Goal: Task Accomplishment & Management: Manage account settings

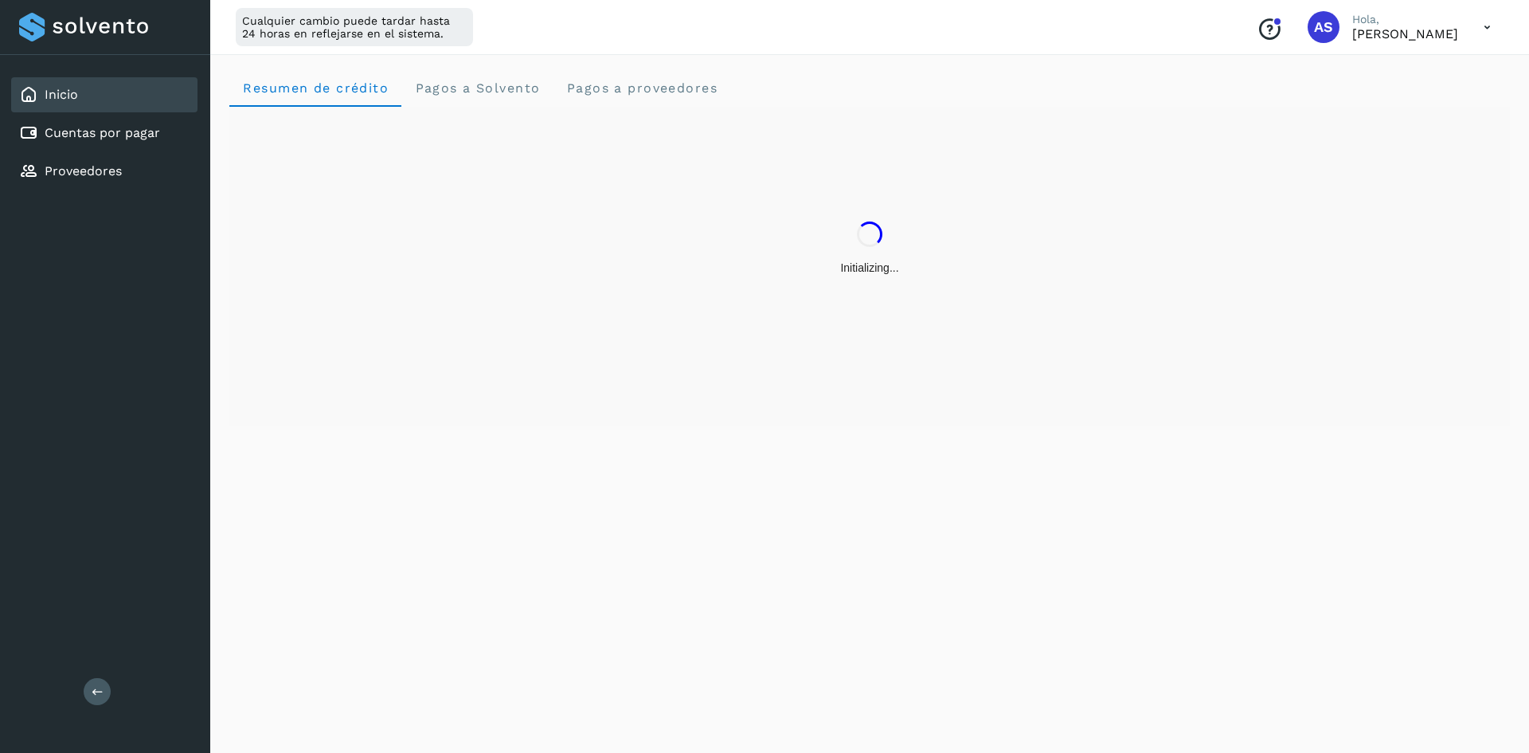
click at [1472, 32] on icon at bounding box center [1487, 27] width 33 height 33
click at [1442, 85] on div "Documentación" at bounding box center [1408, 72] width 190 height 30
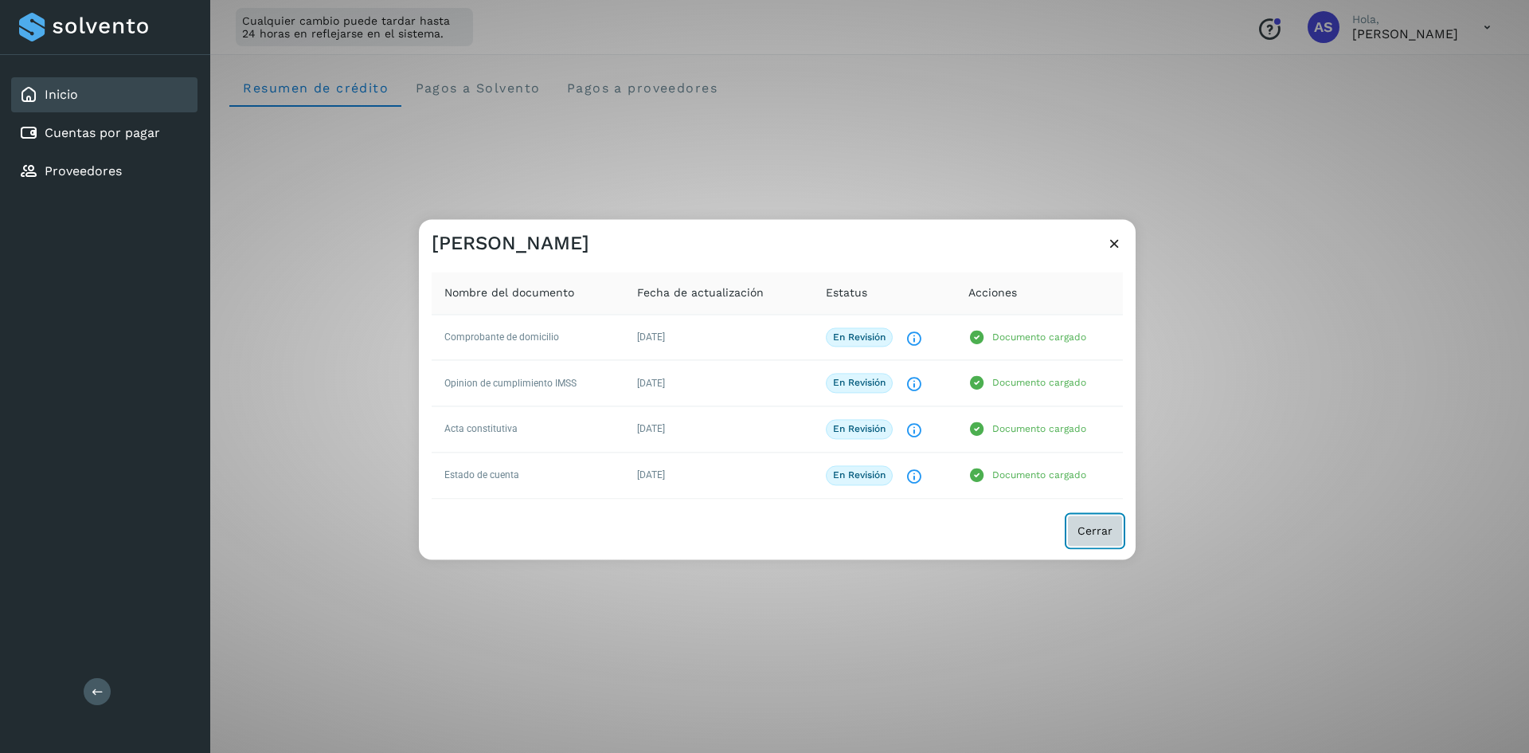
click at [1096, 522] on button "Cerrar" at bounding box center [1095, 530] width 56 height 32
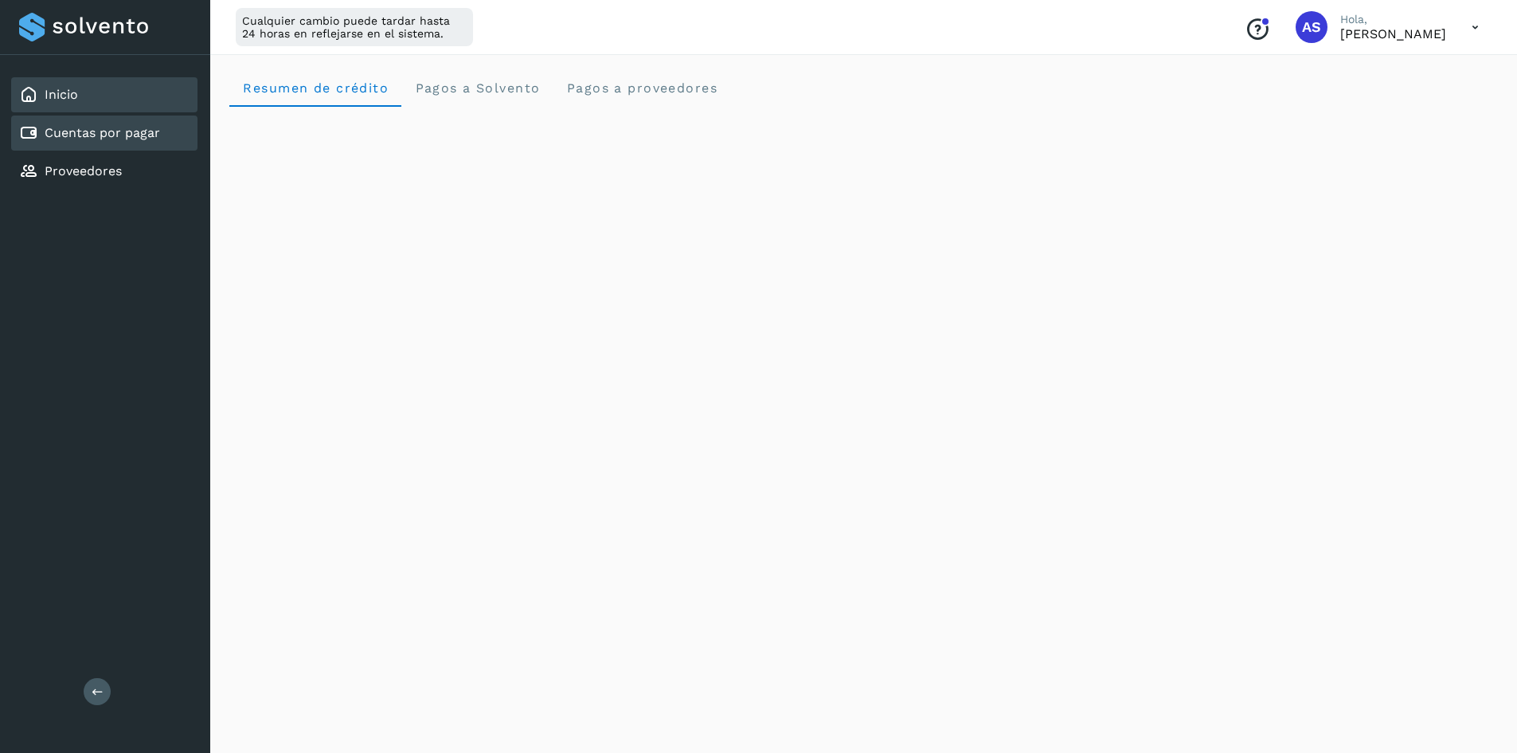
click at [91, 132] on link "Cuentas por pagar" at bounding box center [102, 132] width 115 height 15
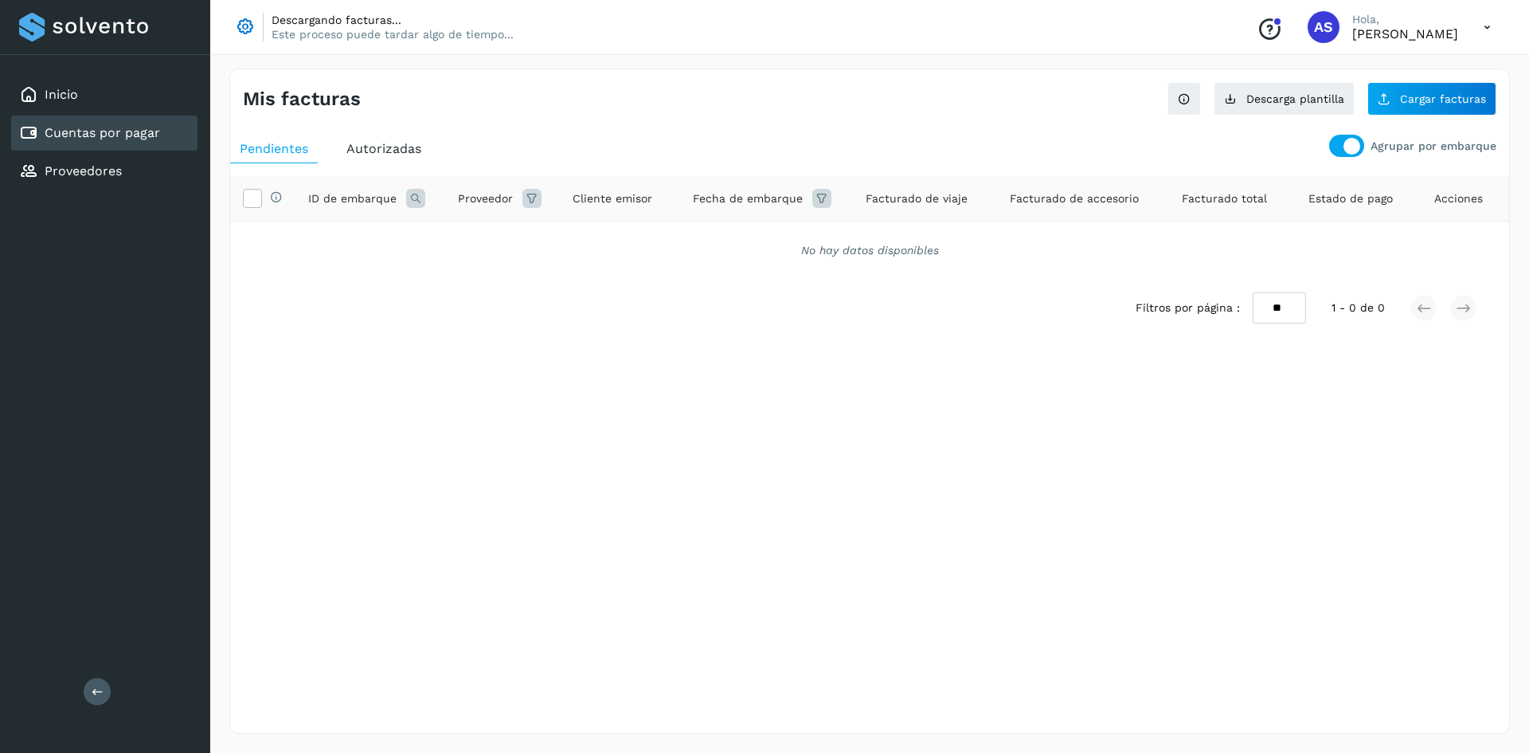
click at [1339, 134] on div "Agrupar por embarque Pendientes Autorizadas Selecciona todas las facturas con e…" at bounding box center [869, 248] width 1279 height 241
click at [1353, 148] on div at bounding box center [1352, 146] width 17 height 17
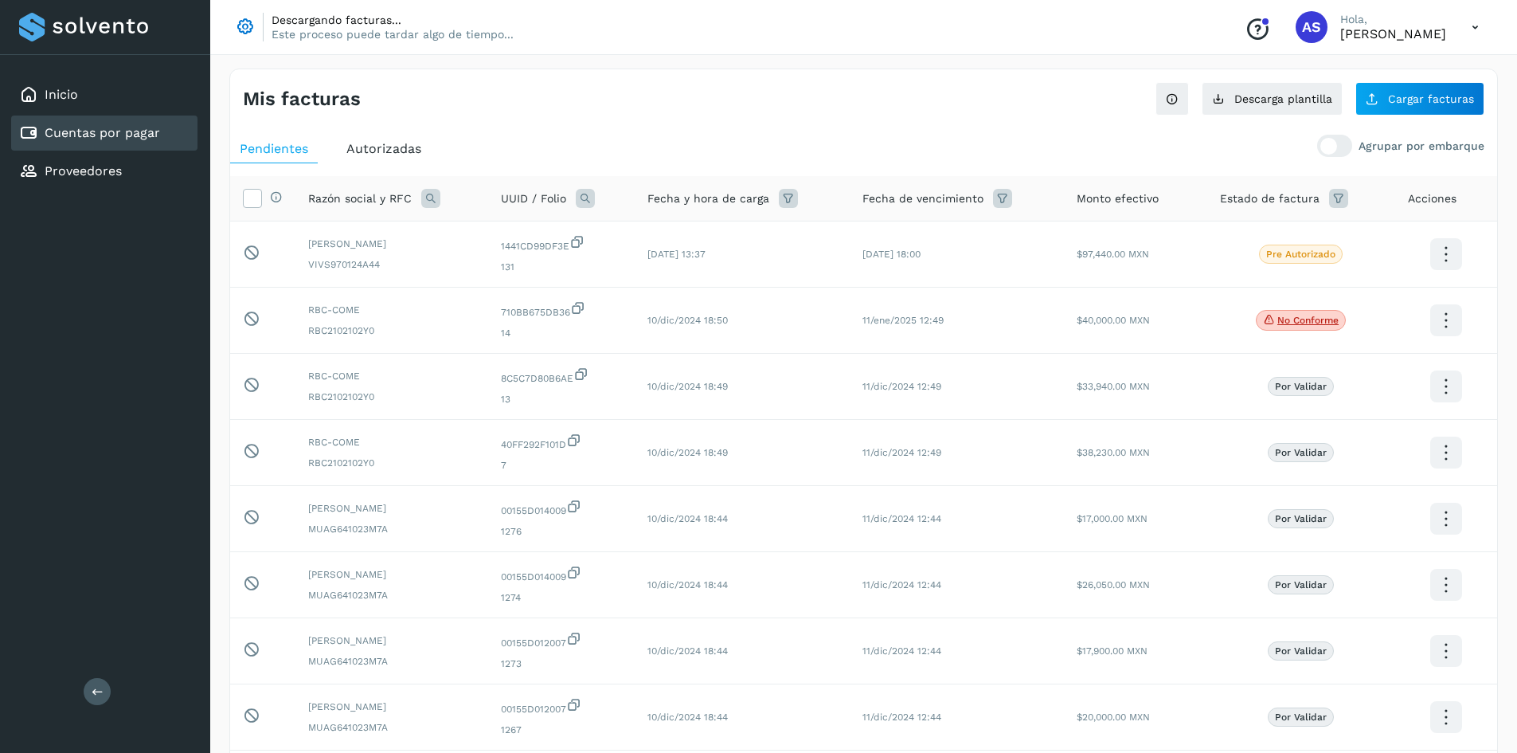
click at [408, 157] on div "Autorizadas" at bounding box center [384, 149] width 94 height 29
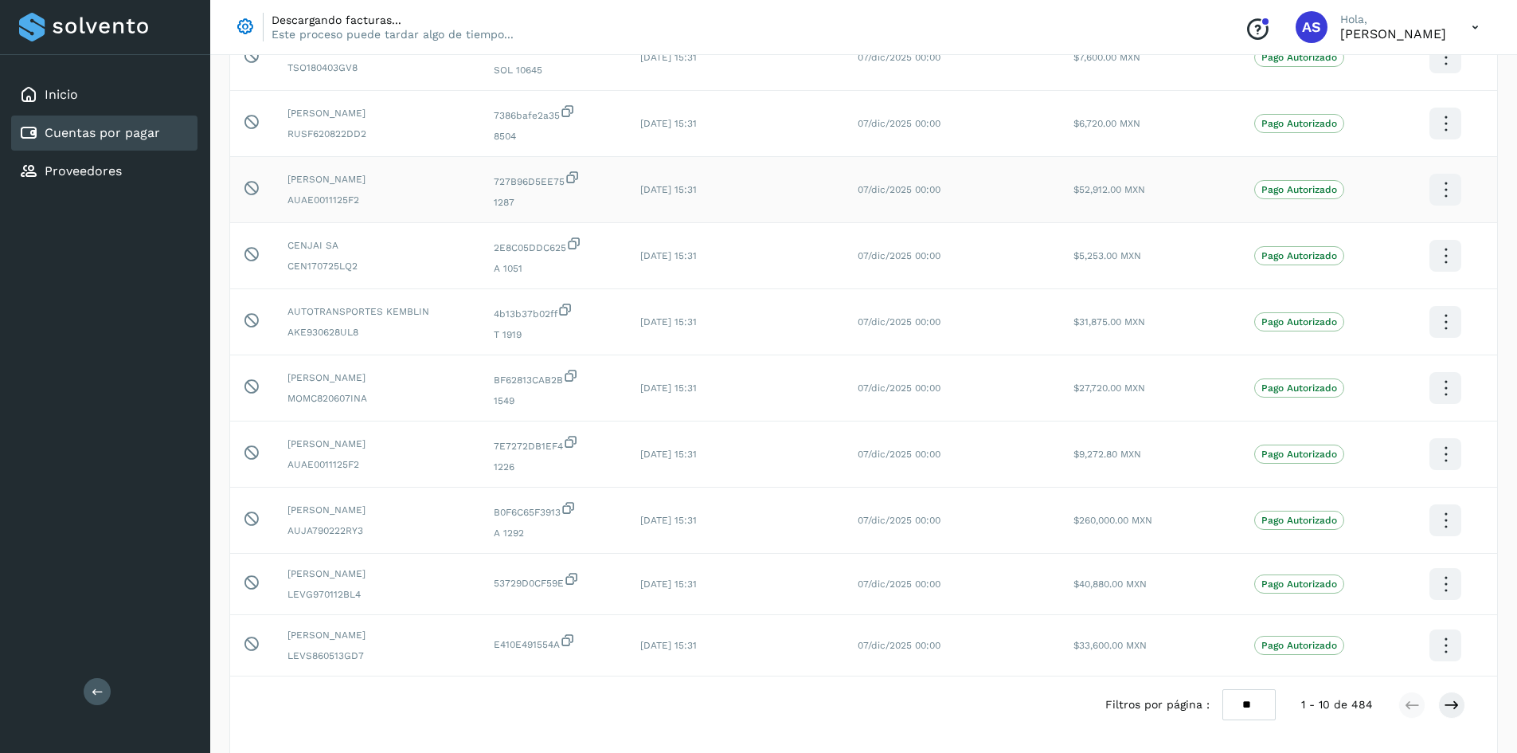
scroll to position [256, 0]
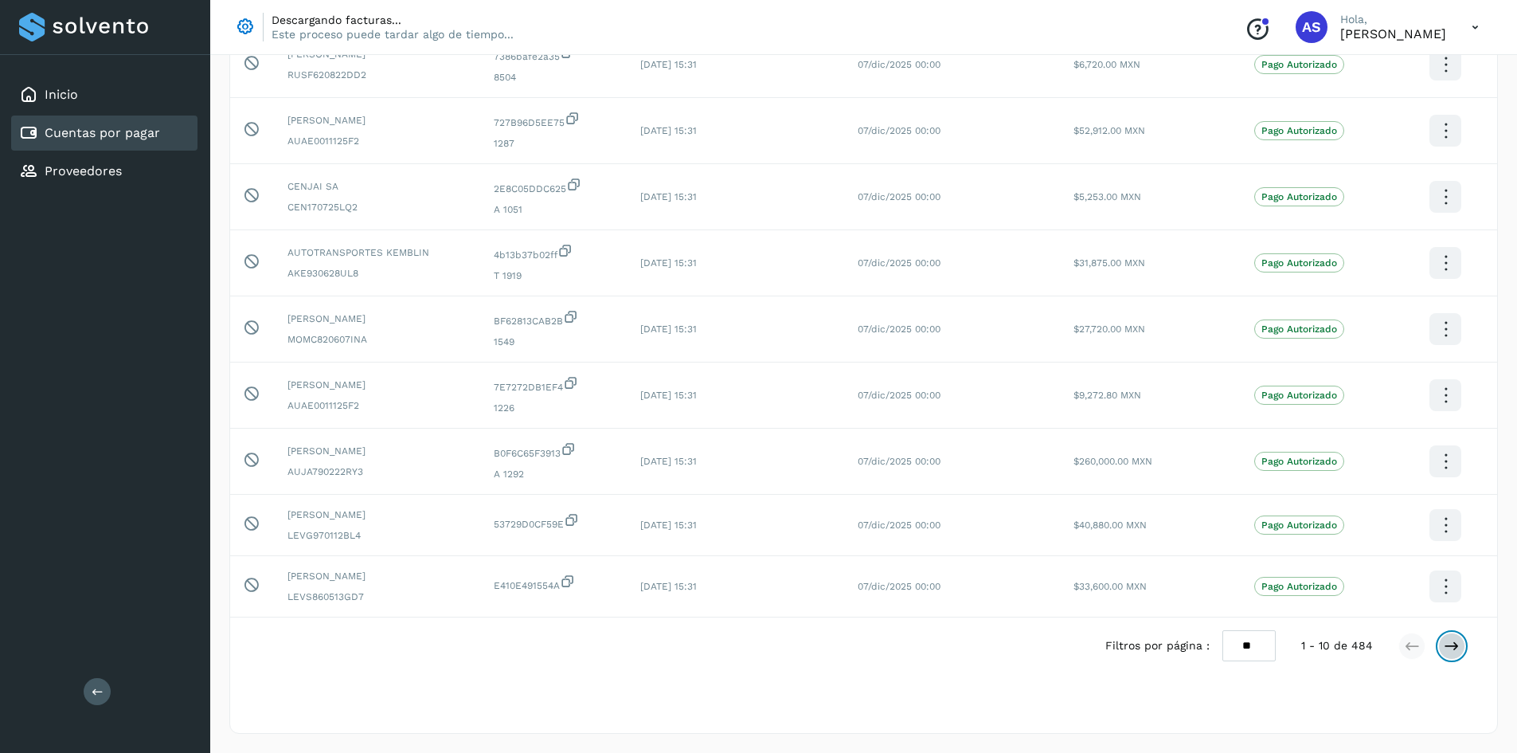
click at [1464, 639] on button at bounding box center [1451, 645] width 27 height 27
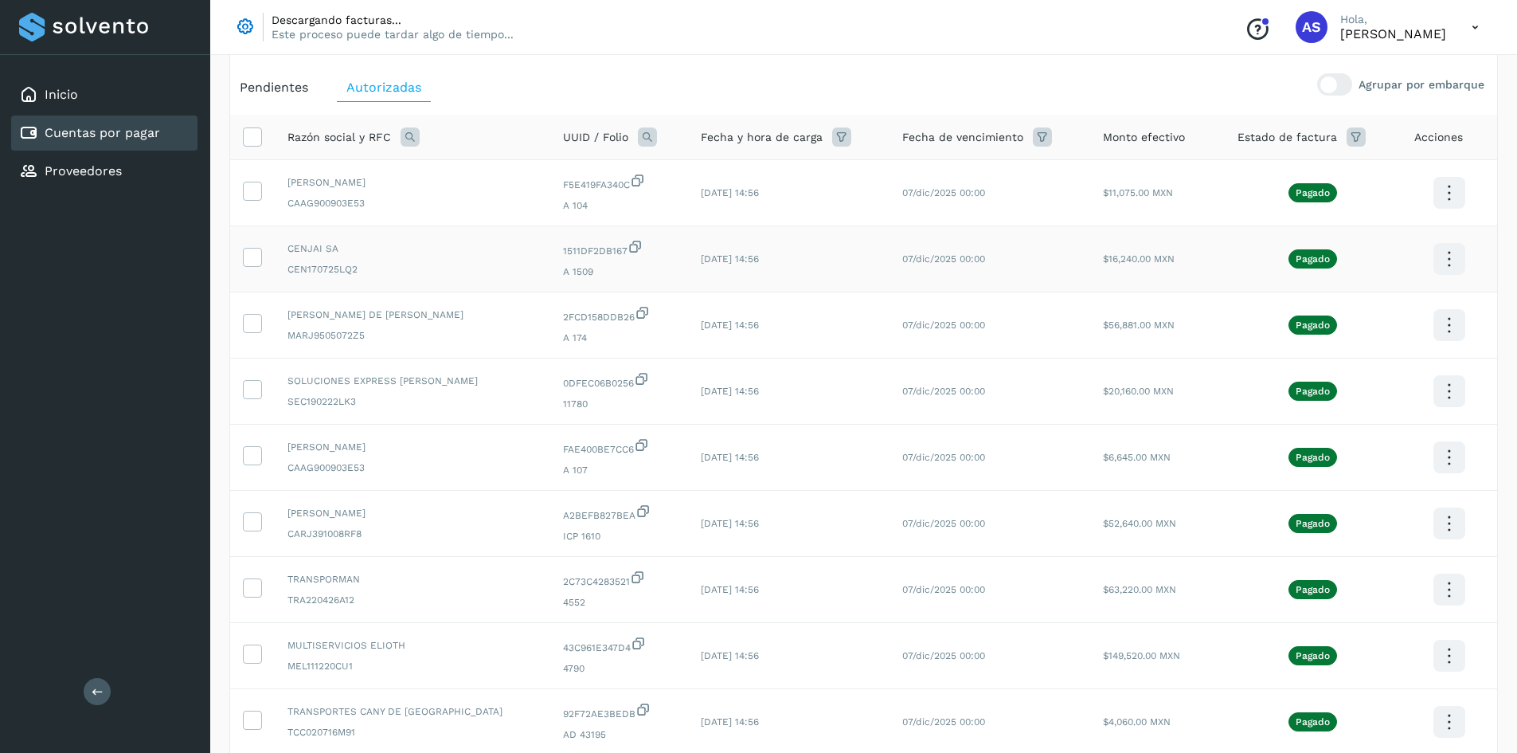
scroll to position [265, 0]
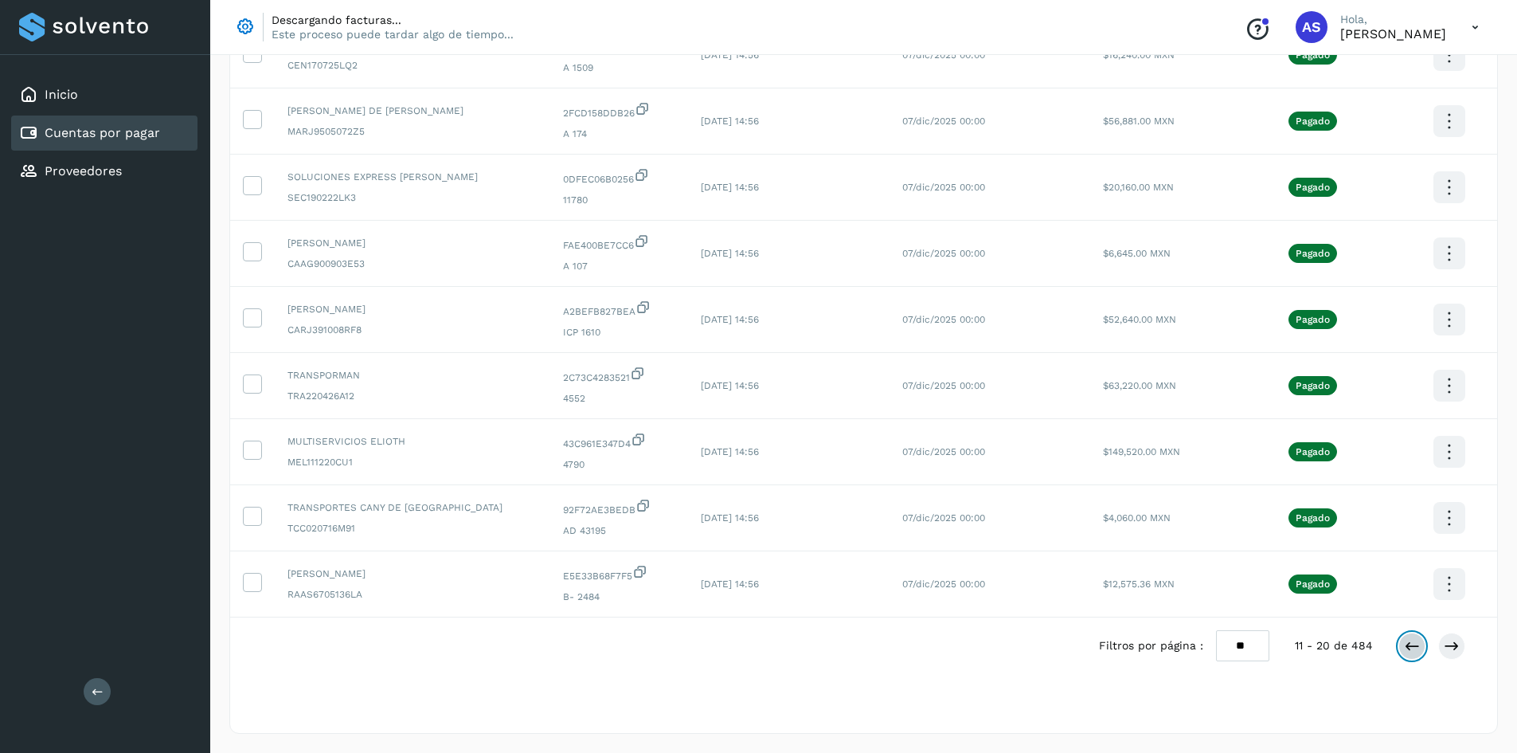
click at [1406, 641] on icon at bounding box center [1412, 646] width 16 height 16
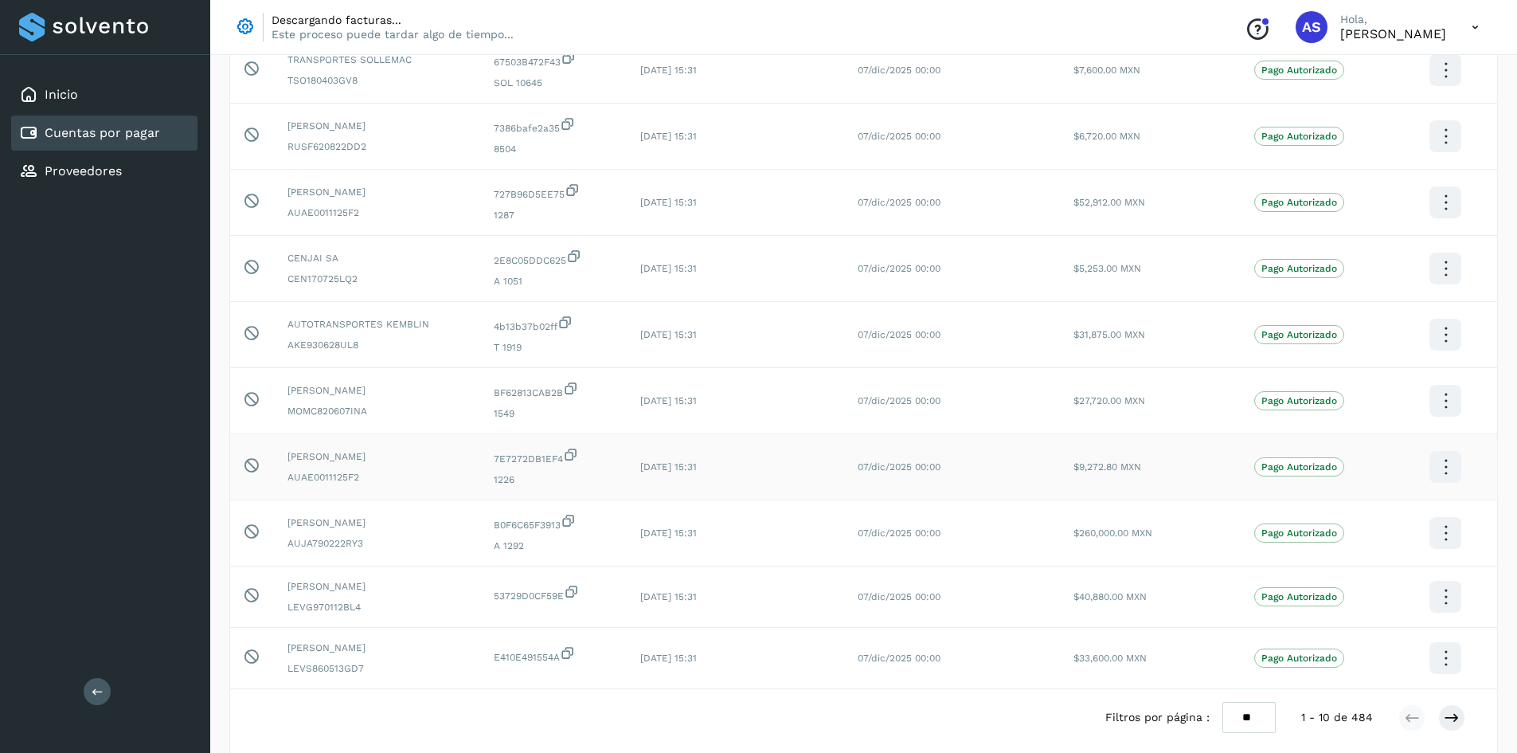
scroll to position [0, 0]
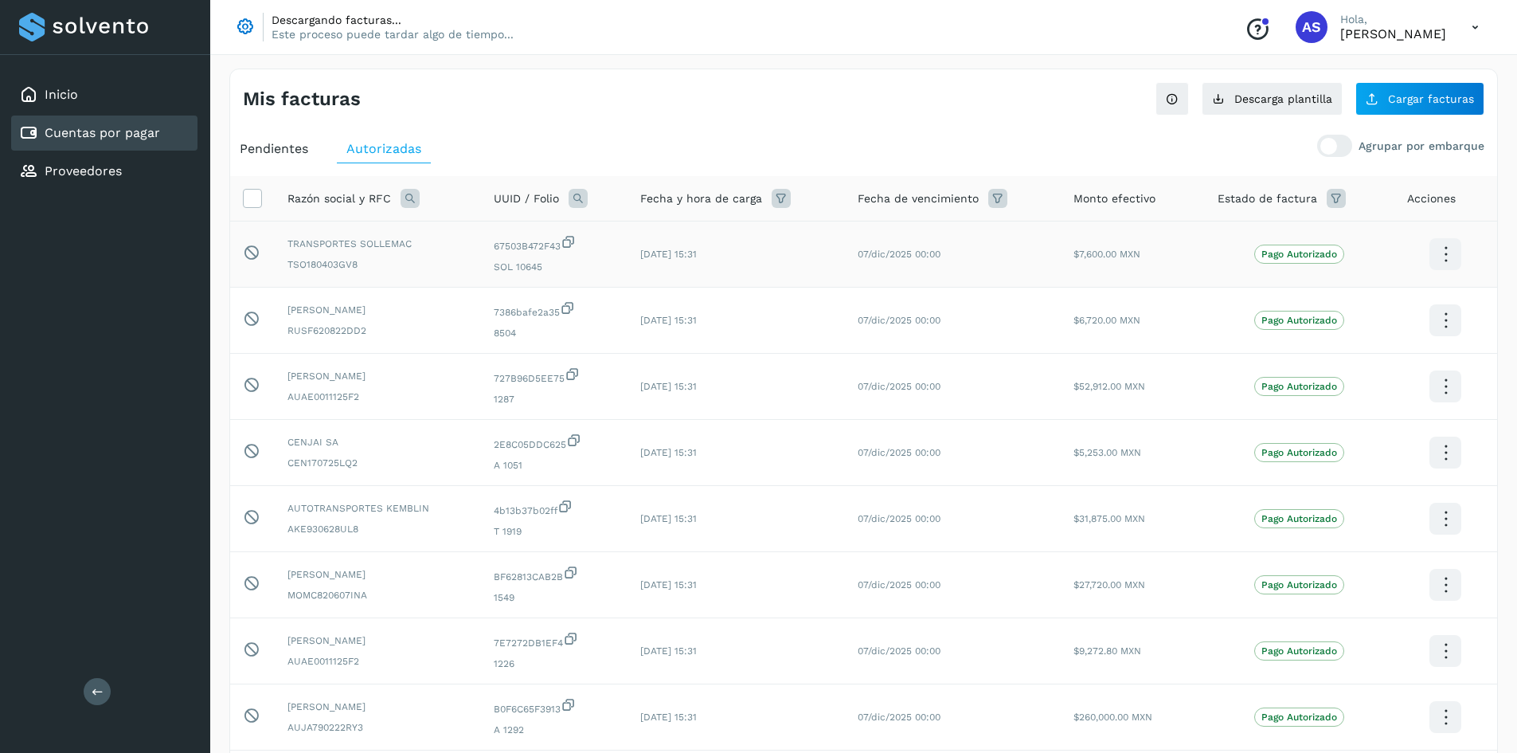
click at [577, 234] on icon at bounding box center [569, 241] width 16 height 17
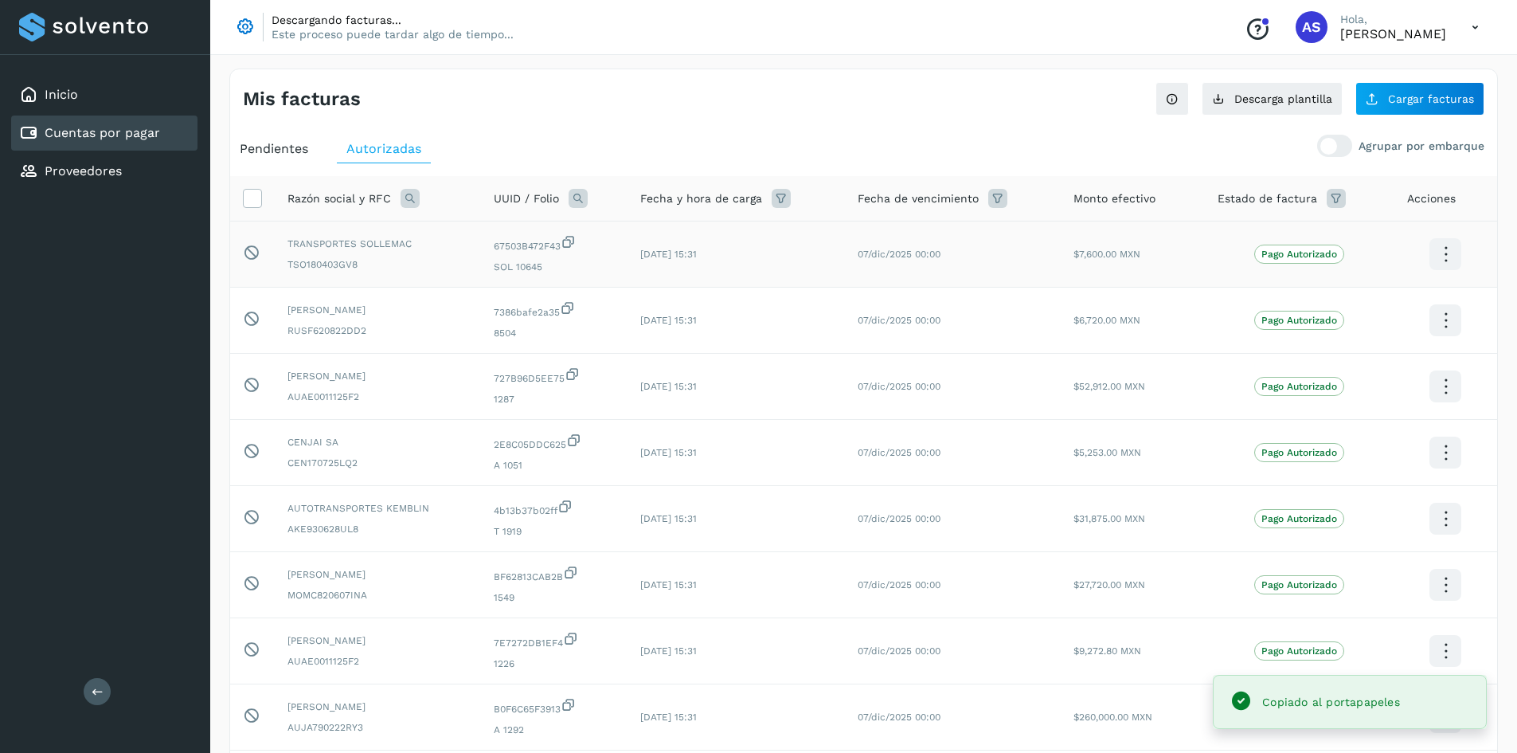
click at [1443, 243] on icon at bounding box center [1445, 254] width 37 height 37
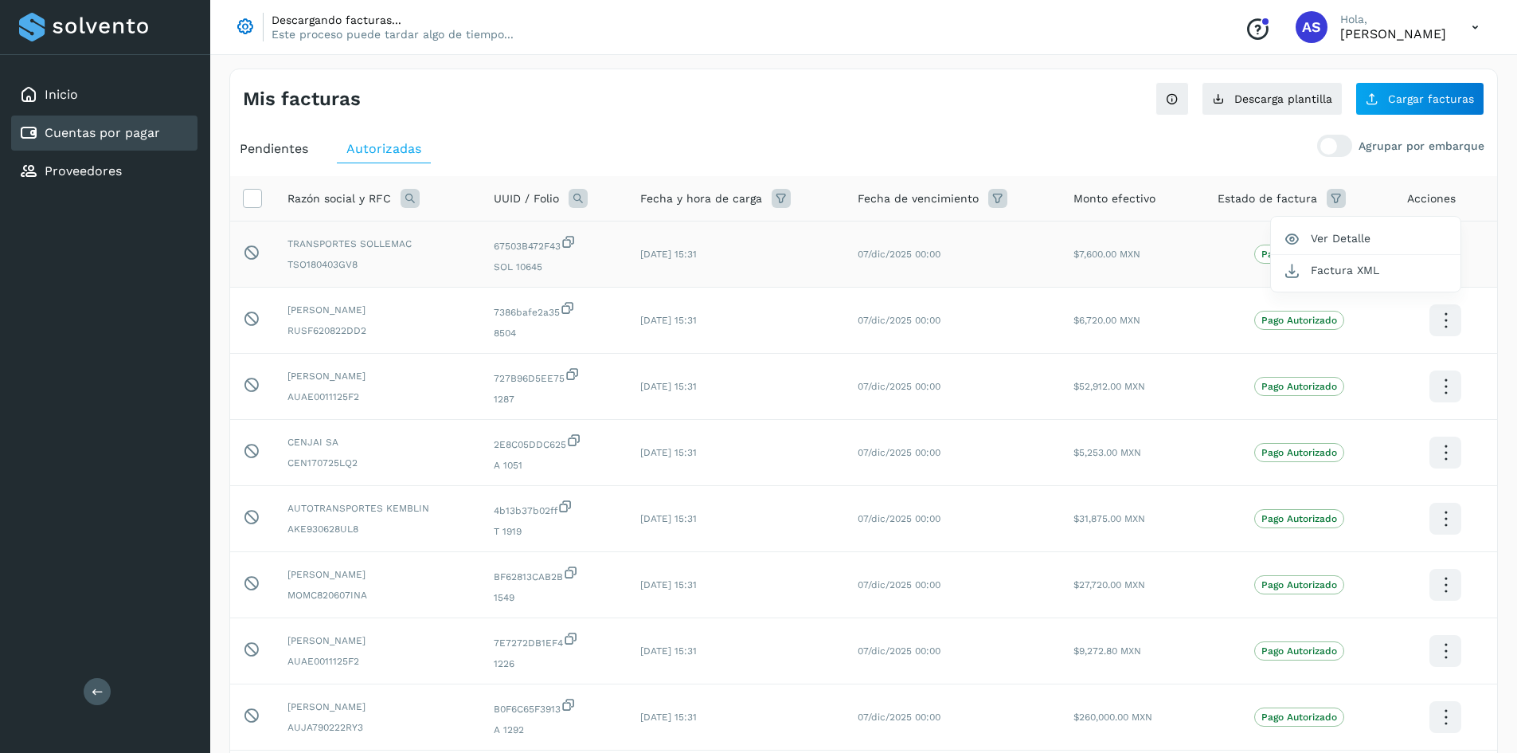
click at [739, 123] on div at bounding box center [758, 376] width 1517 height 753
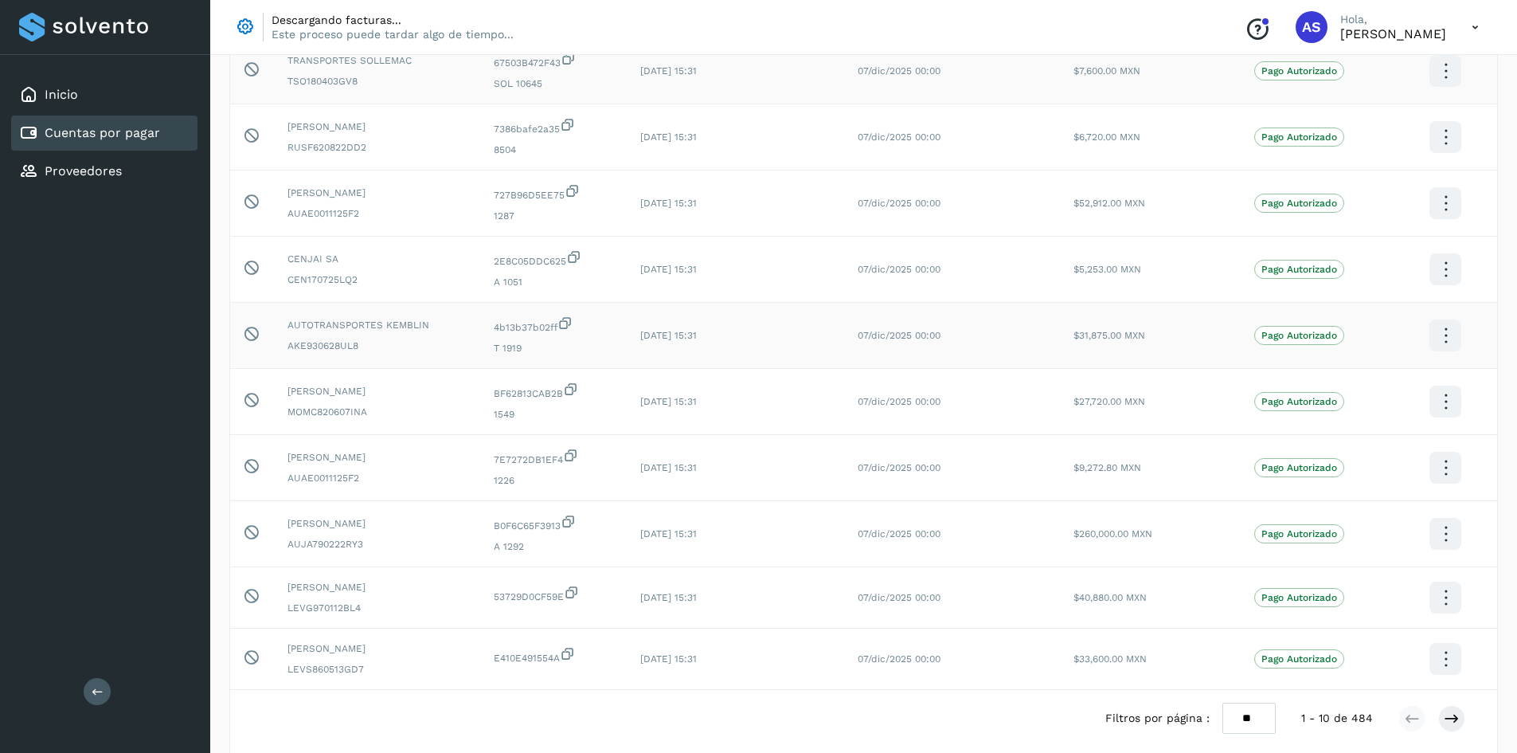
scroll to position [256, 0]
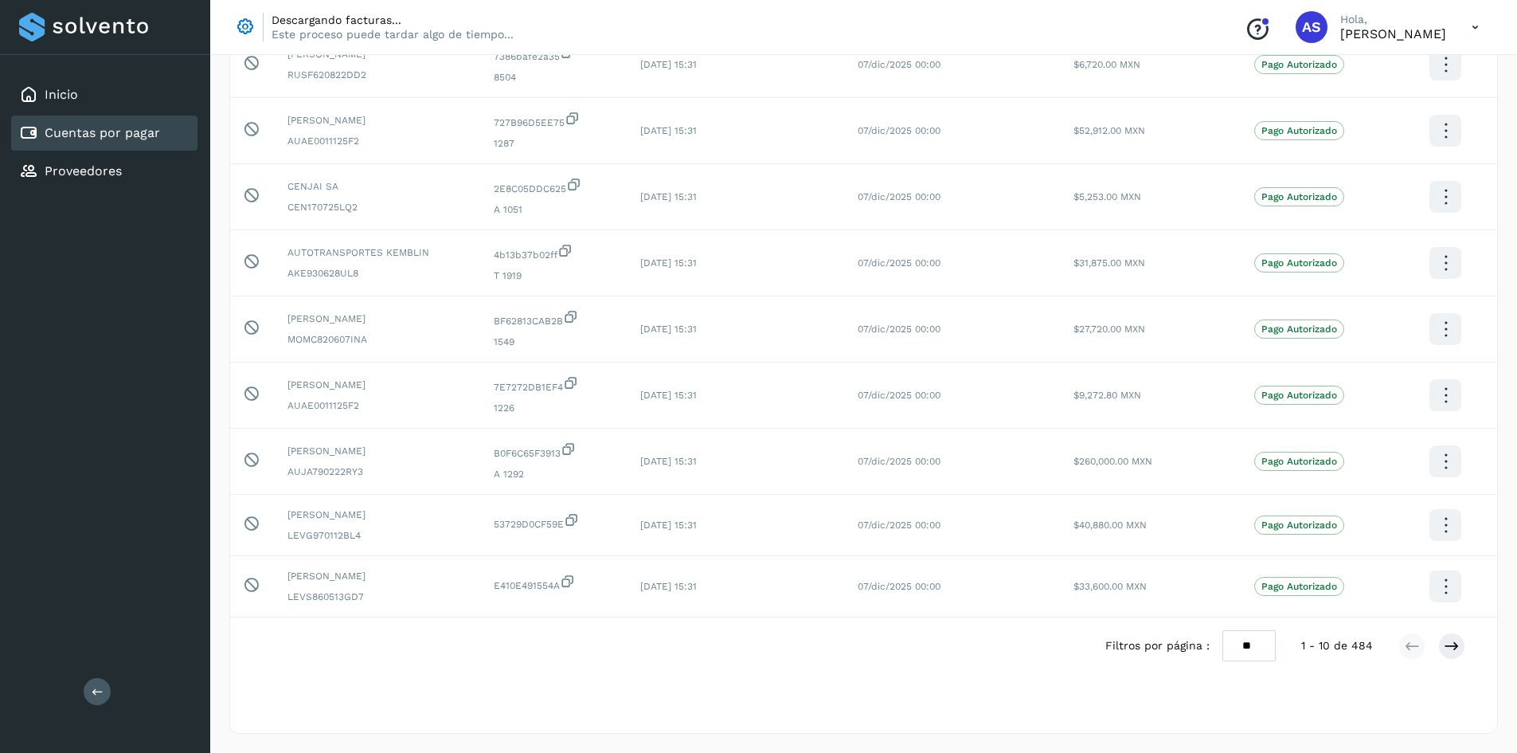
click at [812, 680] on div "Selecciona una fecha" at bounding box center [863, 687] width 1267 height 26
click at [1440, 457] on icon at bounding box center [1445, 461] width 37 height 37
click at [779, 461] on div at bounding box center [758, 376] width 1517 height 753
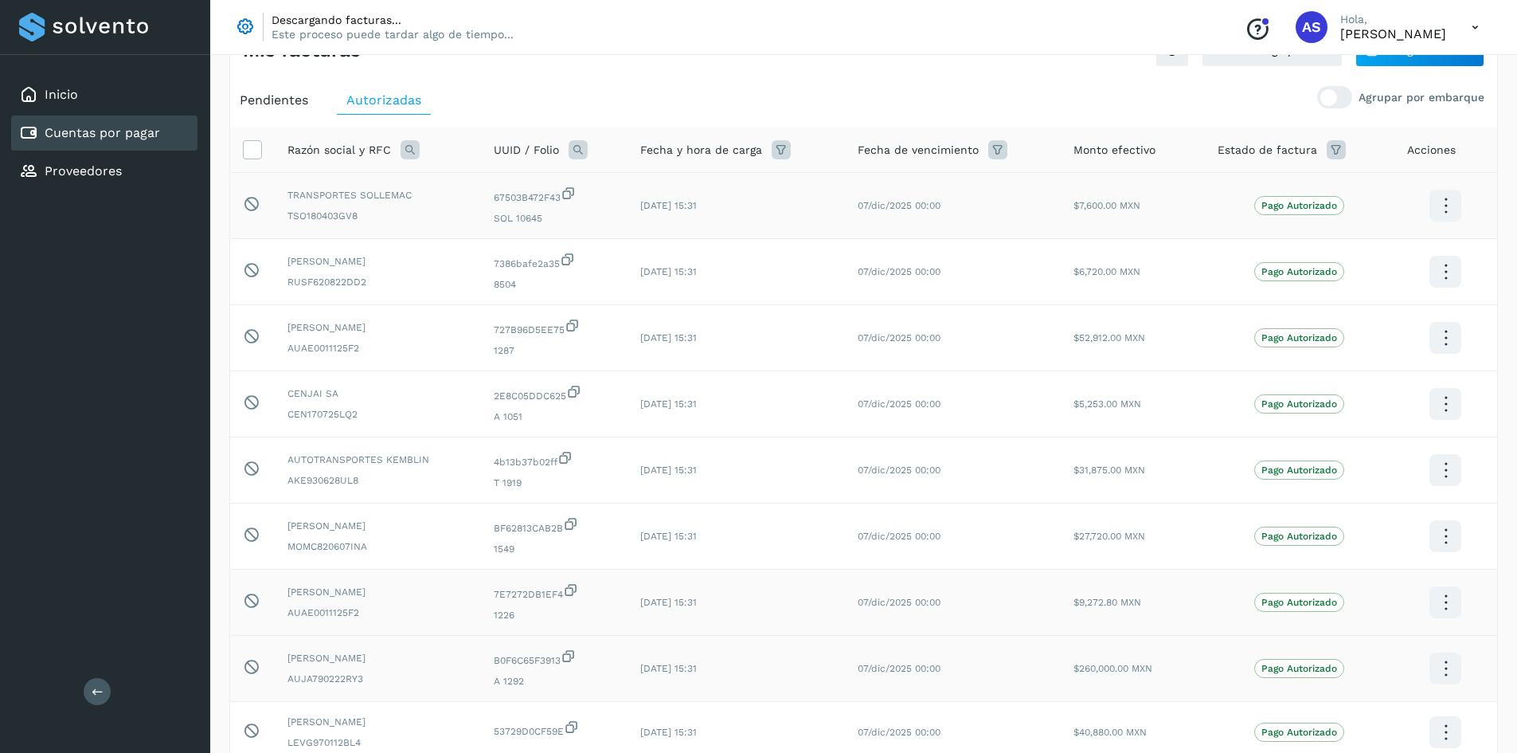
scroll to position [0, 0]
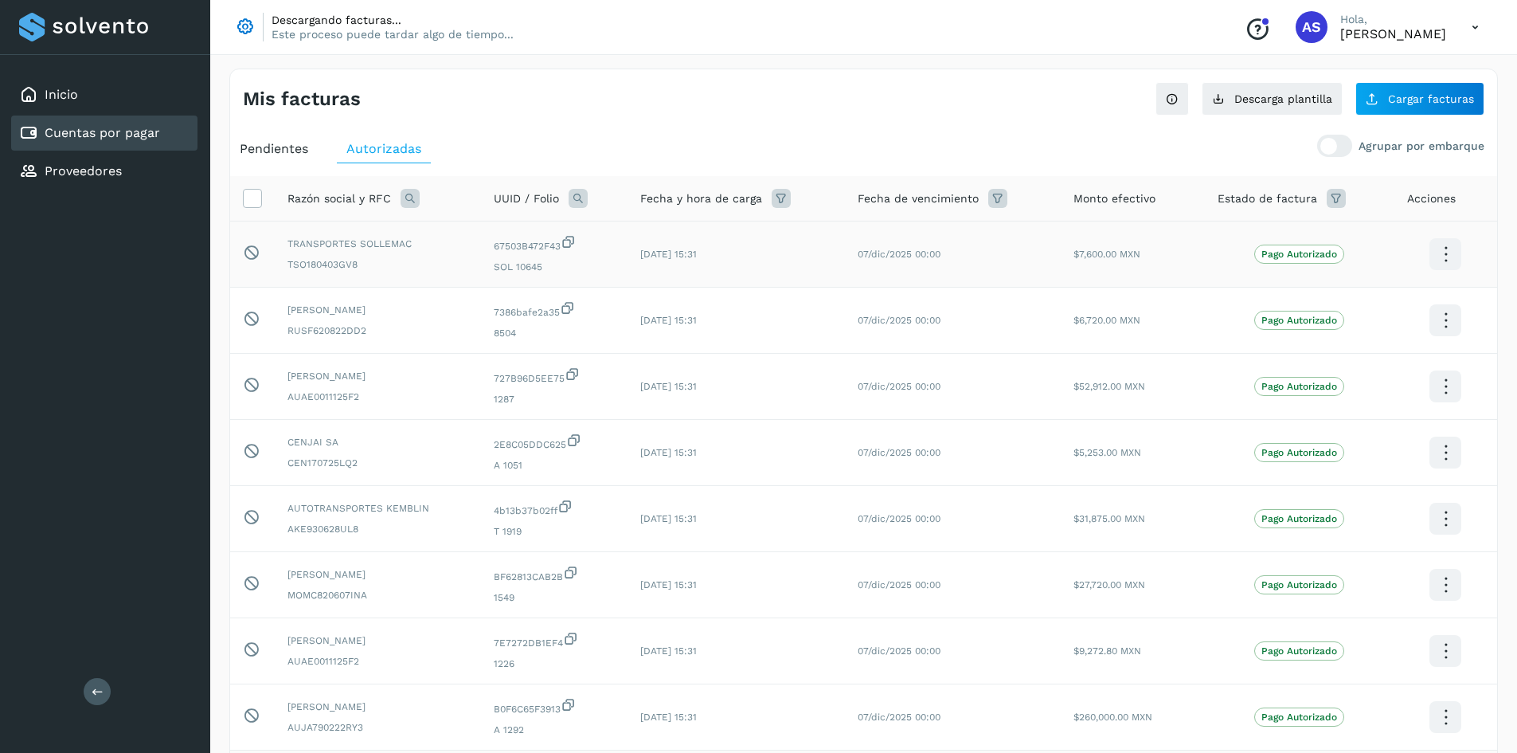
click at [844, 725] on td "[DATE] 15:31" at bounding box center [736, 717] width 217 height 66
click at [409, 162] on div "Autorizadas" at bounding box center [384, 149] width 94 height 29
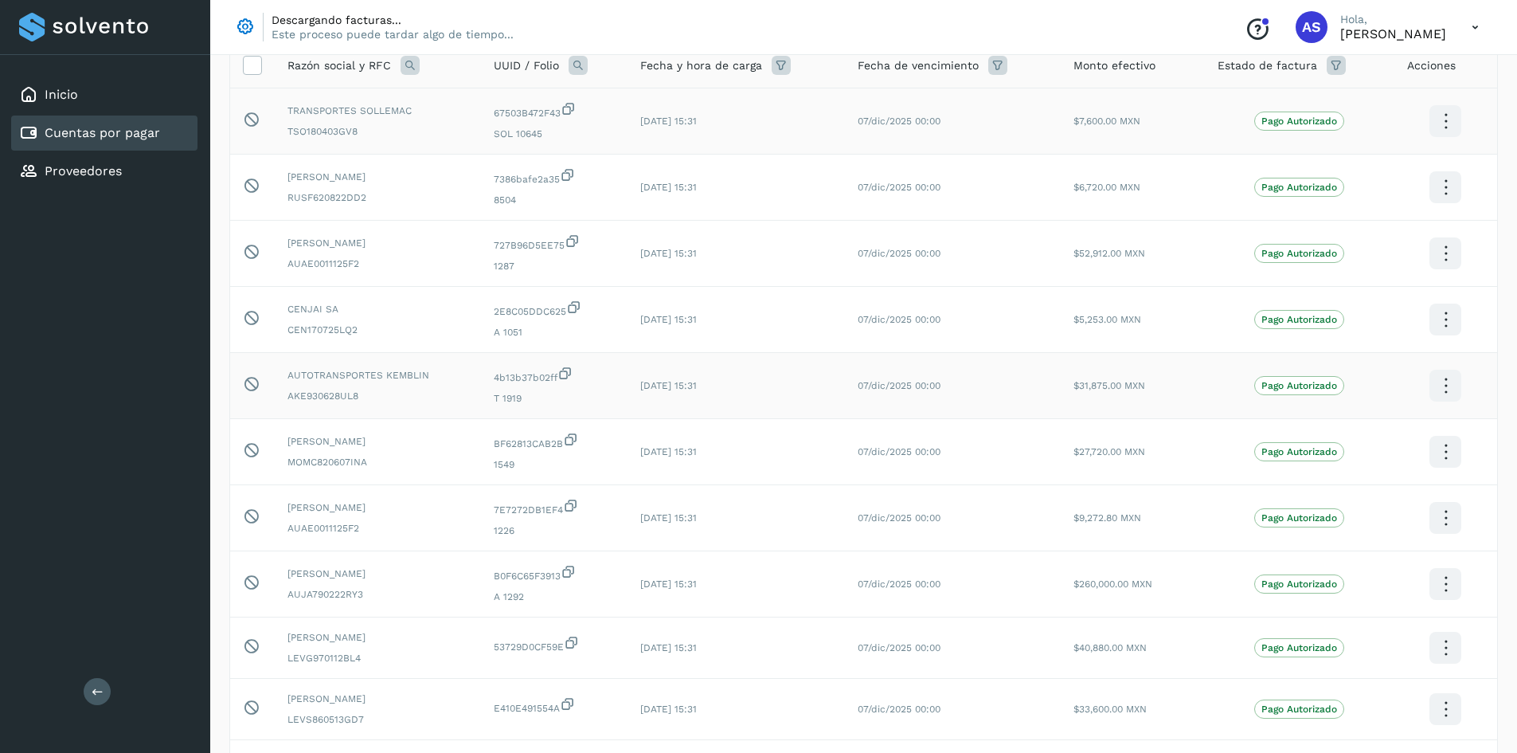
scroll to position [96, 0]
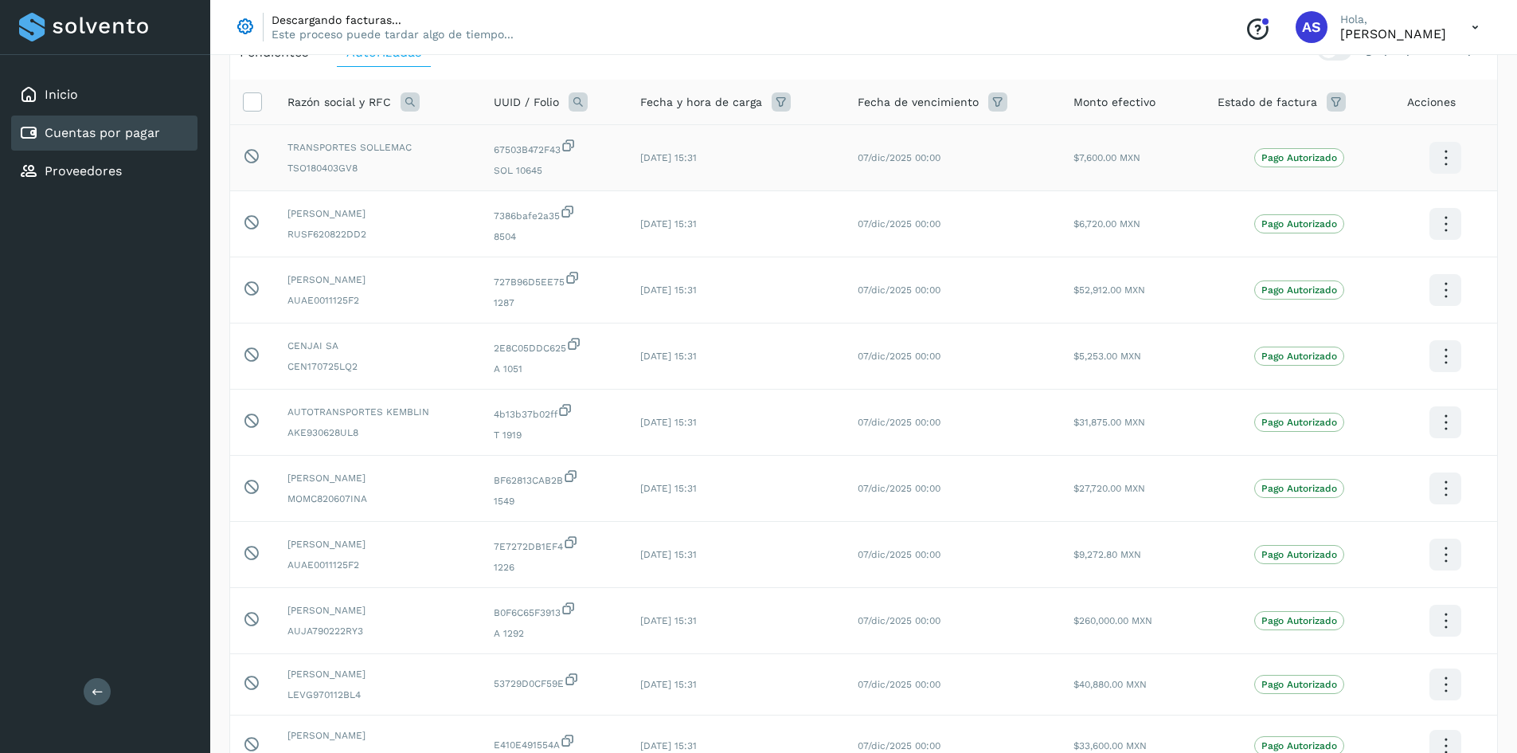
click at [1441, 147] on icon at bounding box center [1445, 157] width 37 height 37
click at [596, 76] on div at bounding box center [758, 376] width 1517 height 753
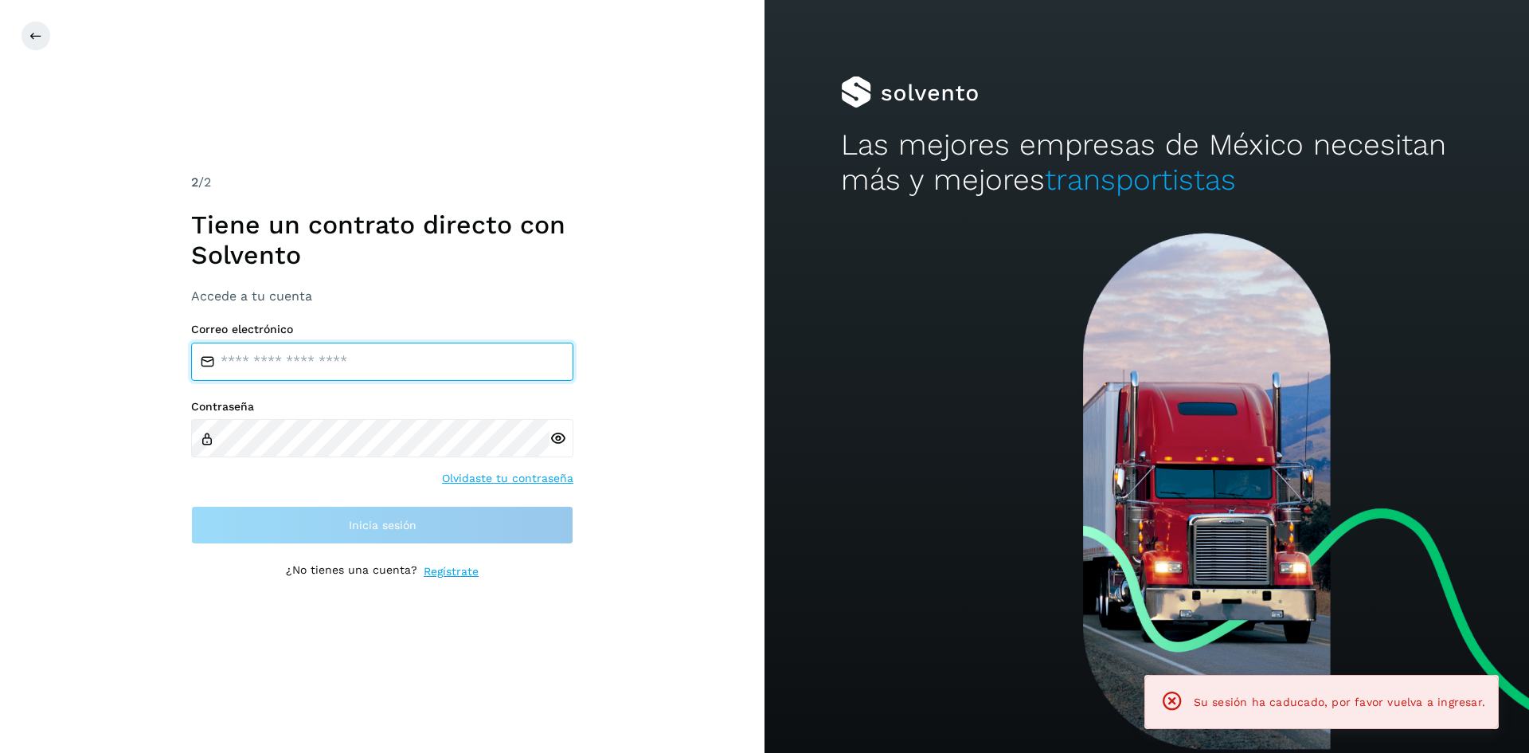
type input "**********"
click at [422, 374] on input "**********" at bounding box center [382, 361] width 382 height 38
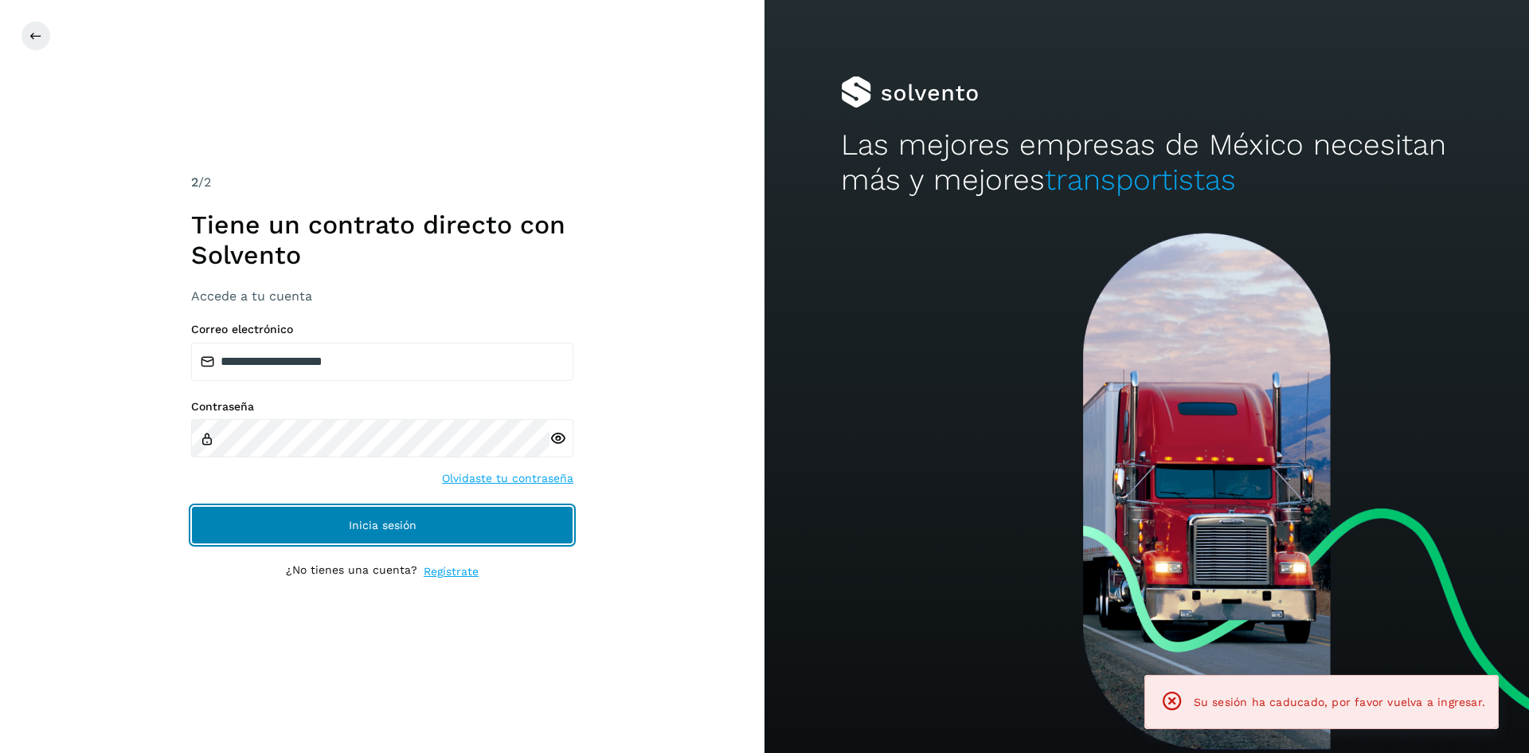
click at [373, 525] on span "Inicia sesión" at bounding box center [383, 524] width 68 height 11
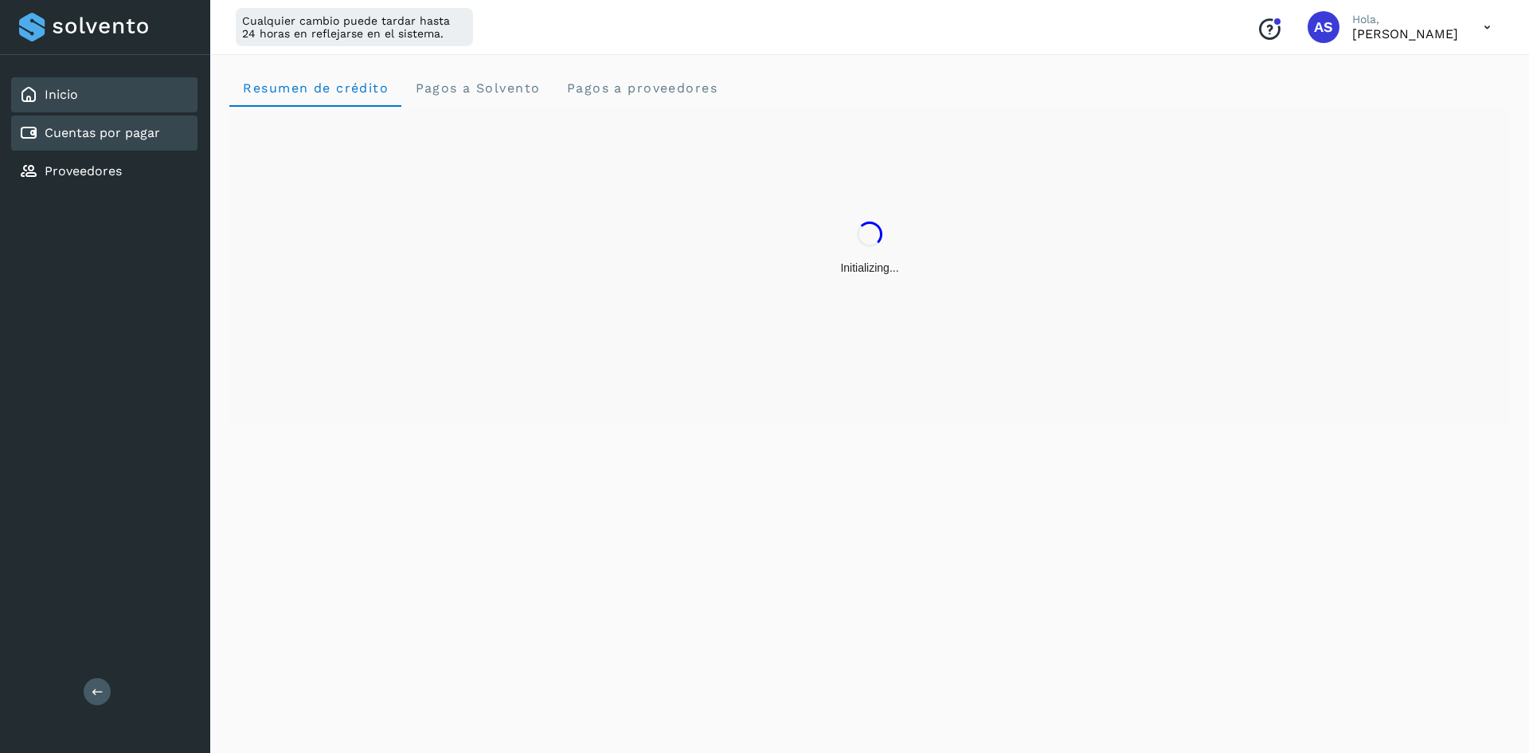
click at [102, 131] on link "Cuentas por pagar" at bounding box center [102, 132] width 115 height 15
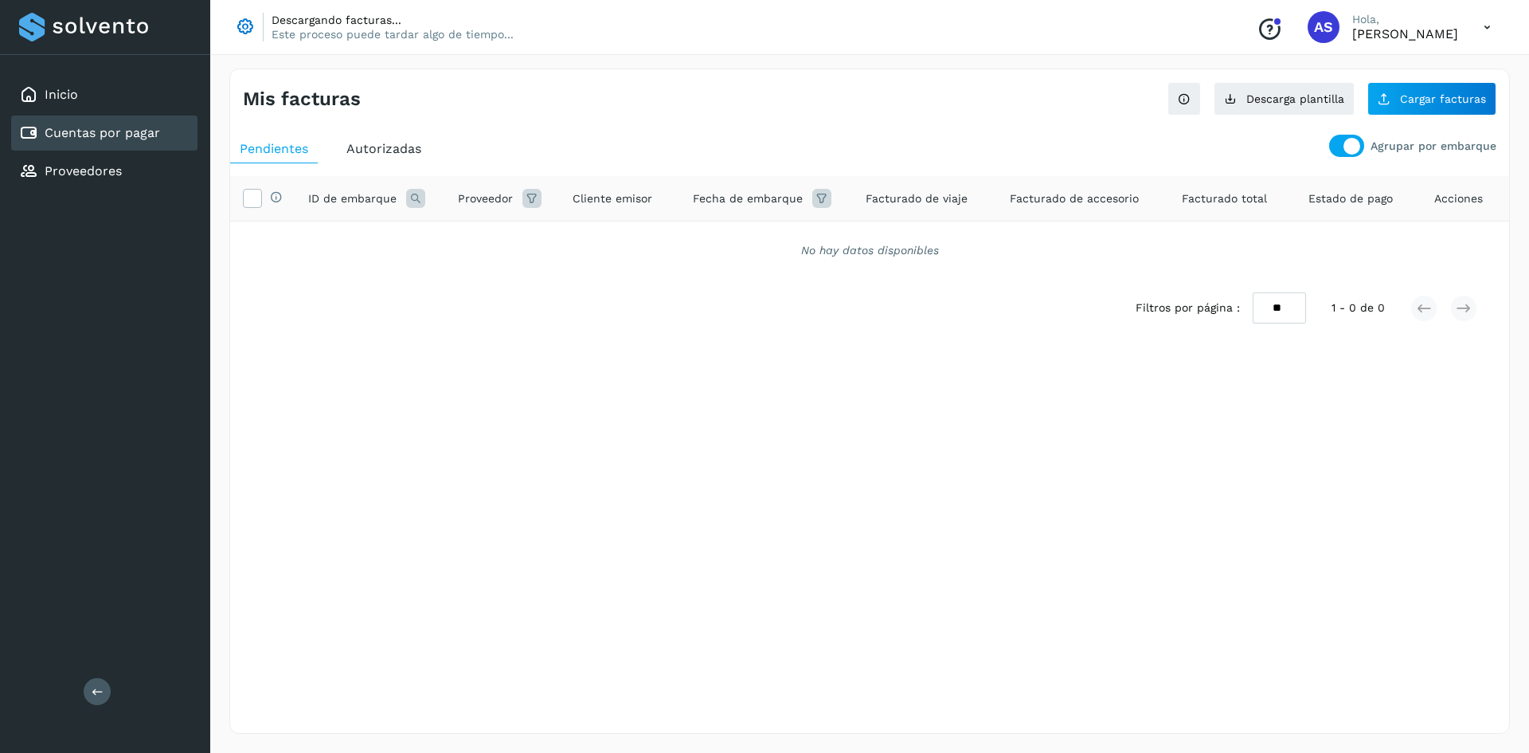
click at [1359, 150] on div at bounding box center [1352, 146] width 17 height 17
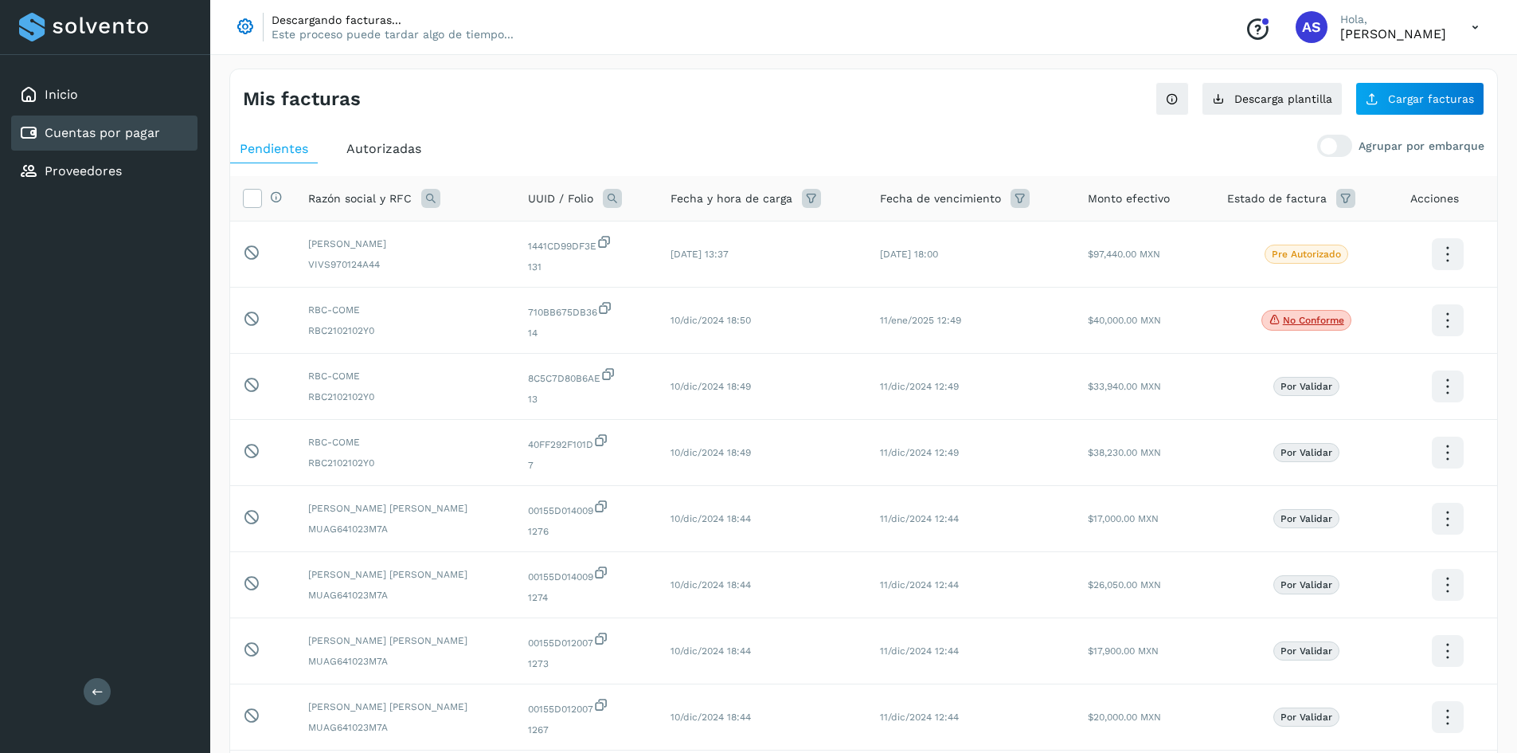
click at [357, 150] on span "Autorizadas" at bounding box center [383, 148] width 75 height 15
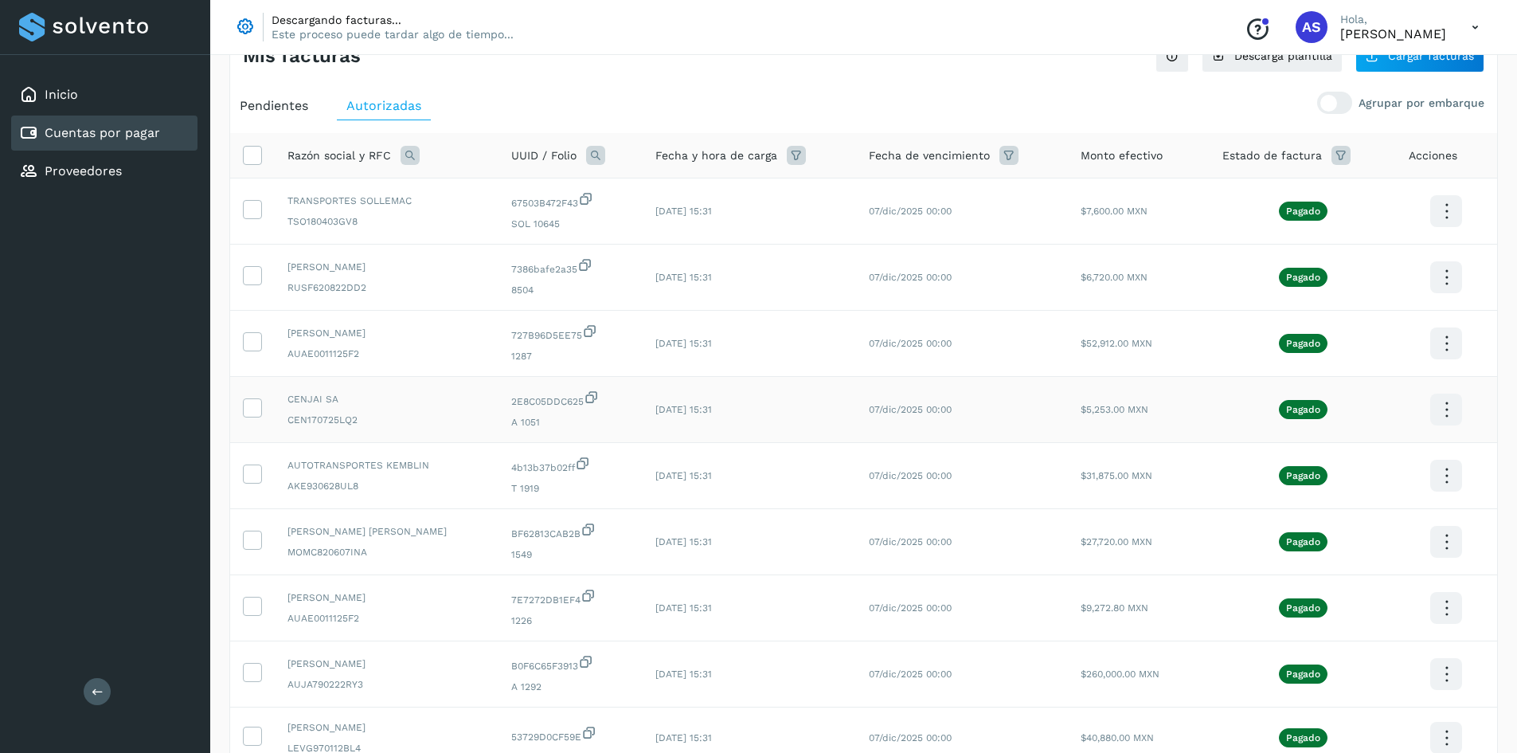
scroll to position [256, 0]
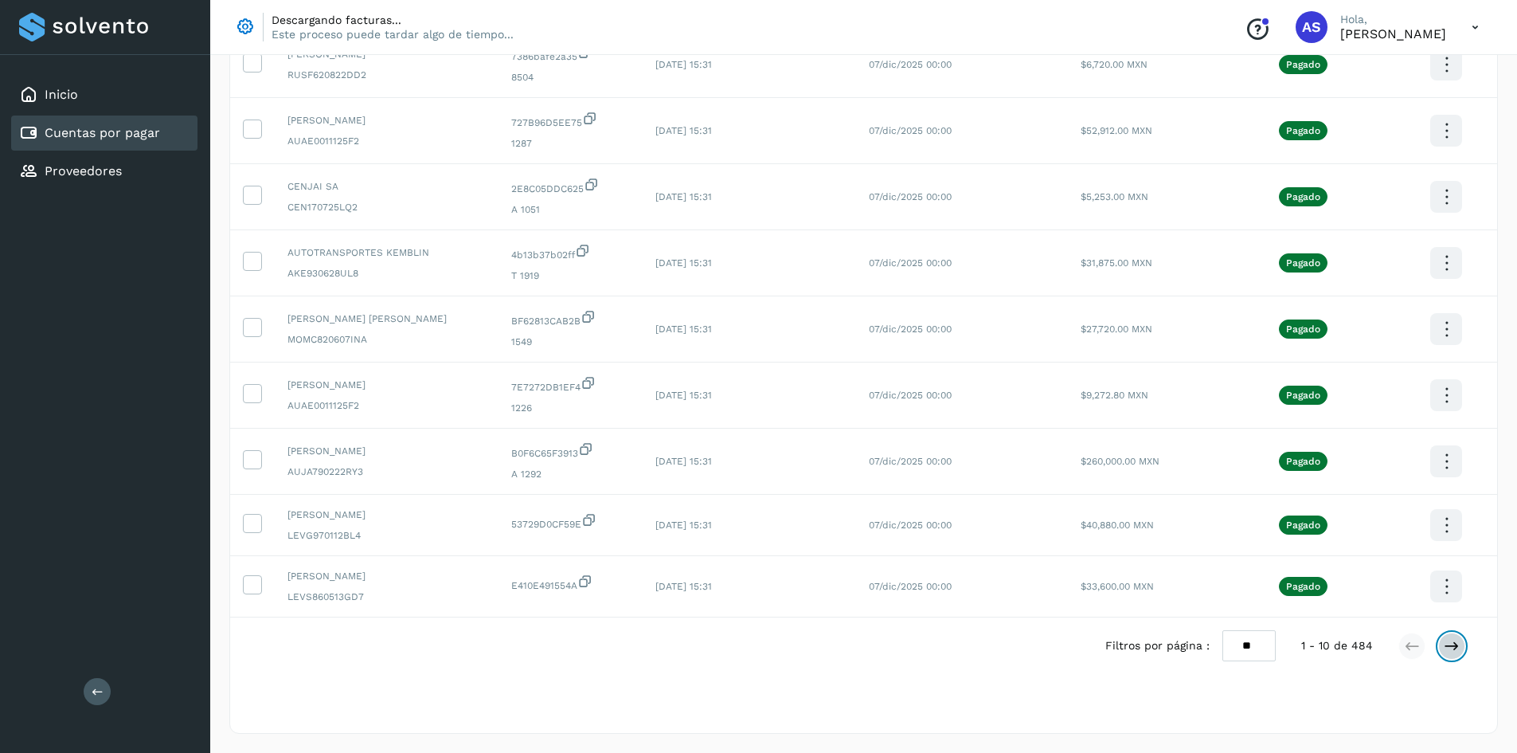
click at [1458, 656] on button at bounding box center [1451, 645] width 27 height 27
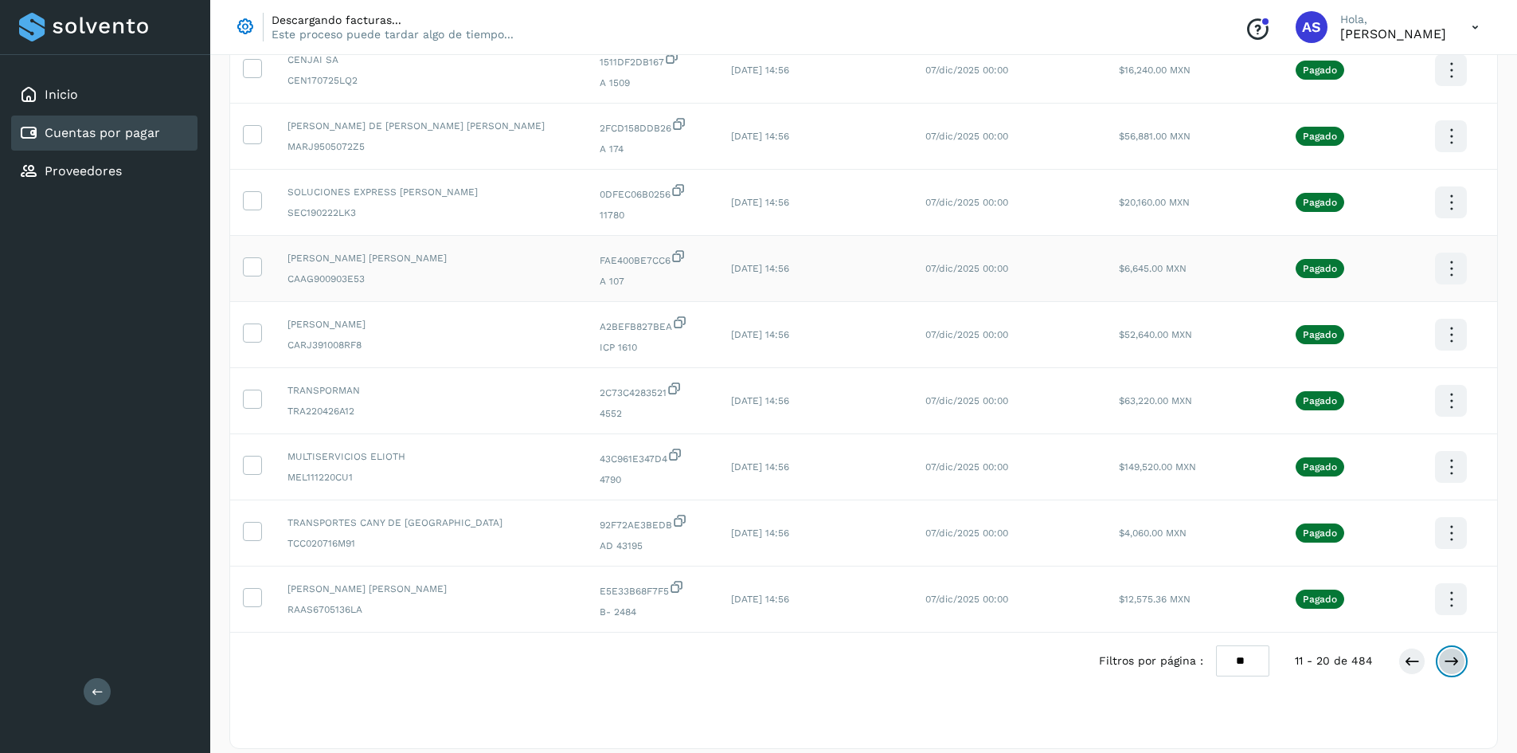
scroll to position [265, 0]
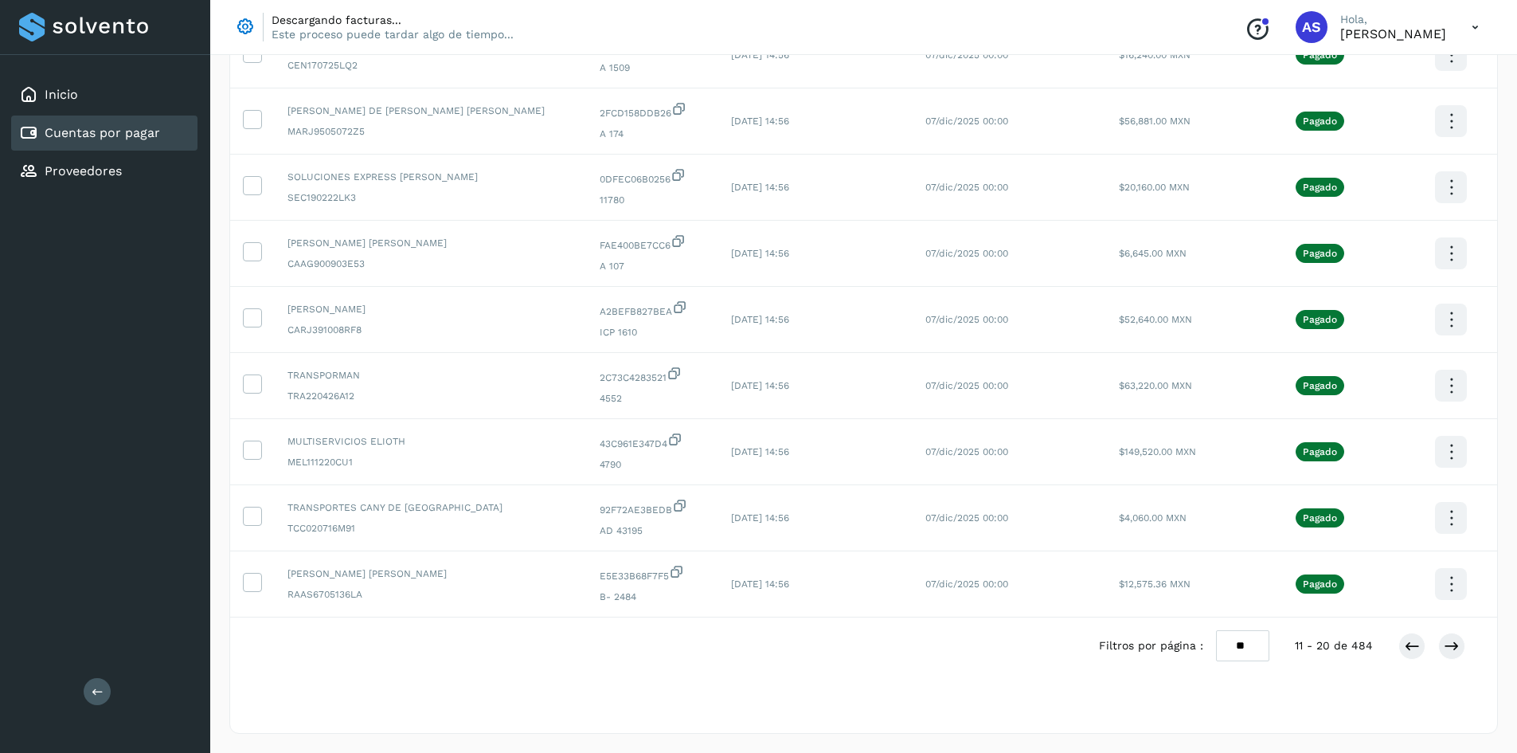
click at [1430, 642] on div at bounding box center [1431, 645] width 67 height 27
click at [1442, 642] on button at bounding box center [1451, 645] width 27 height 27
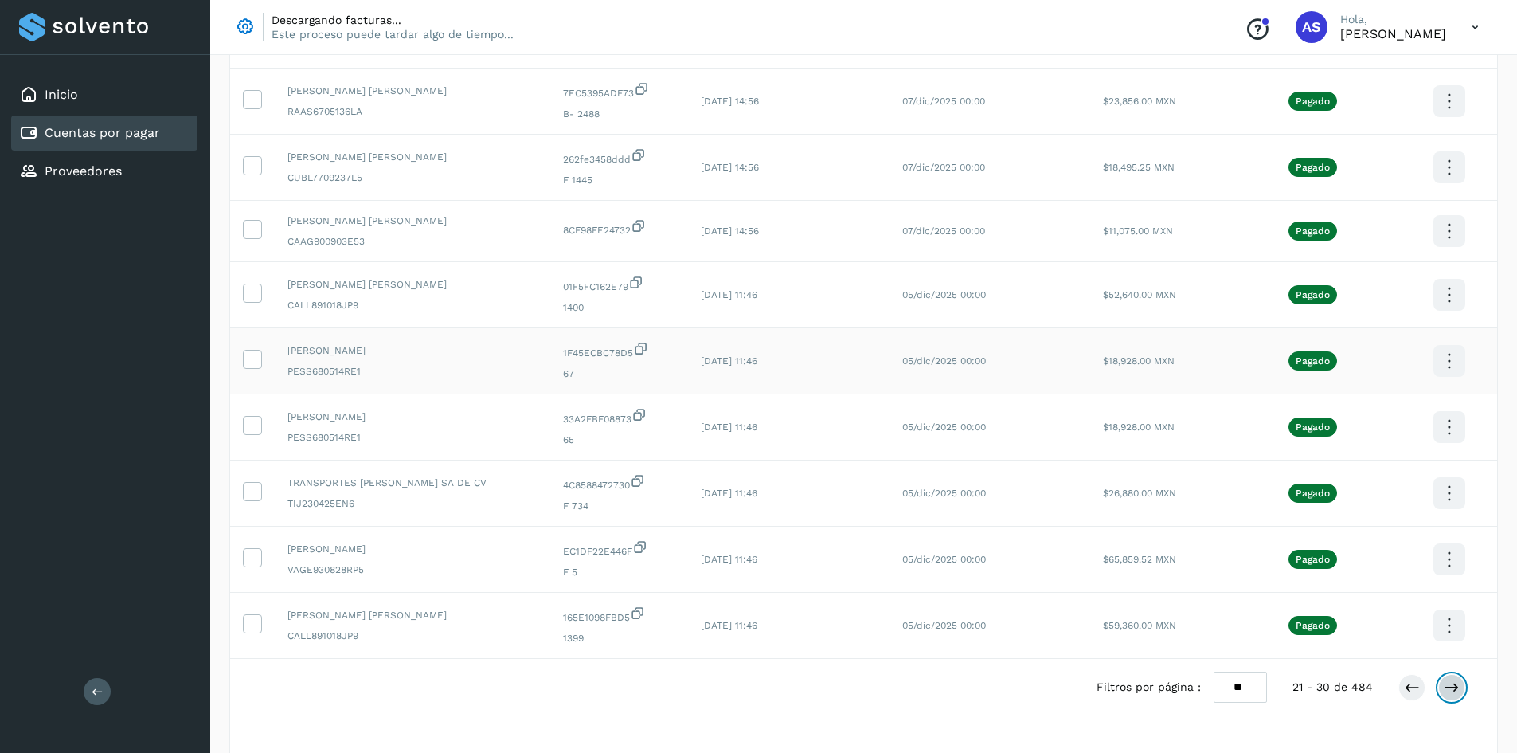
scroll to position [260, 0]
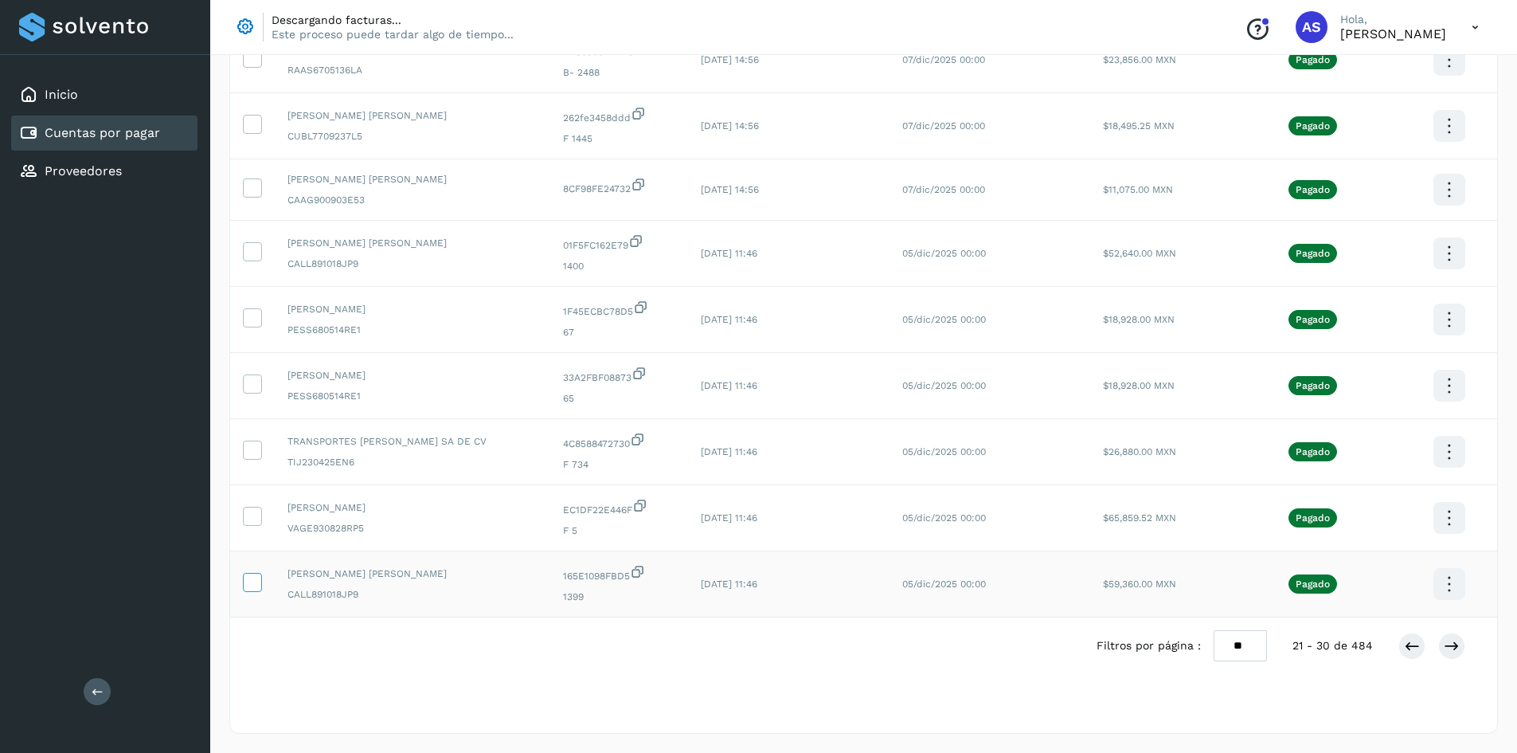
click at [245, 588] on icon at bounding box center [252, 581] width 17 height 17
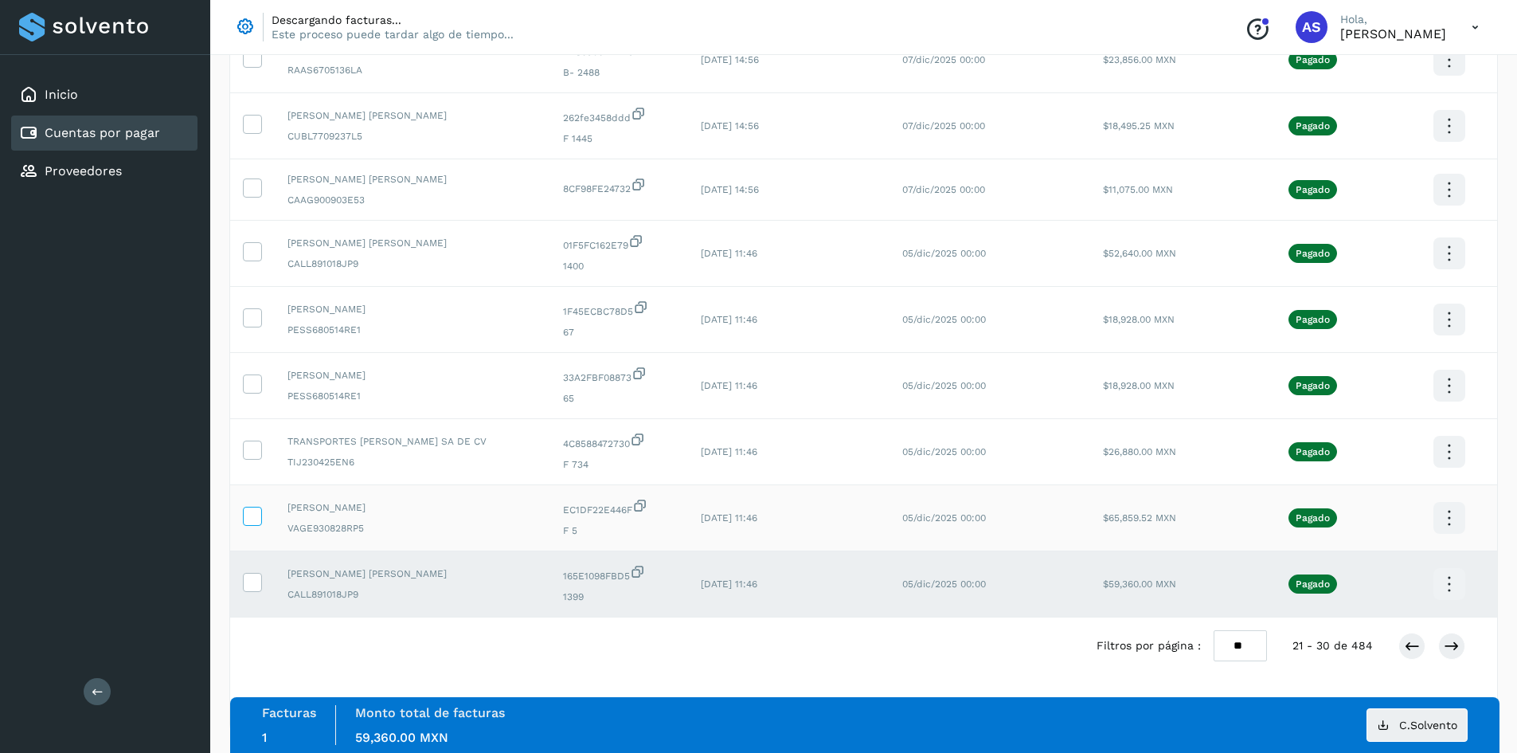
click at [250, 519] on icon at bounding box center [252, 515] width 17 height 17
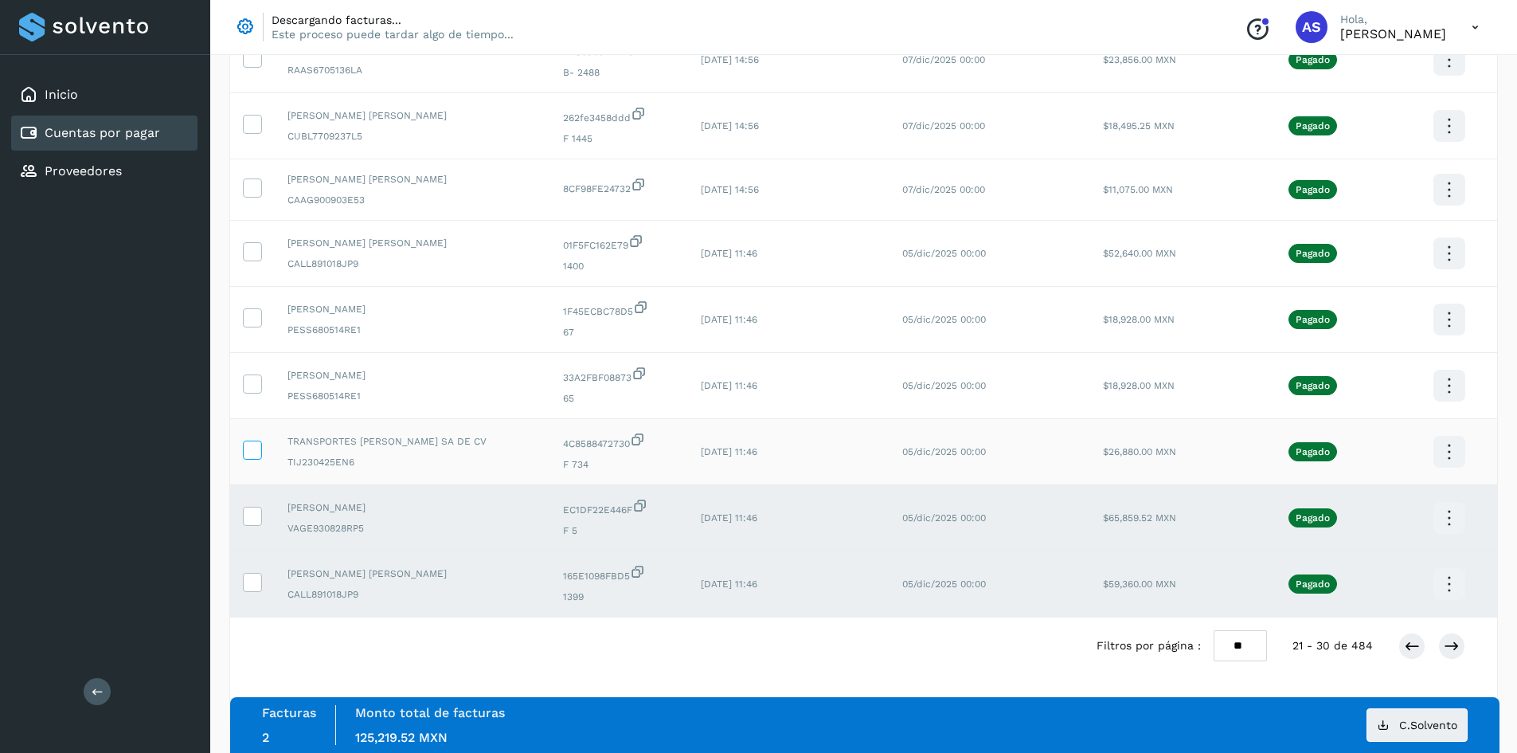
click at [249, 454] on icon at bounding box center [252, 448] width 17 height 17
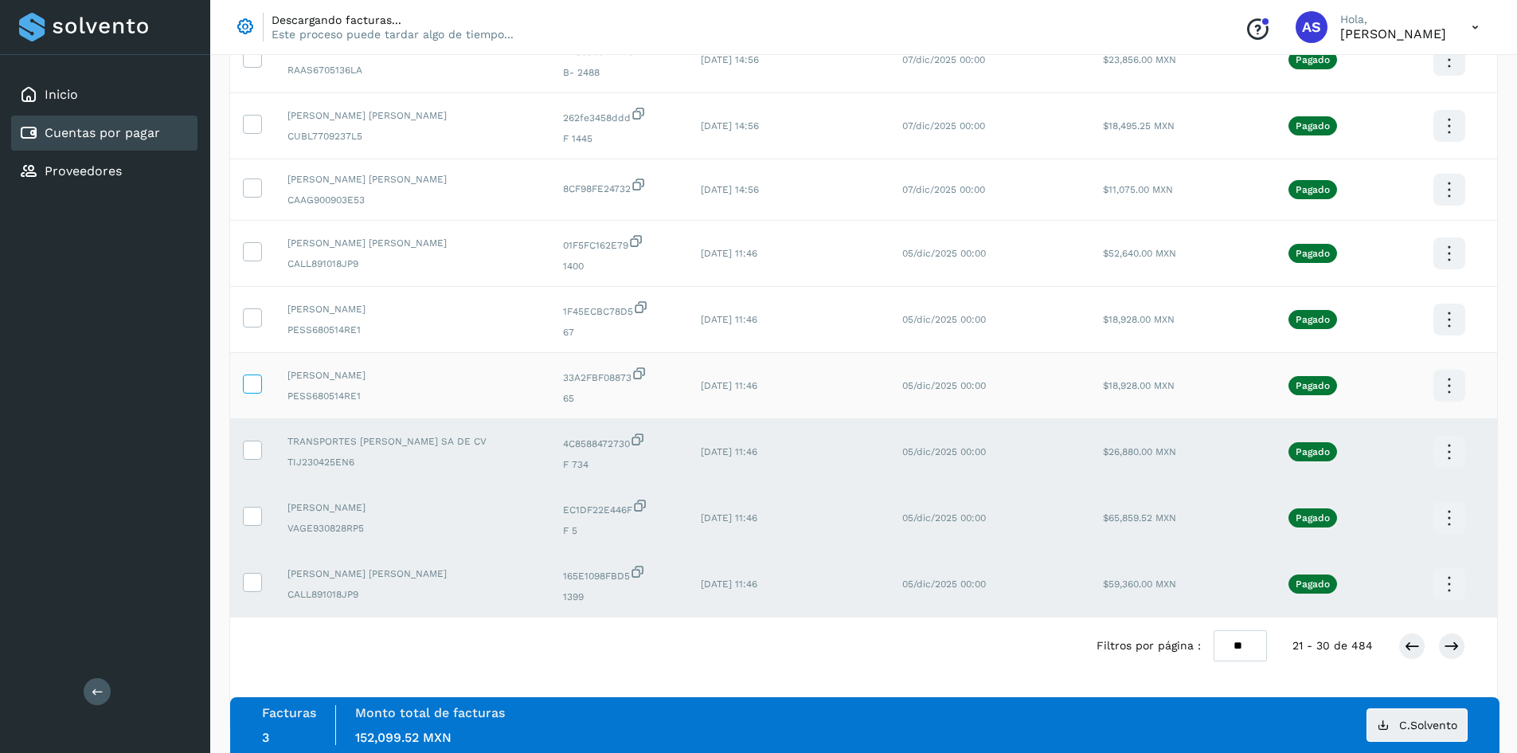
click at [252, 381] on icon at bounding box center [252, 382] width 17 height 17
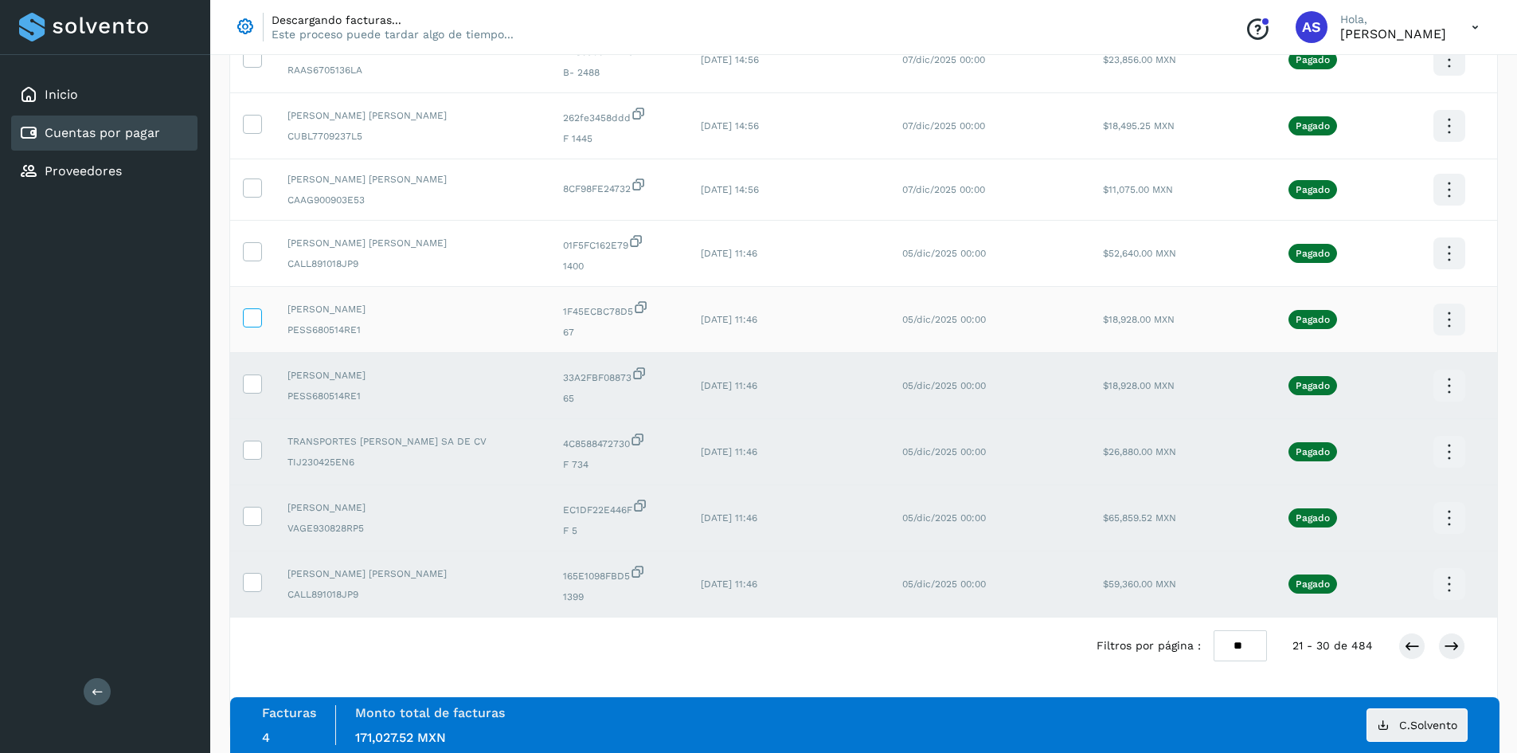
click at [252, 327] on label at bounding box center [252, 317] width 19 height 19
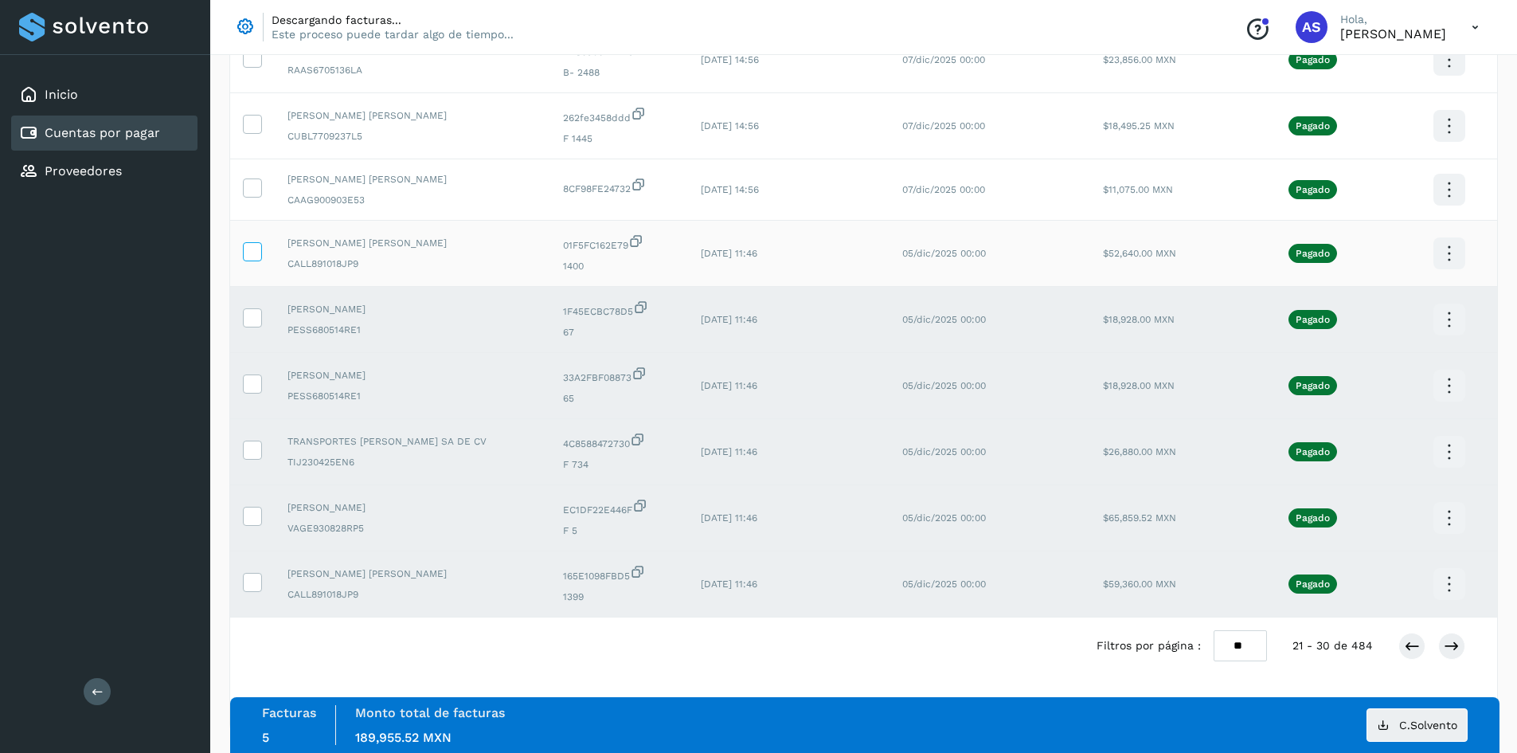
click at [256, 247] on icon at bounding box center [252, 250] width 17 height 17
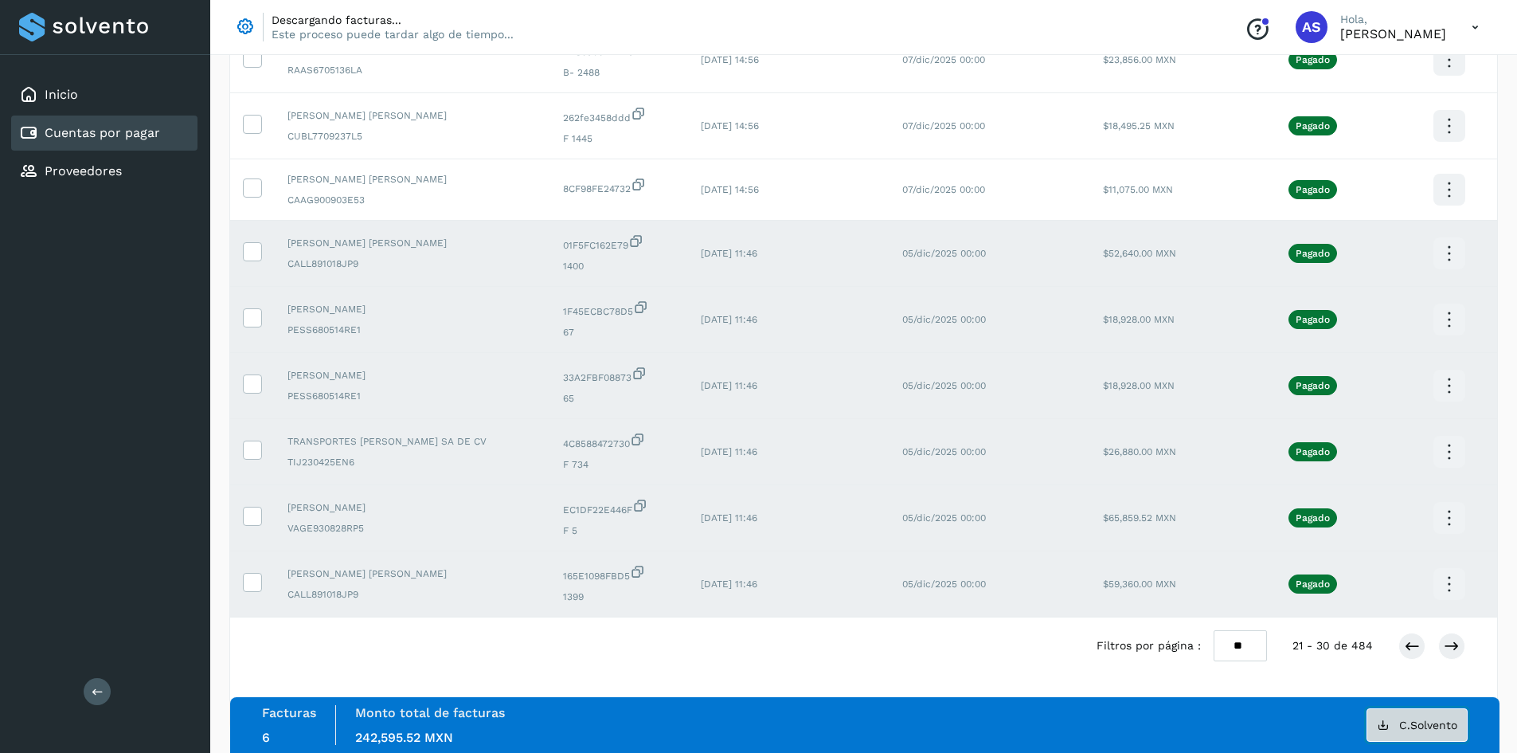
click at [1394, 727] on button "C.Solvento" at bounding box center [1417, 724] width 101 height 33
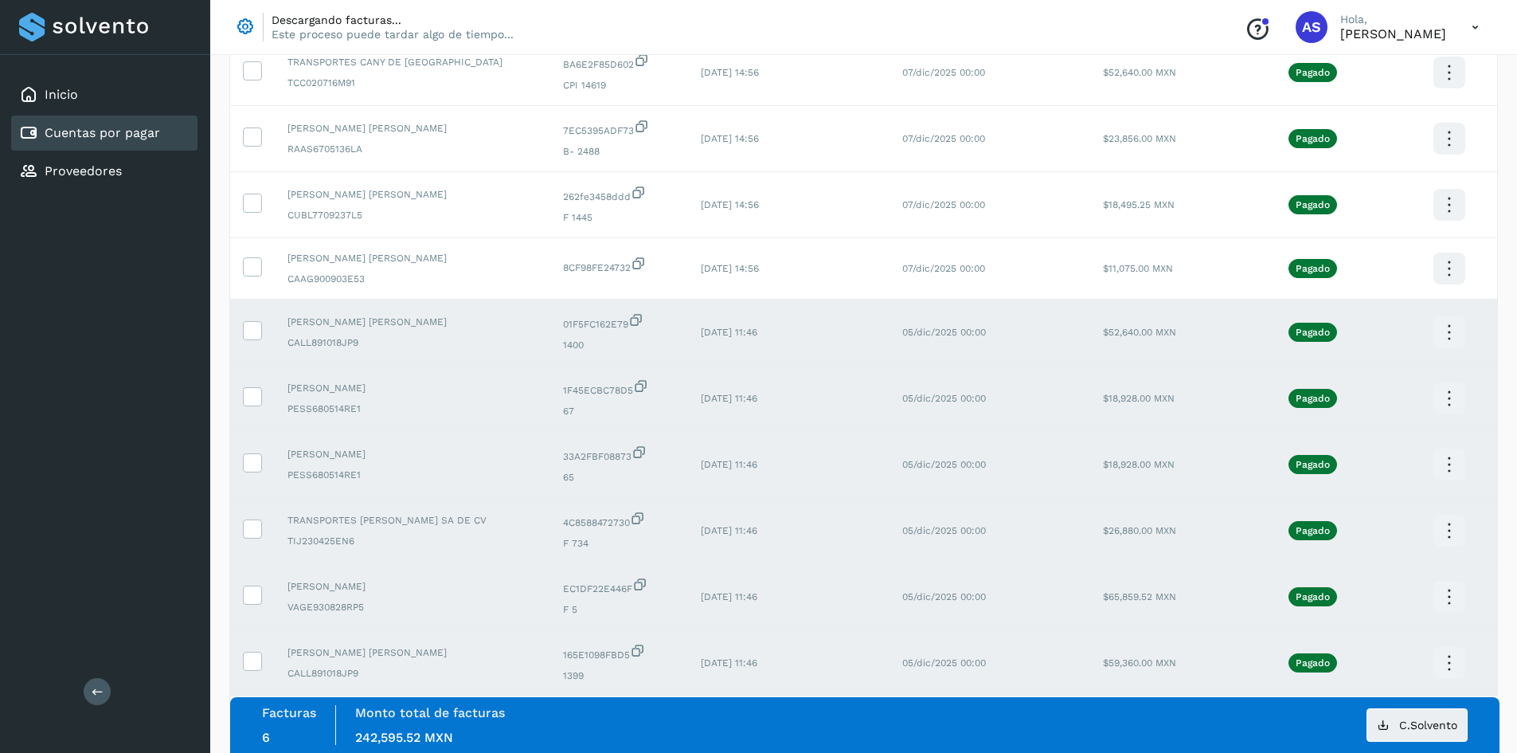
scroll to position [181, 0]
click at [256, 324] on icon at bounding box center [252, 330] width 17 height 17
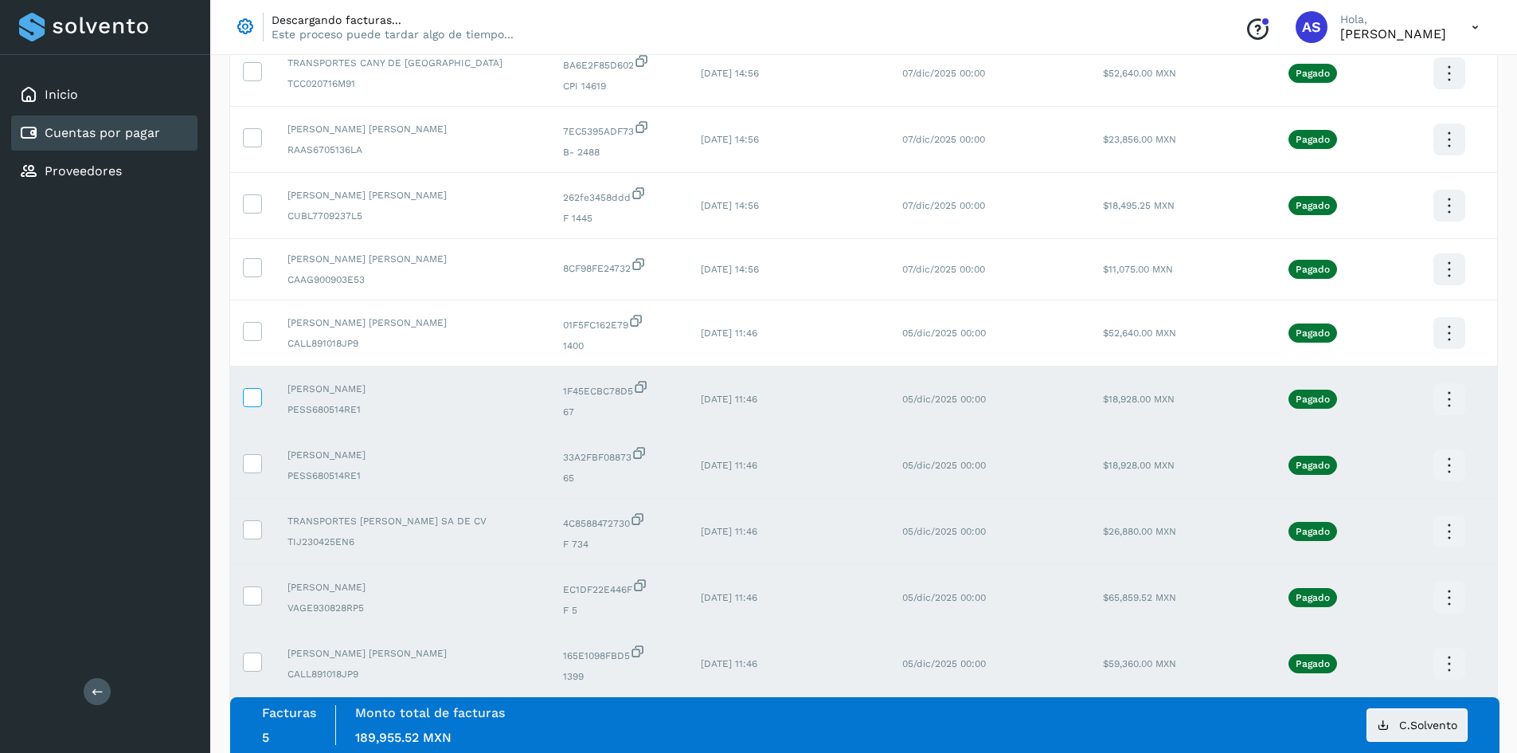
click at [255, 390] on icon at bounding box center [252, 396] width 17 height 17
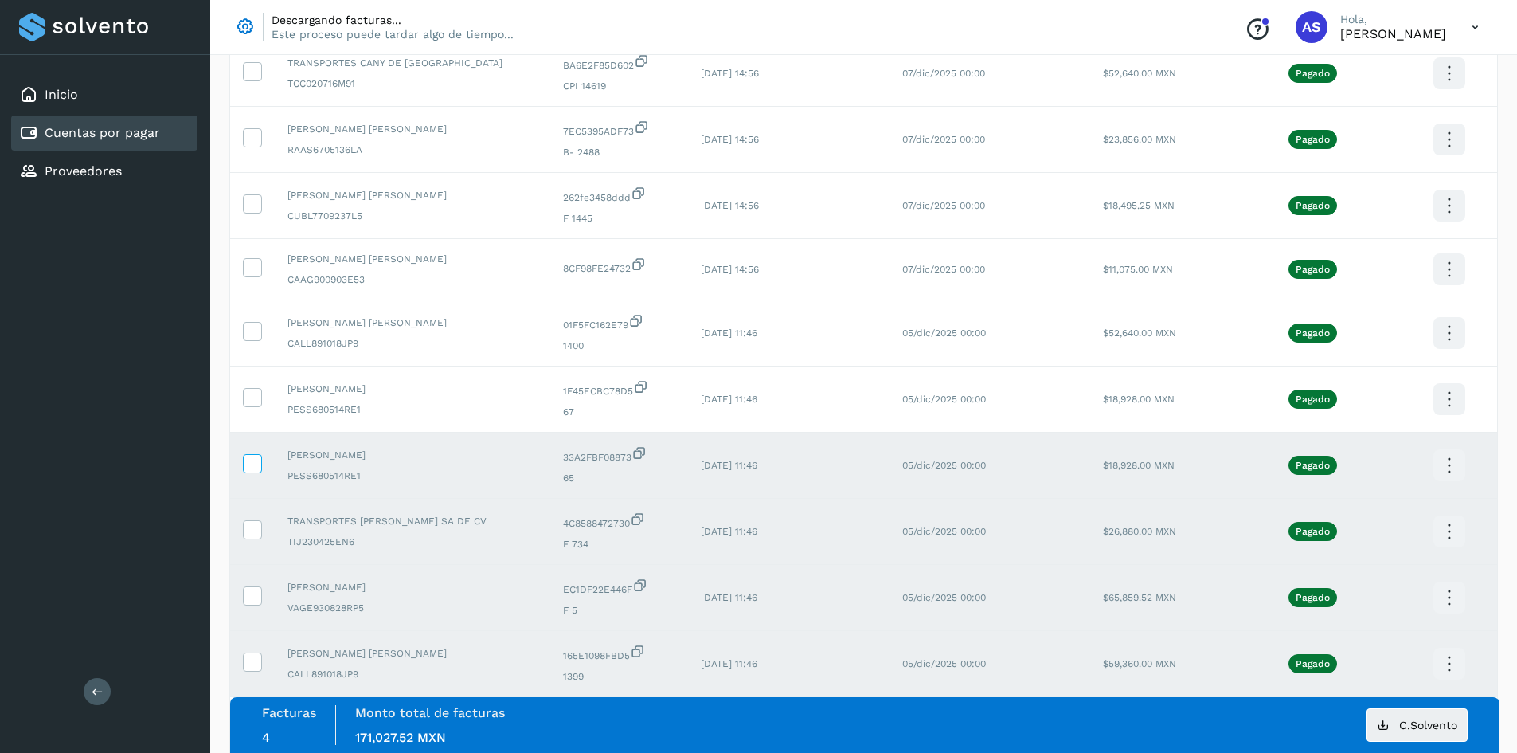
click at [248, 460] on icon at bounding box center [252, 462] width 17 height 17
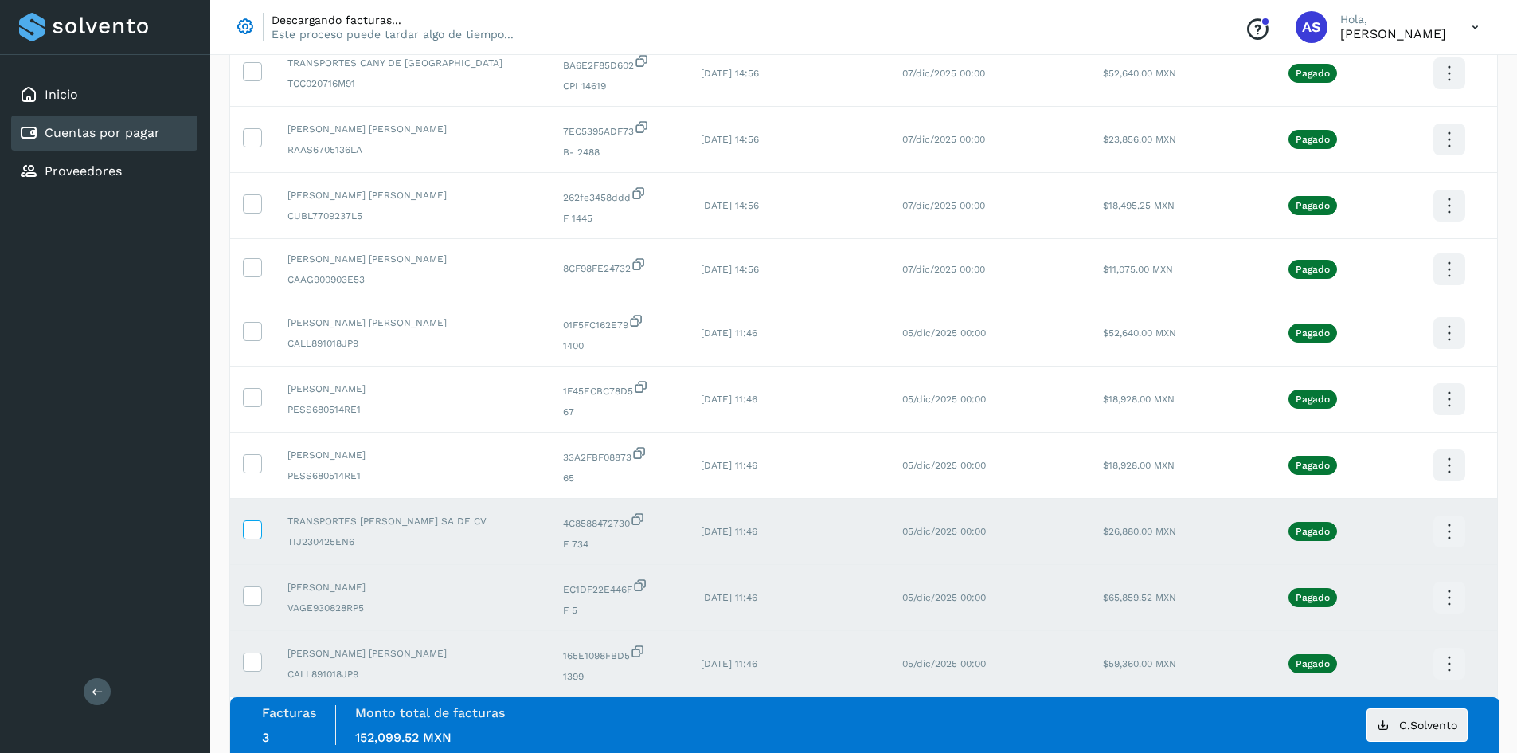
click at [256, 529] on icon at bounding box center [252, 528] width 17 height 17
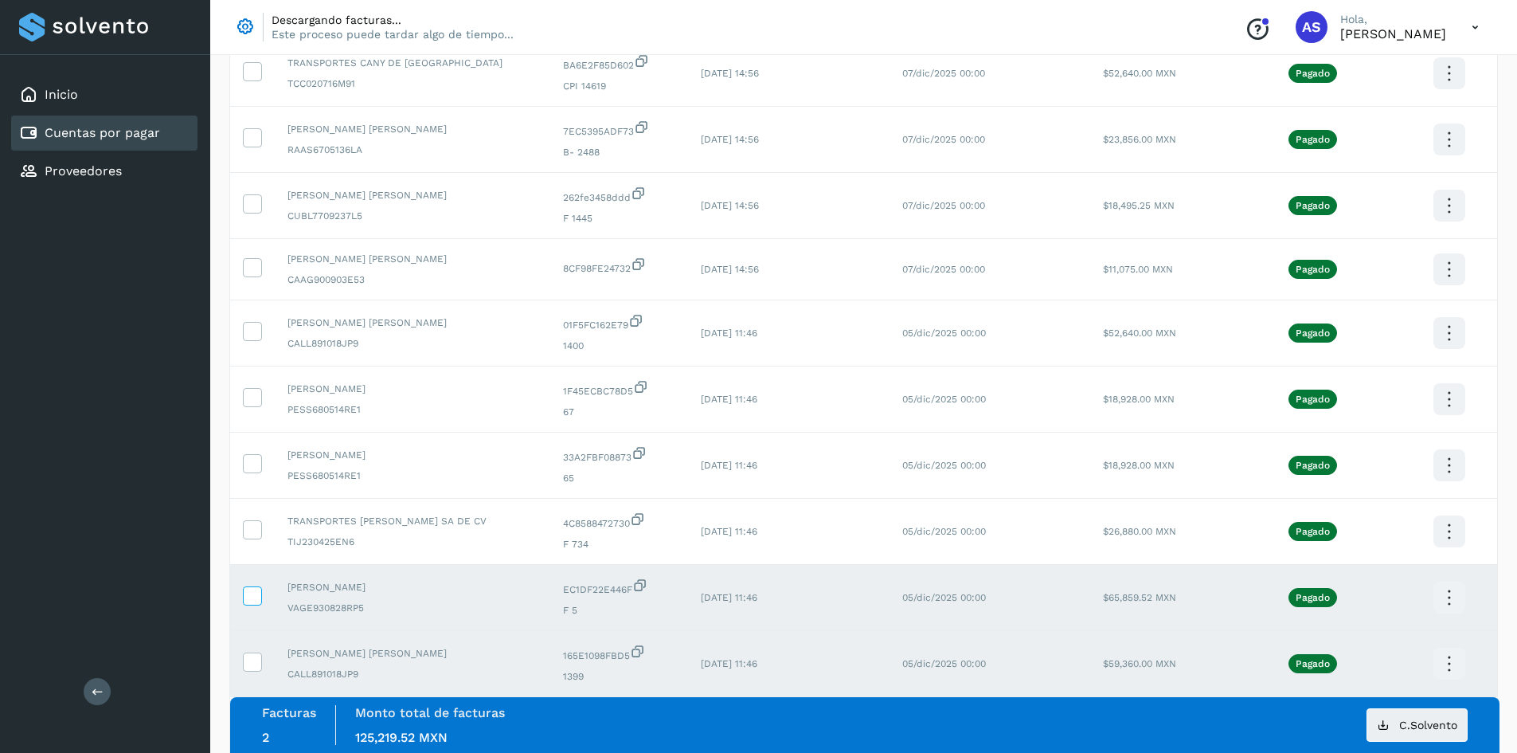
click at [260, 601] on icon at bounding box center [252, 594] width 17 height 17
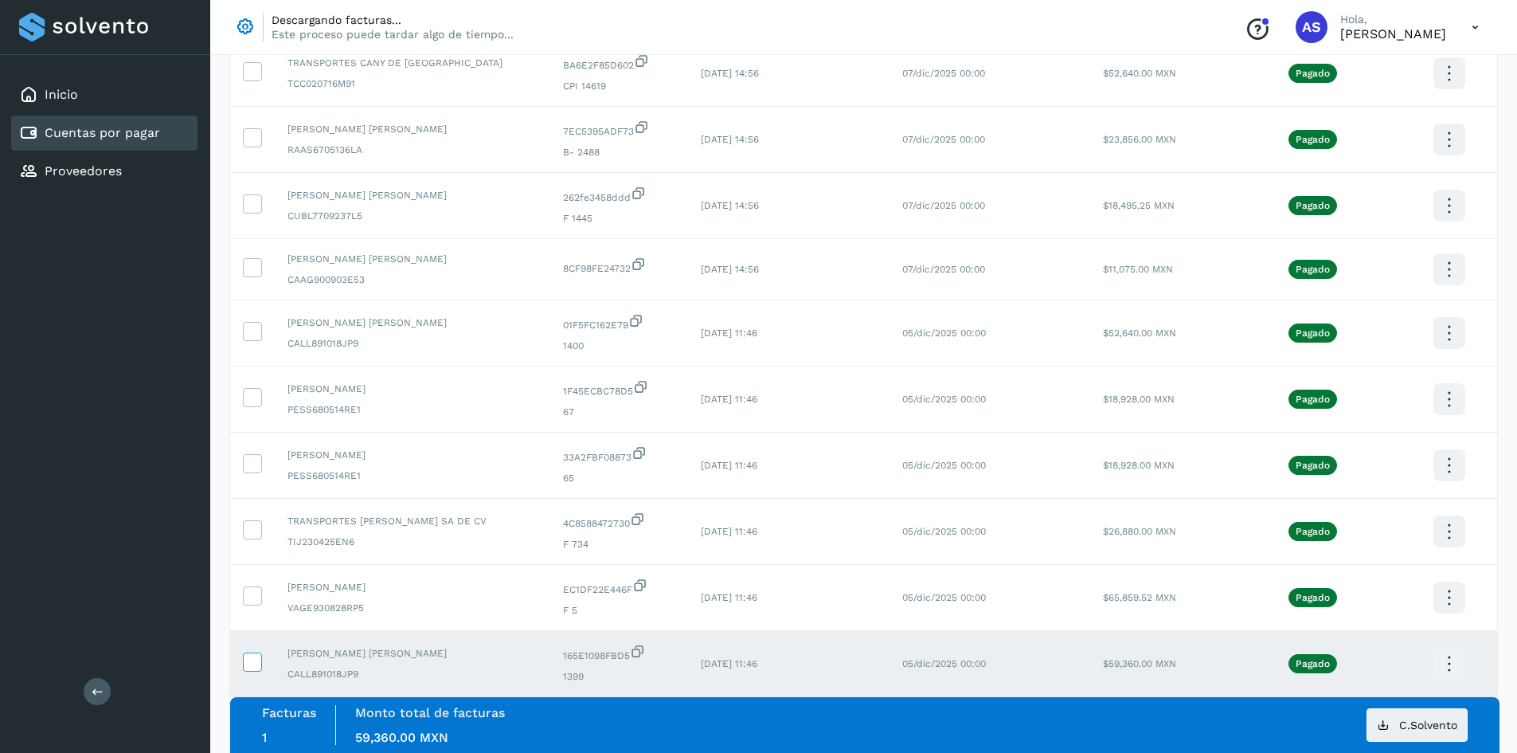
click at [256, 659] on icon at bounding box center [252, 660] width 17 height 17
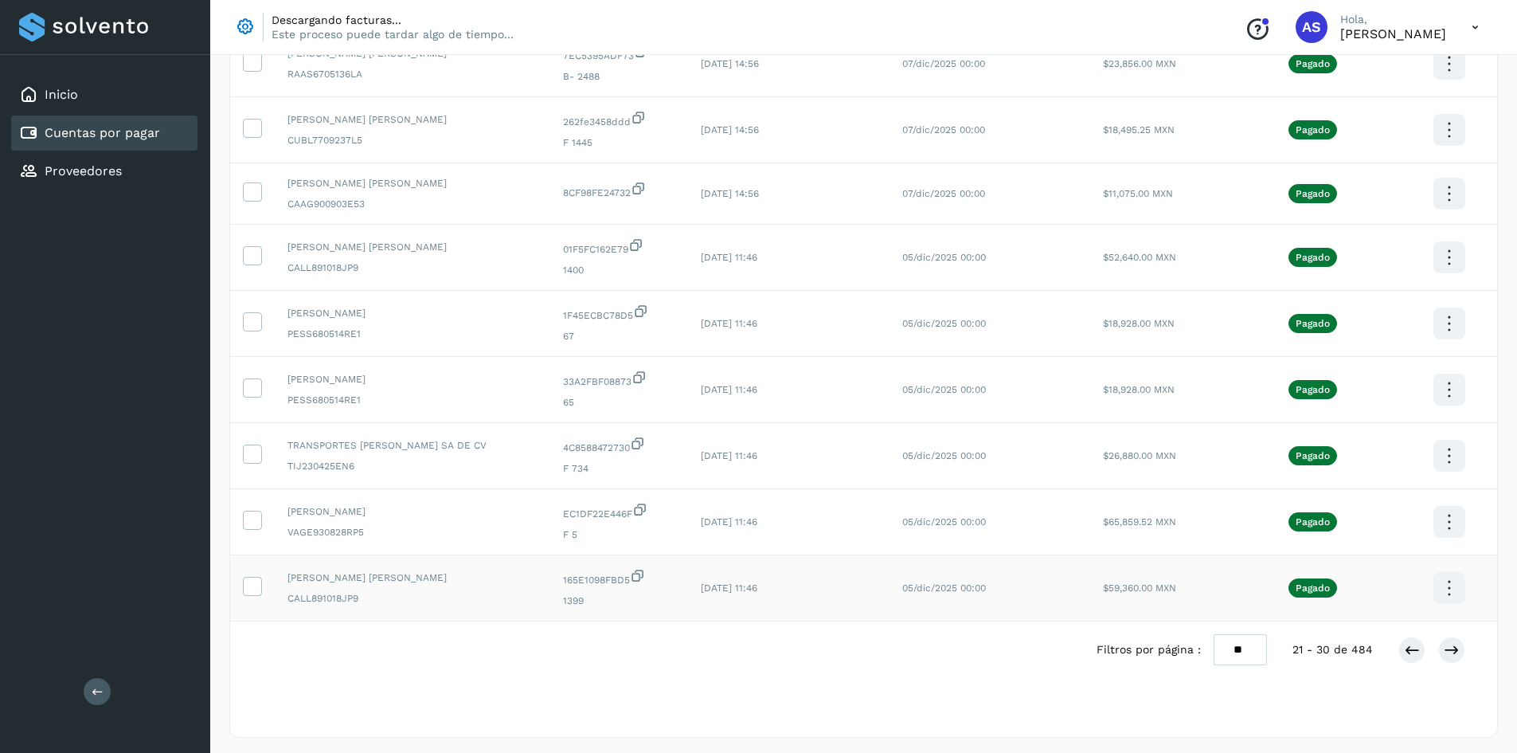
scroll to position [260, 0]
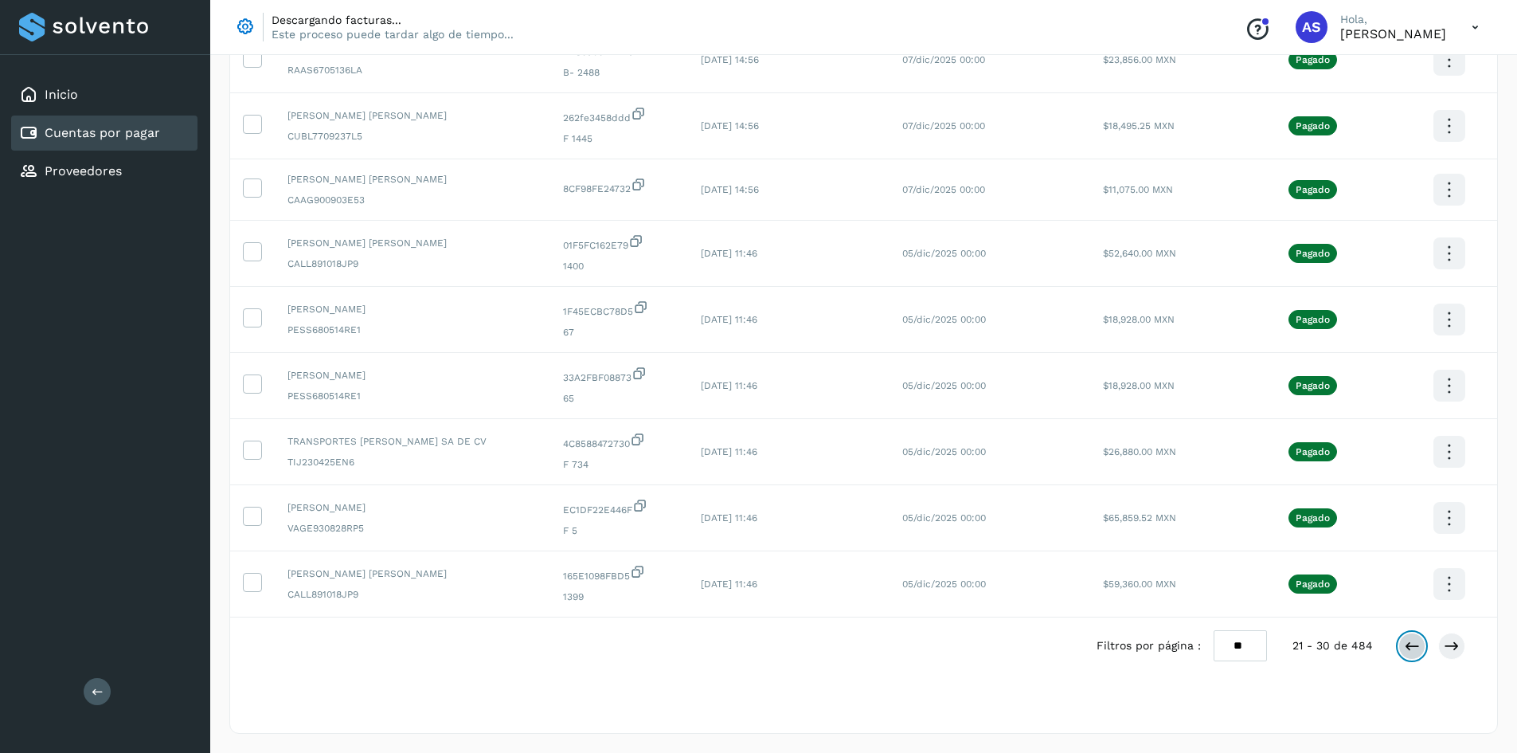
click at [1406, 647] on icon at bounding box center [1412, 646] width 16 height 16
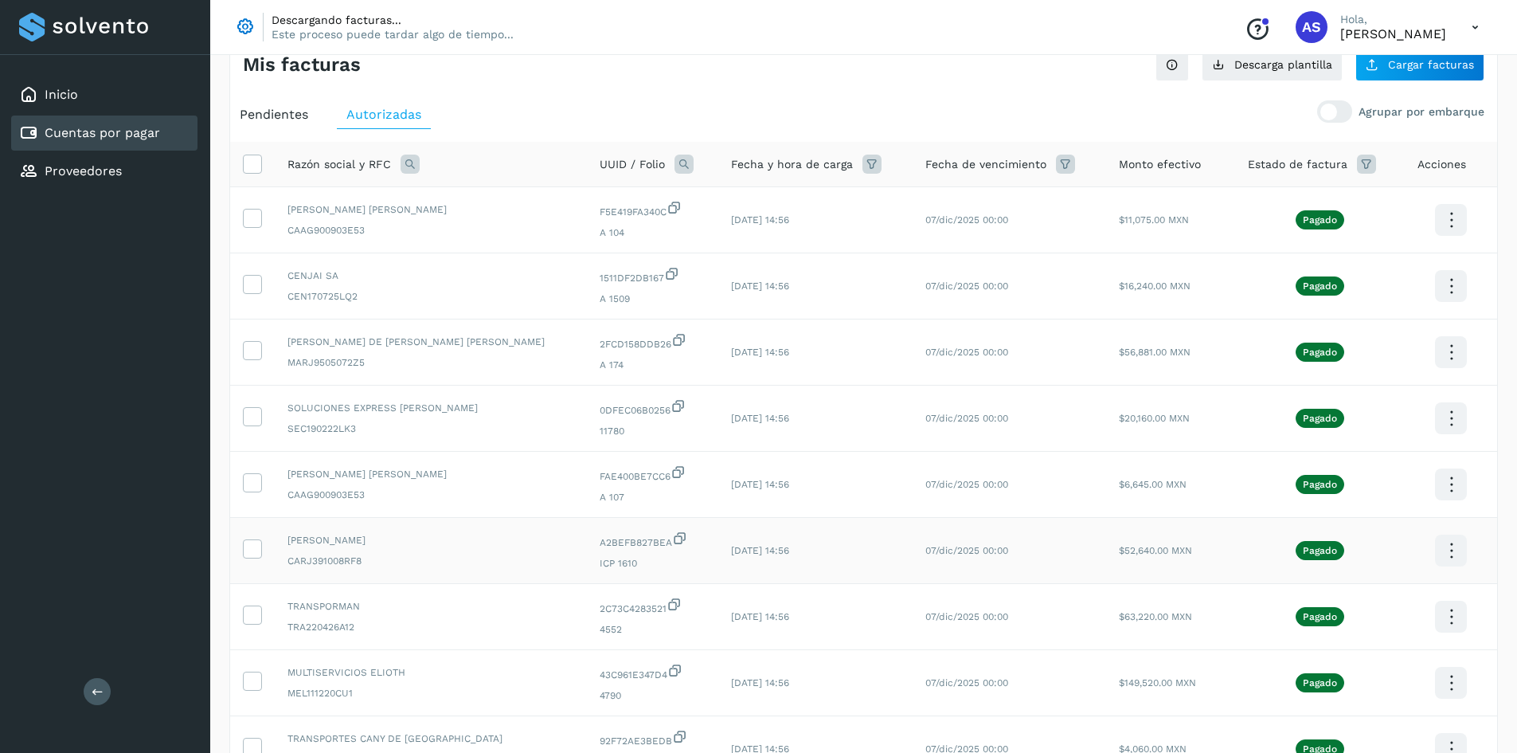
scroll to position [80, 0]
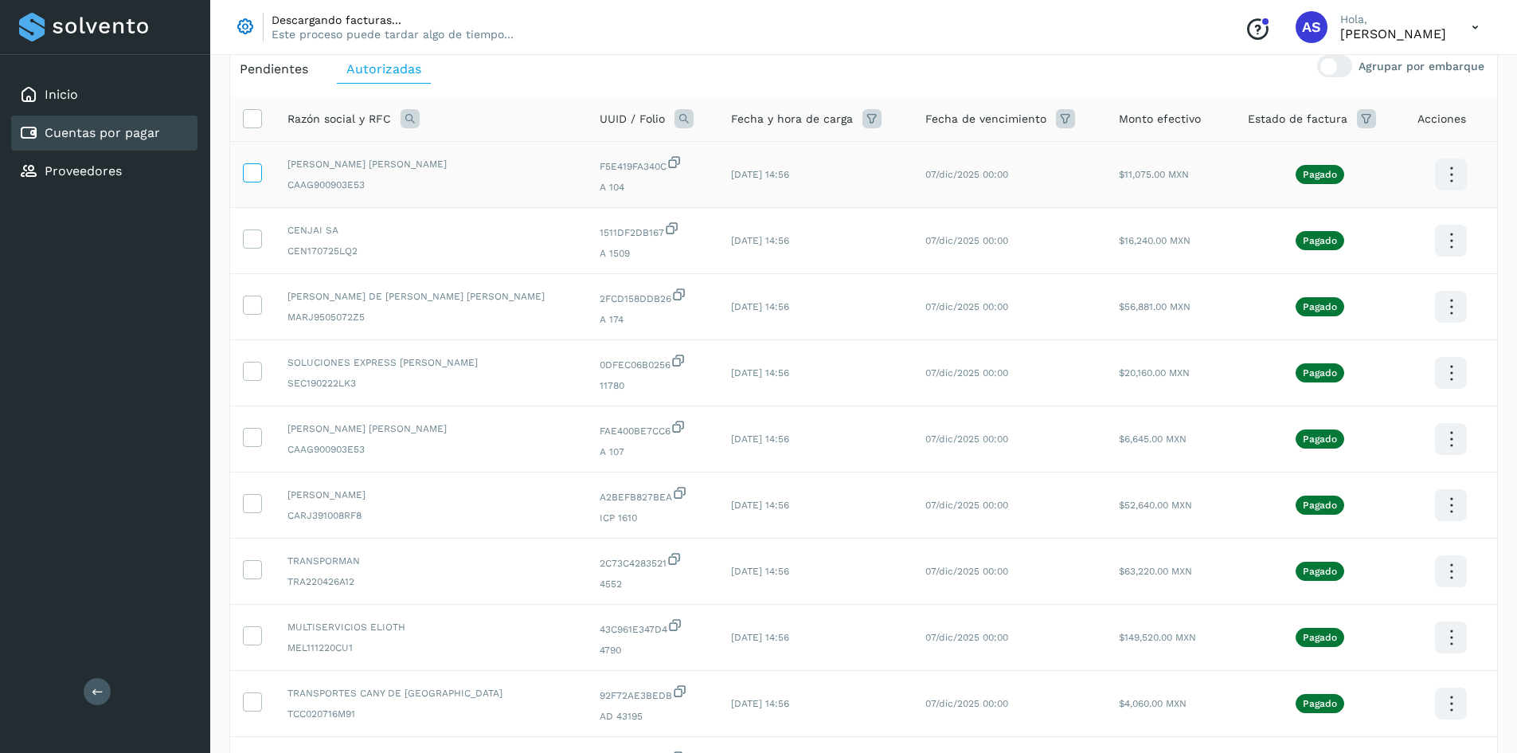
click at [260, 176] on icon at bounding box center [252, 171] width 17 height 17
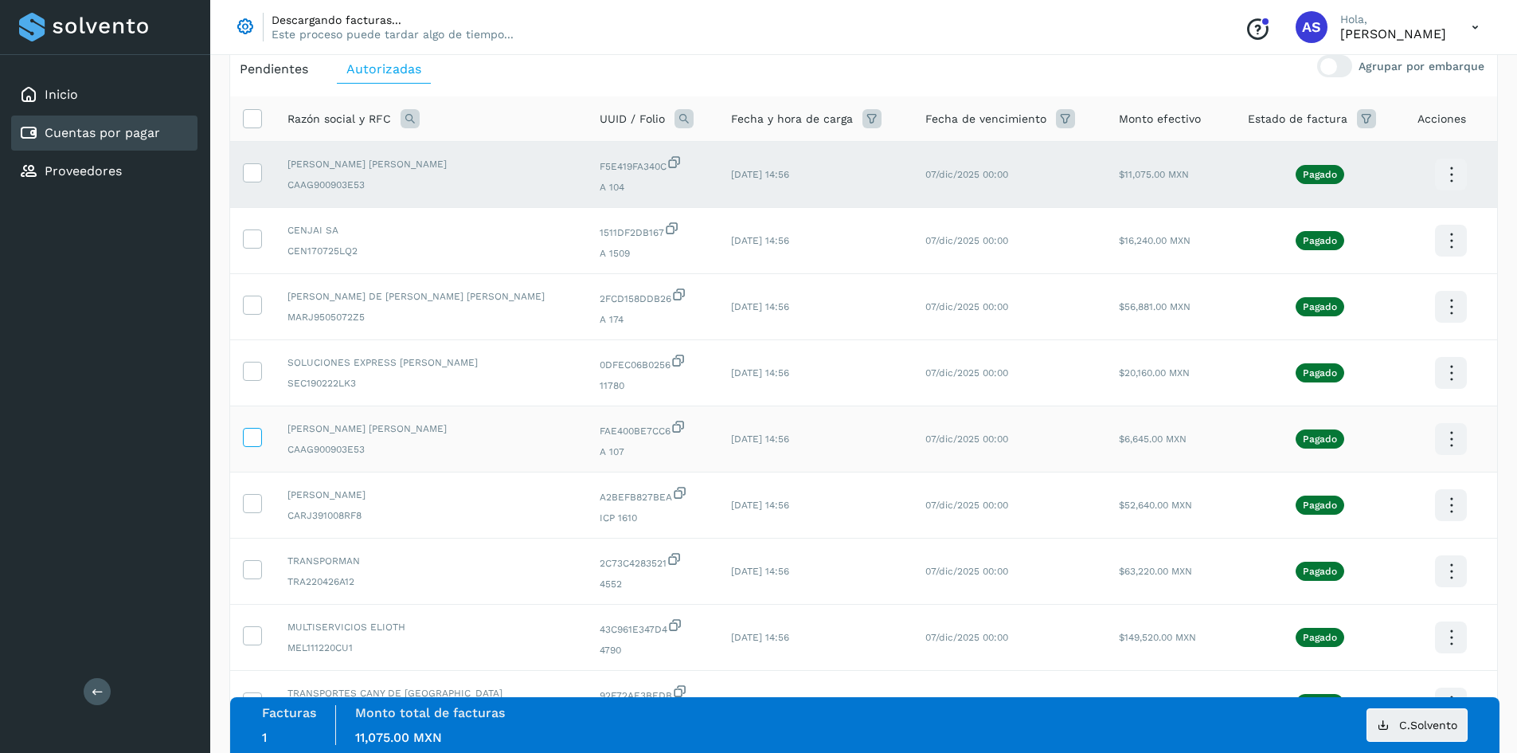
click at [246, 431] on icon at bounding box center [252, 436] width 17 height 17
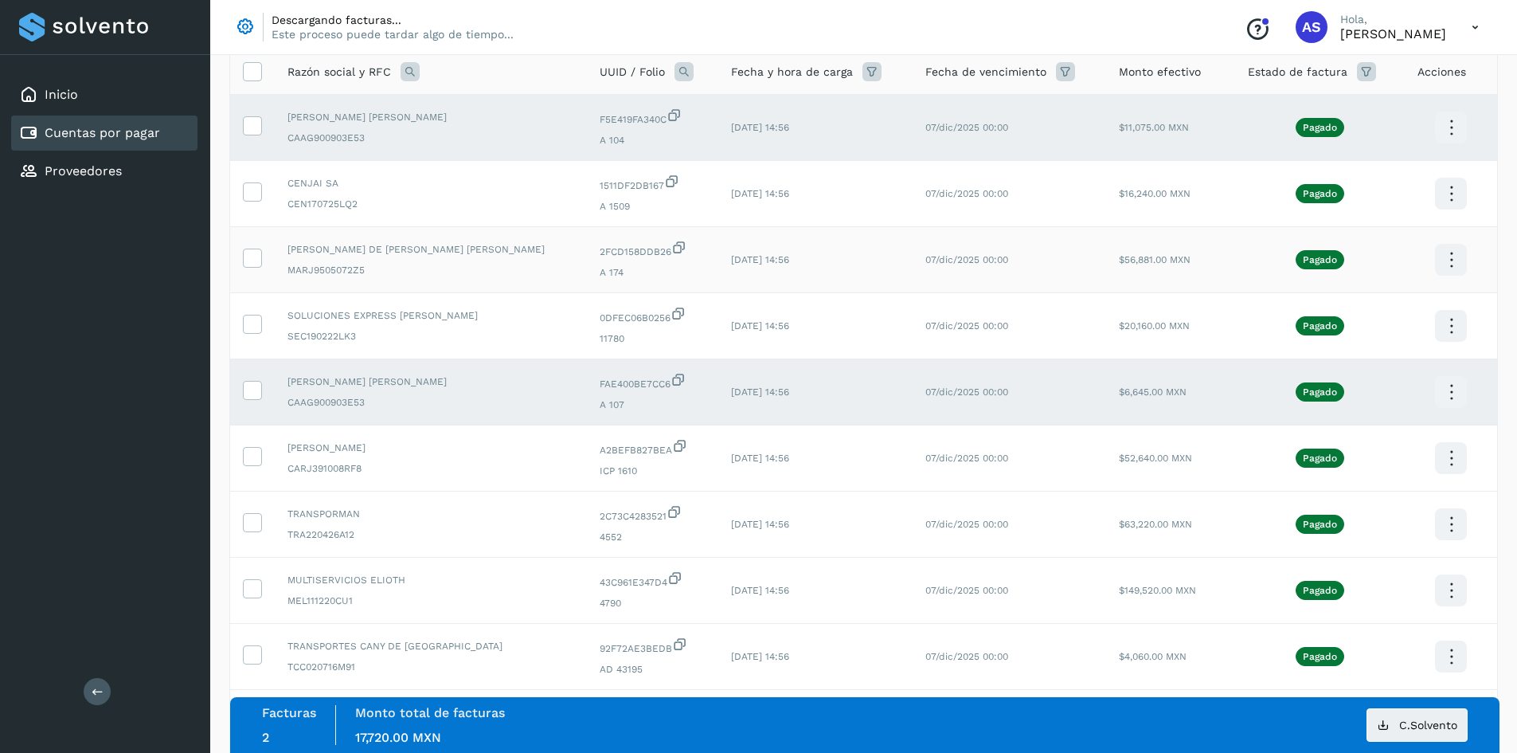
scroll to position [265, 0]
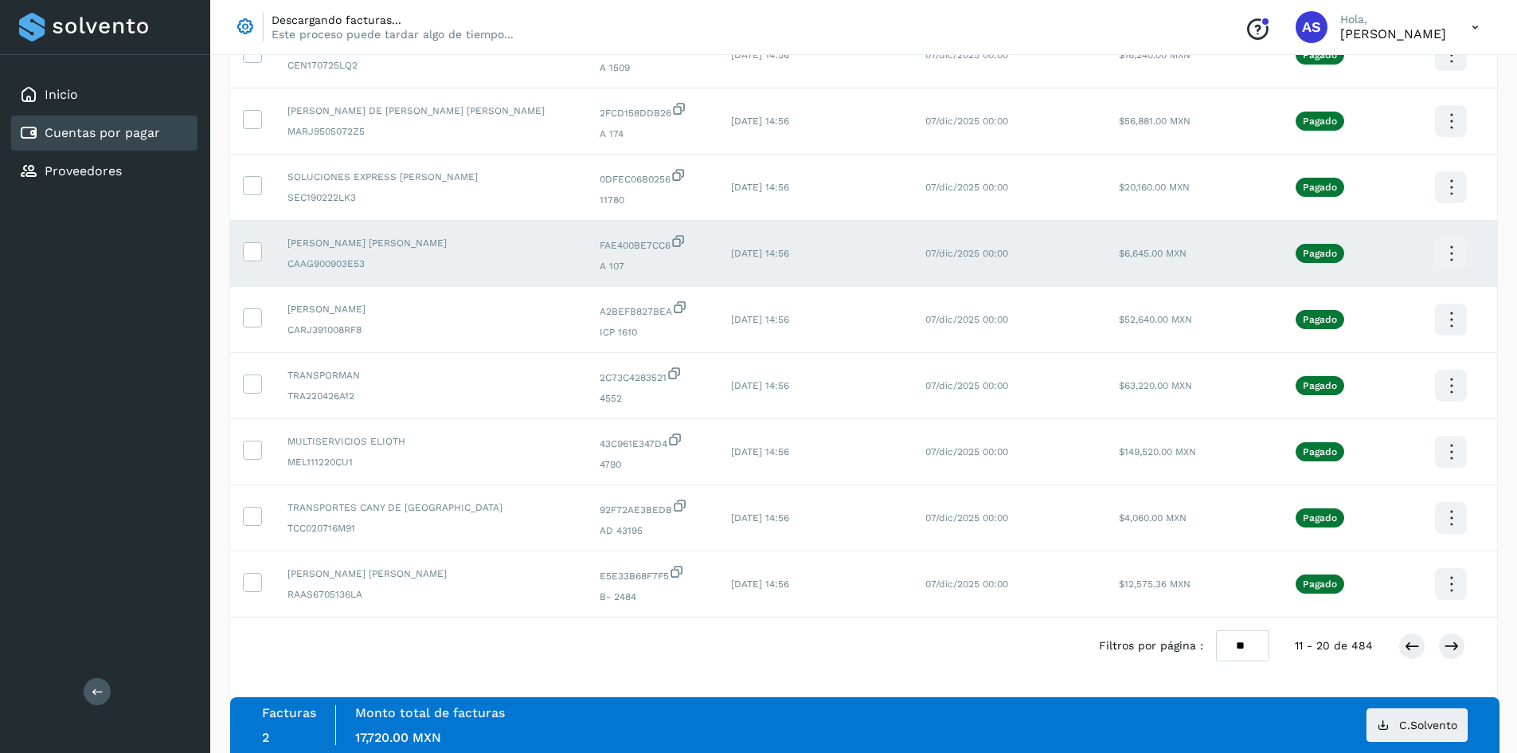
click at [1235, 640] on select "** ** **" at bounding box center [1242, 645] width 53 height 31
select select "**"
click at [1234, 630] on select "** ** **" at bounding box center [1242, 645] width 53 height 31
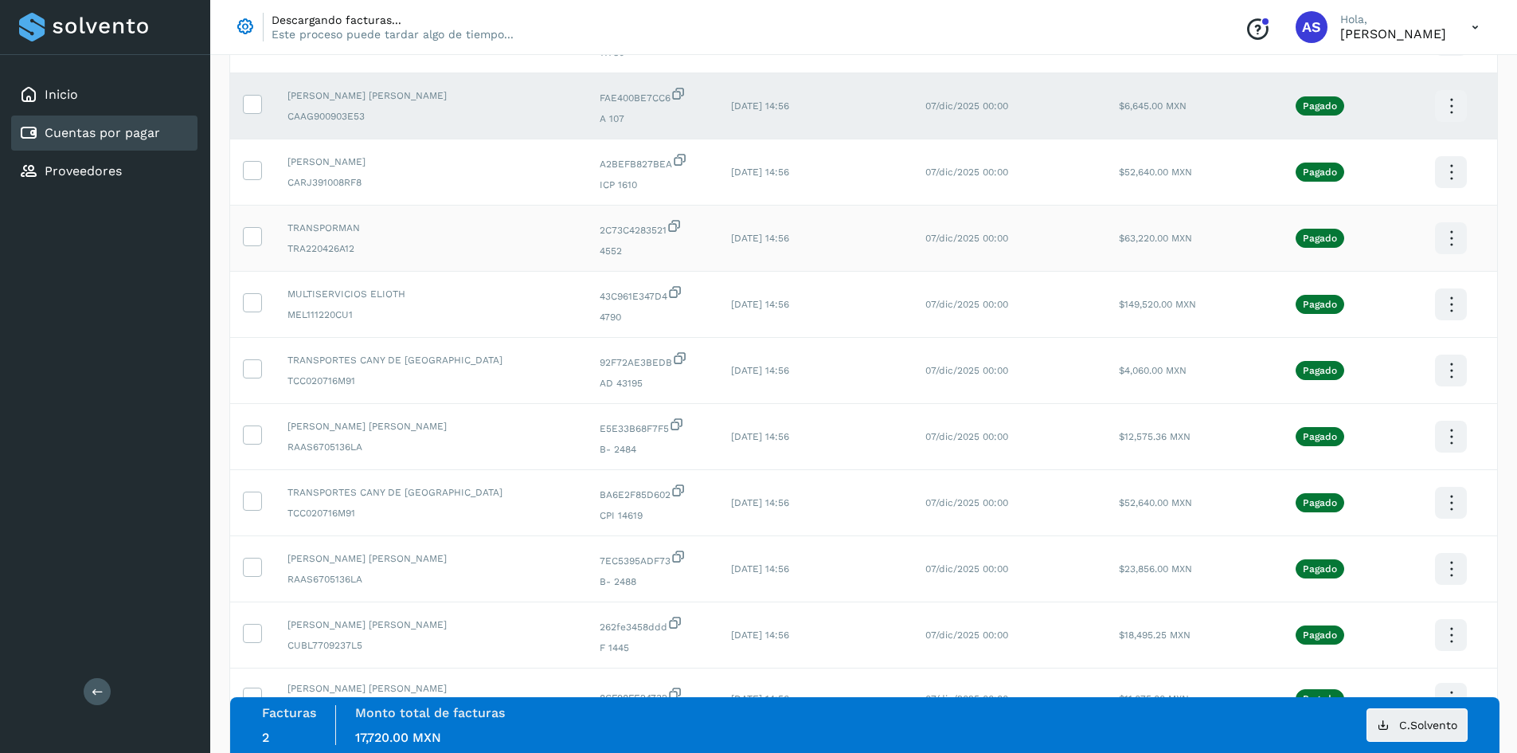
scroll to position [1242, 0]
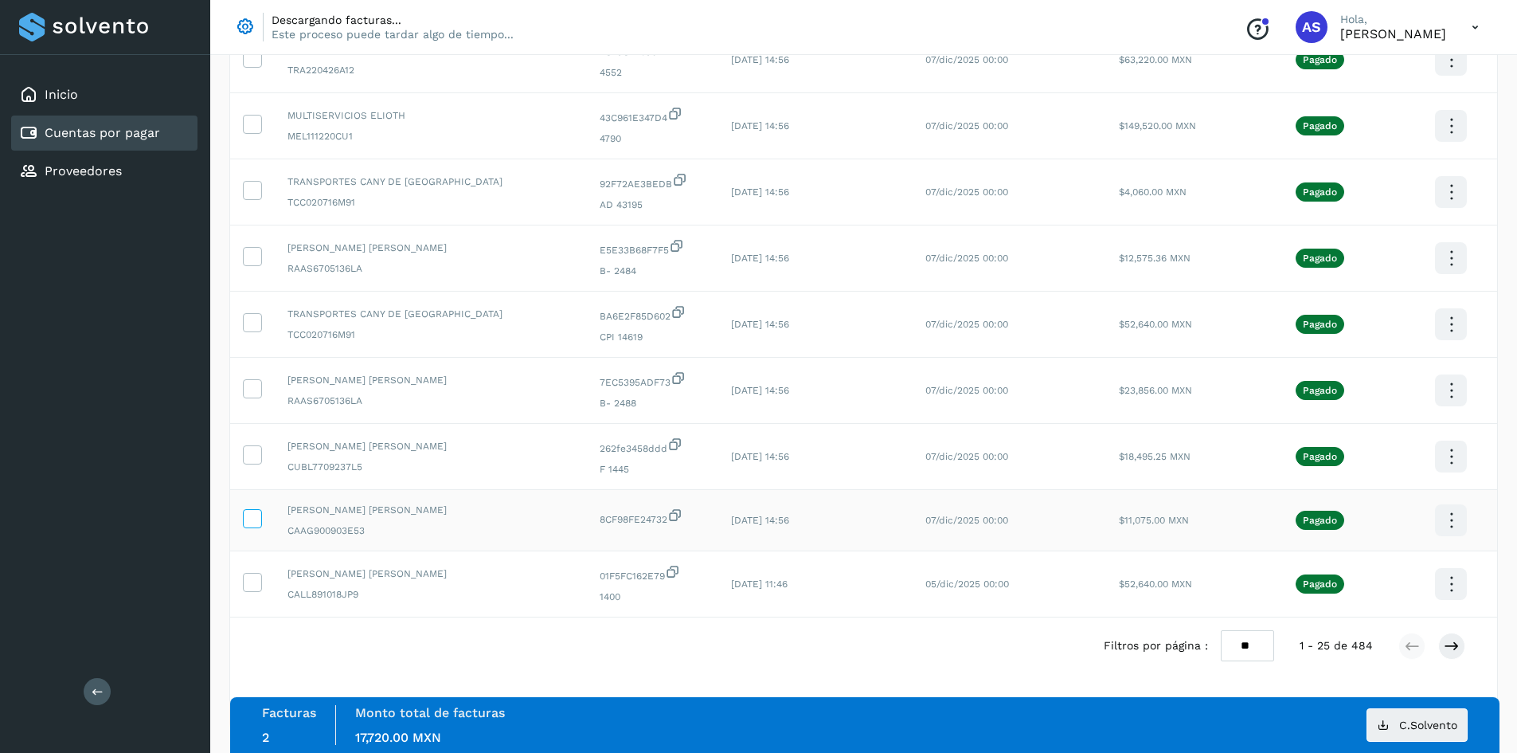
click at [246, 515] on icon at bounding box center [252, 517] width 17 height 17
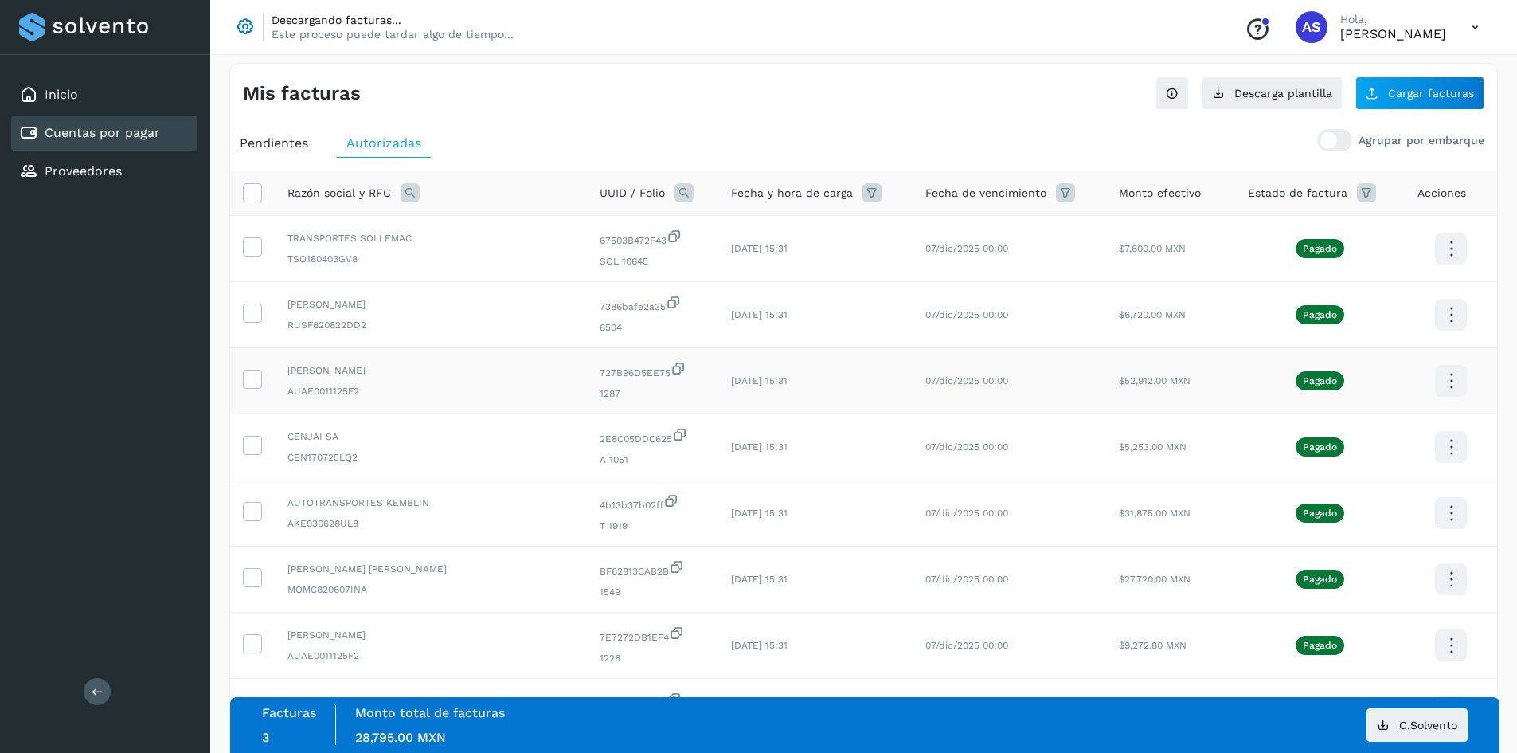
scroll to position [0, 0]
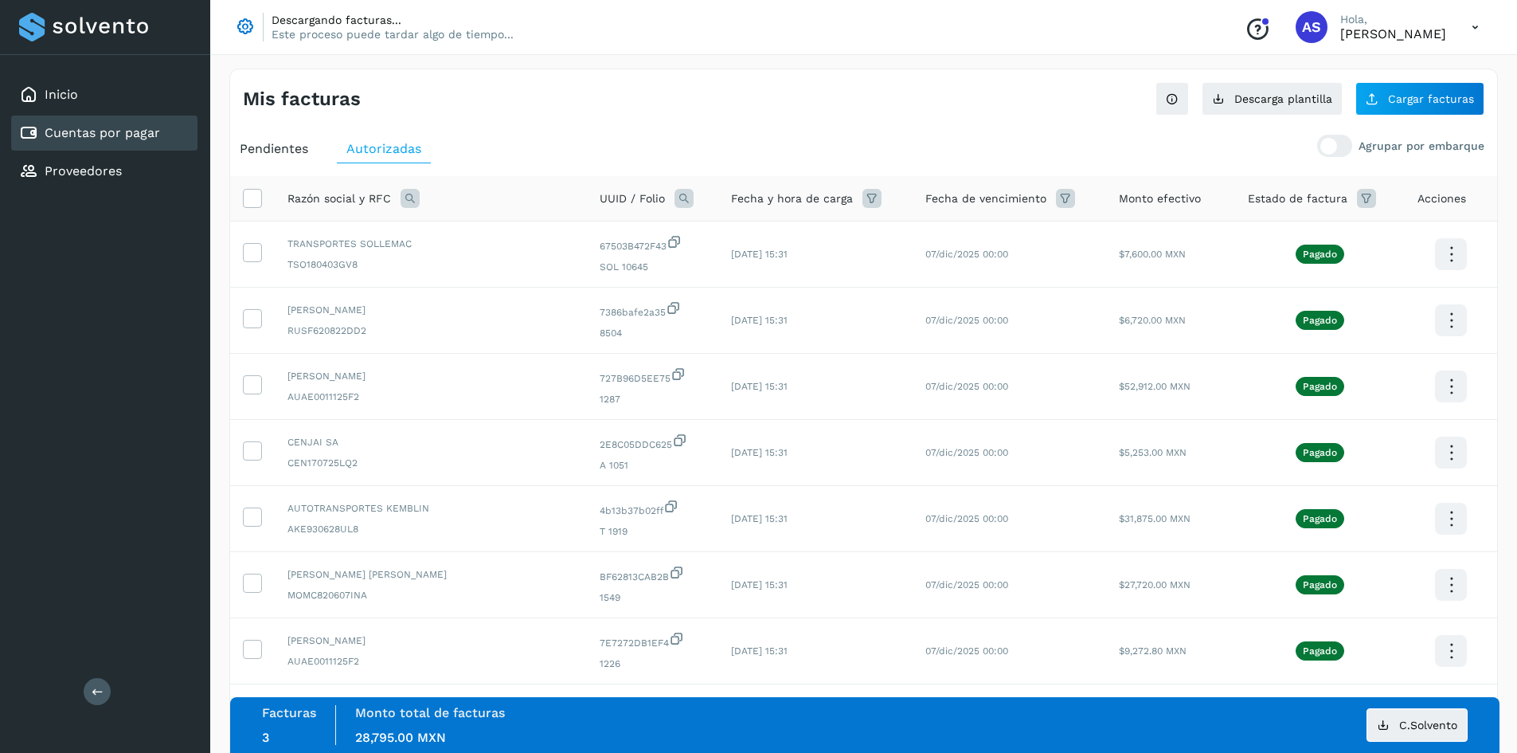
click at [170, 126] on div "Cuentas por pagar" at bounding box center [104, 132] width 186 height 35
click at [118, 134] on link "Cuentas por pagar" at bounding box center [102, 132] width 115 height 15
click at [102, 181] on div "Proveedores" at bounding box center [104, 171] width 186 height 35
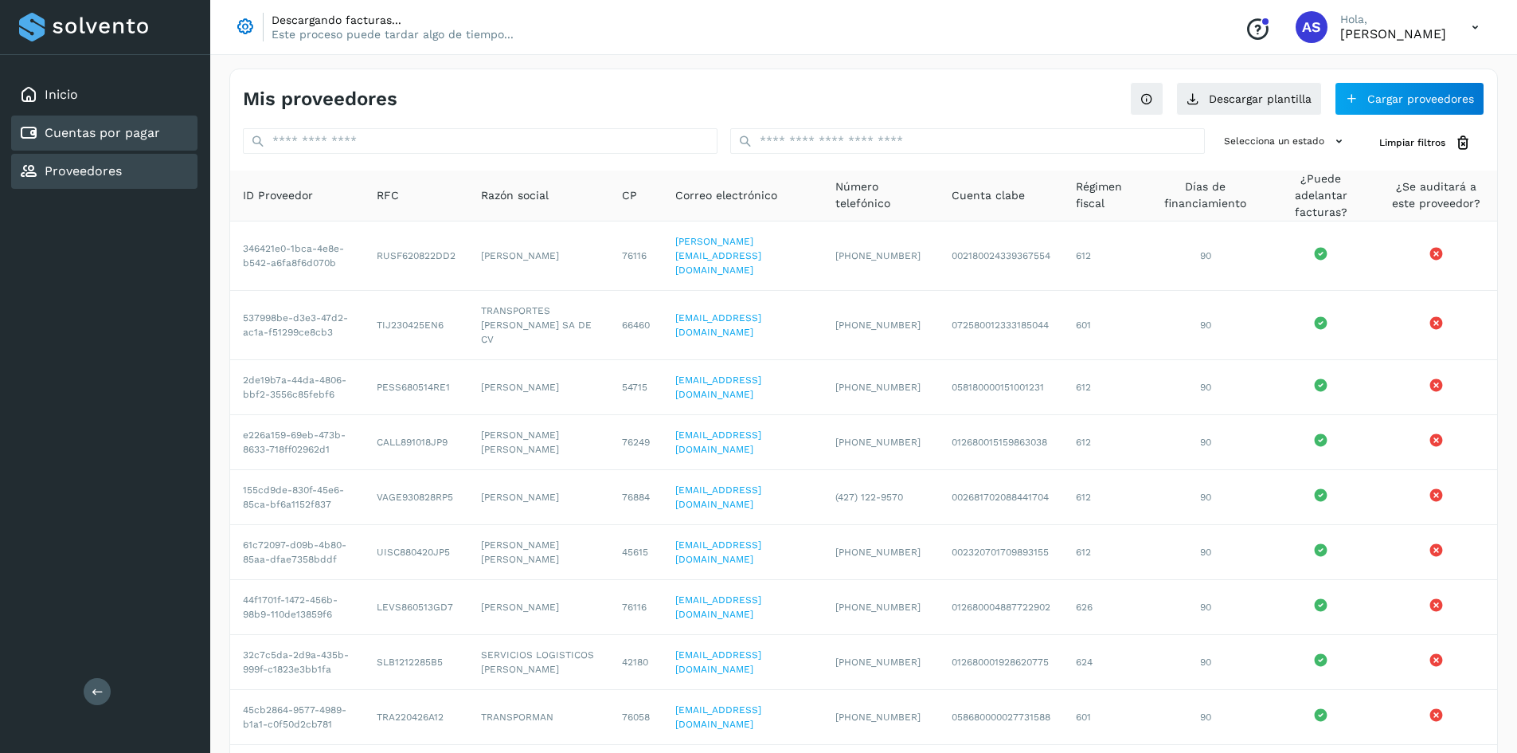
click at [111, 141] on div "Cuentas por pagar" at bounding box center [89, 132] width 141 height 19
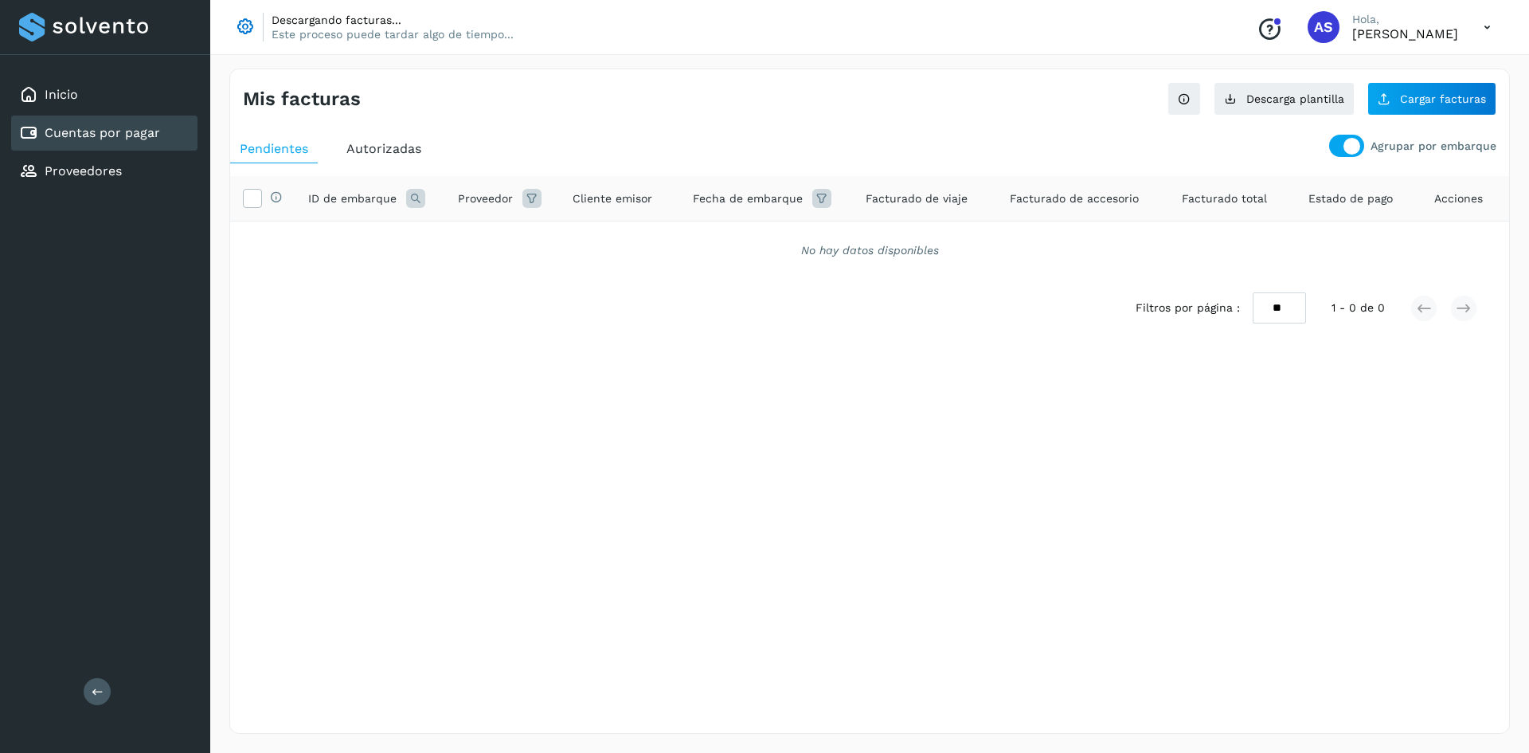
click at [402, 132] on div "Agrupar por embarque Pendientes Autorizadas Selecciona todas las facturas con e…" at bounding box center [869, 248] width 1279 height 241
click at [401, 147] on span "Autorizadas" at bounding box center [383, 148] width 75 height 15
click at [1350, 145] on div at bounding box center [1352, 146] width 17 height 17
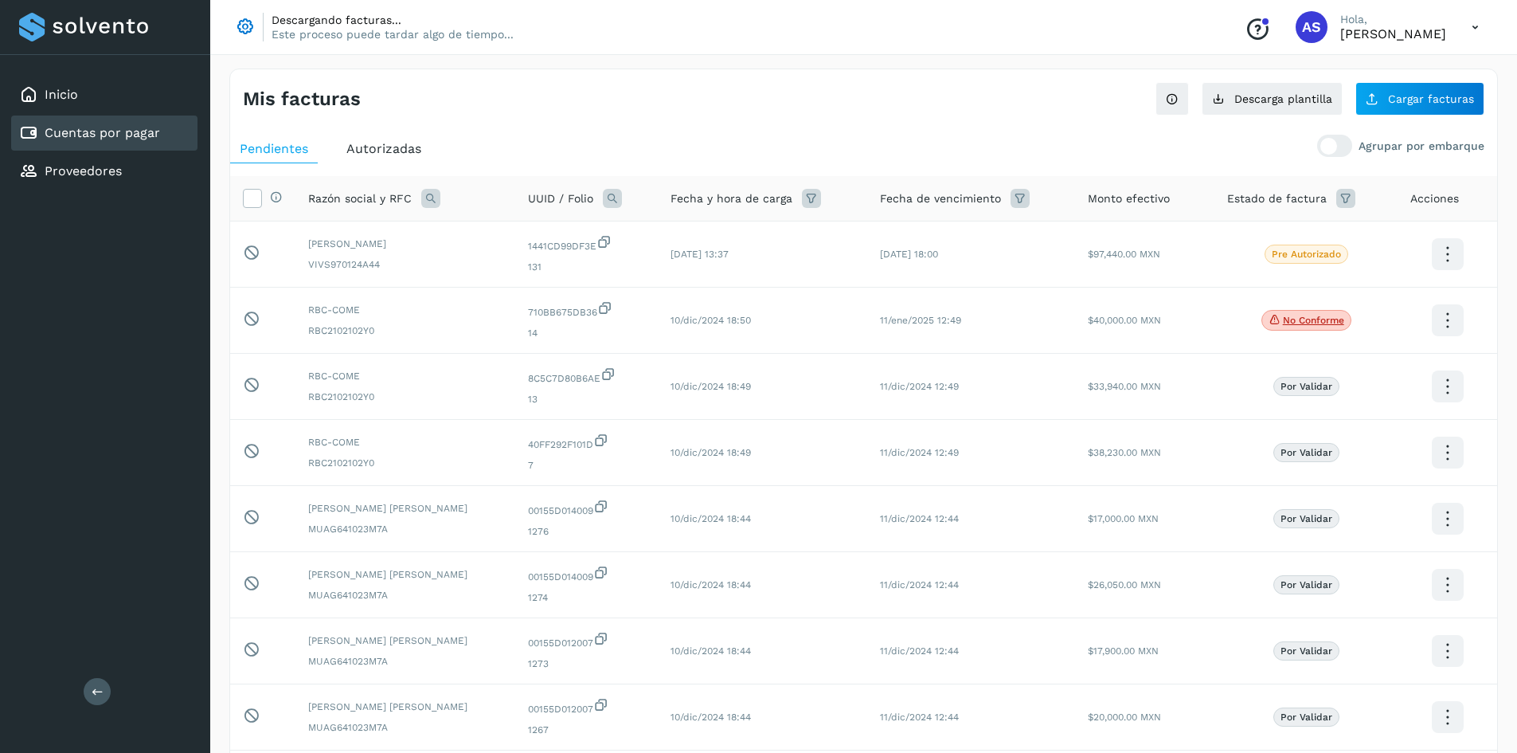
click at [361, 157] on div "Autorizadas" at bounding box center [384, 149] width 94 height 29
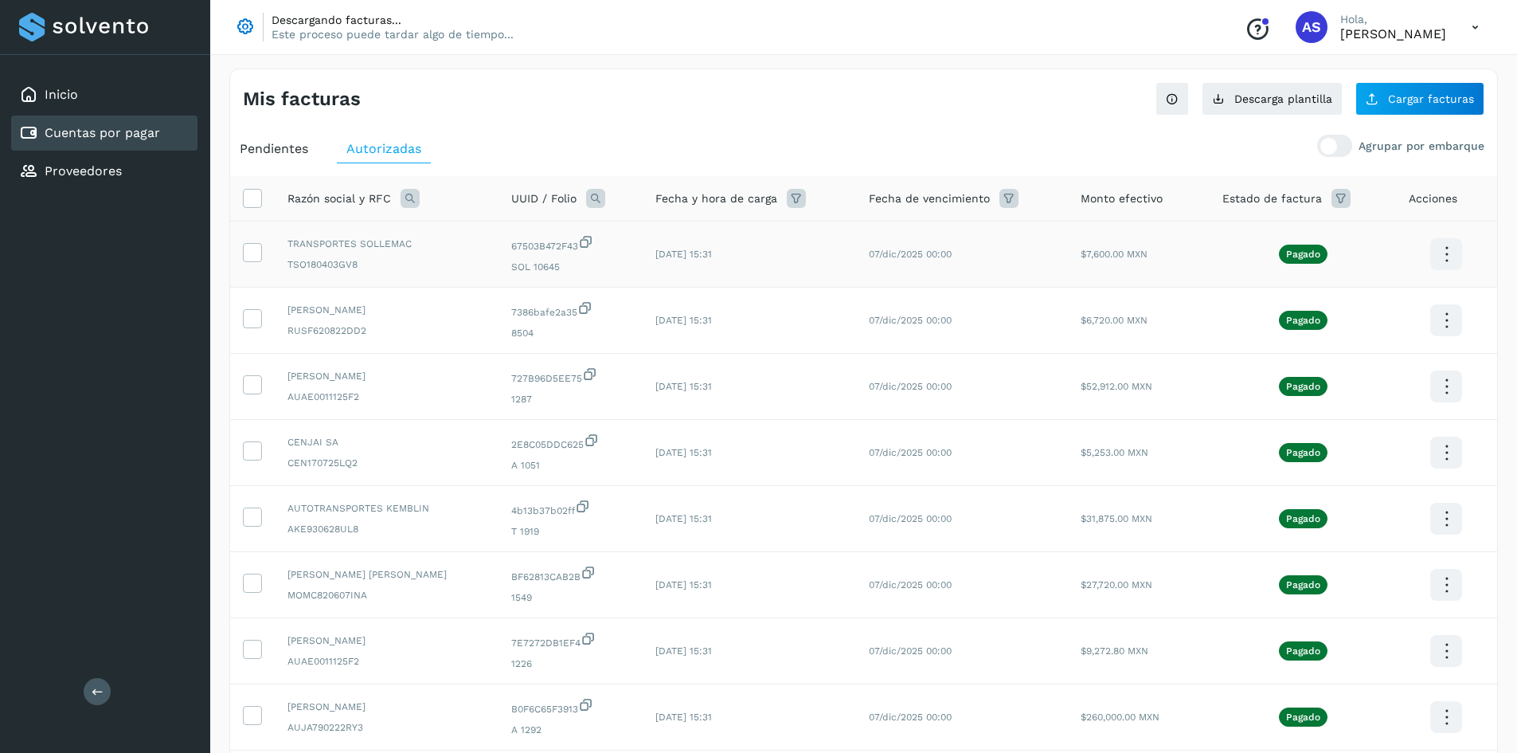
click at [1441, 242] on icon at bounding box center [1446, 254] width 37 height 37
click at [552, 129] on div at bounding box center [758, 376] width 1517 height 753
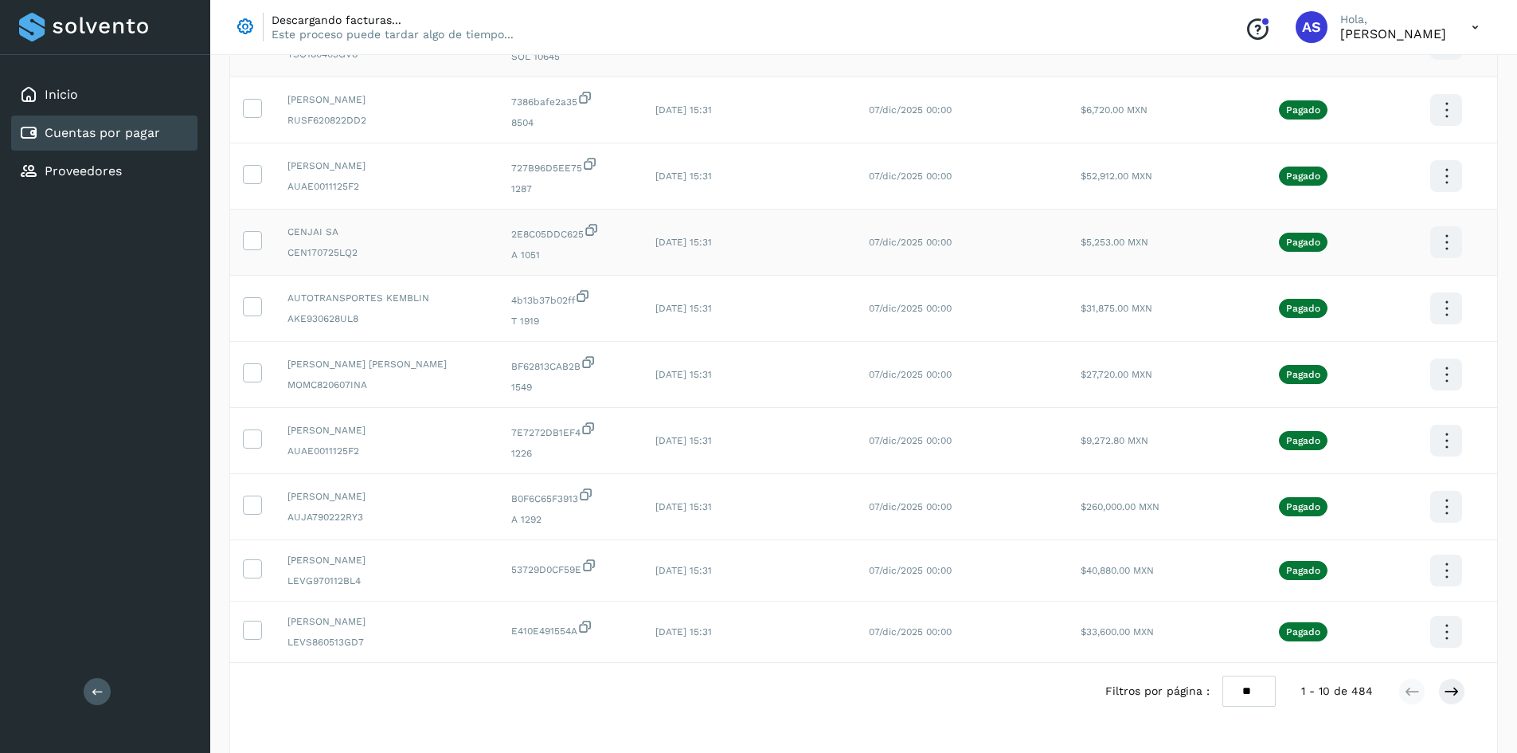
scroll to position [256, 0]
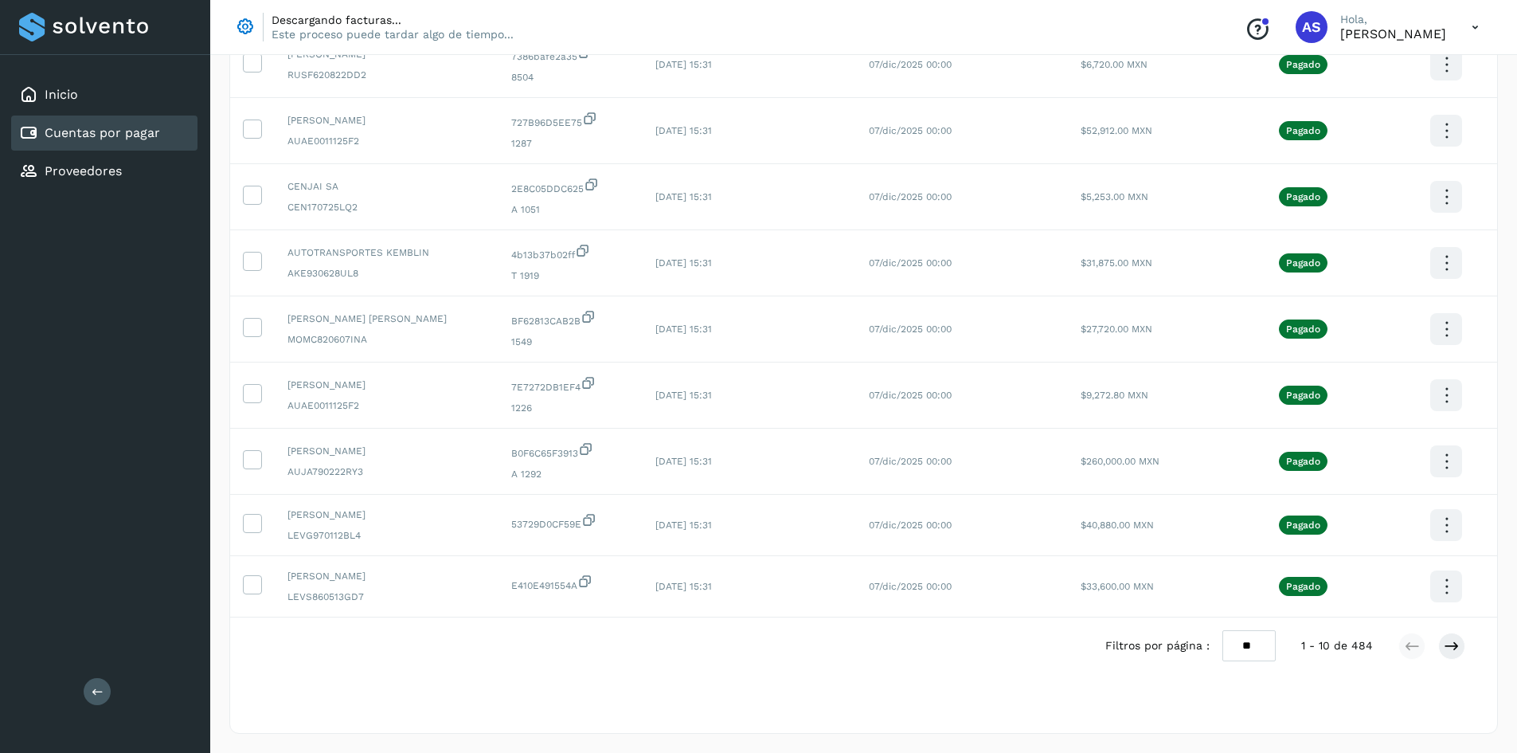
click at [1265, 657] on select "** ** **" at bounding box center [1248, 645] width 53 height 31
click at [487, 636] on div "Filtros por página : ** ** ** 1 - 10 de 484" at bounding box center [863, 645] width 1267 height 57
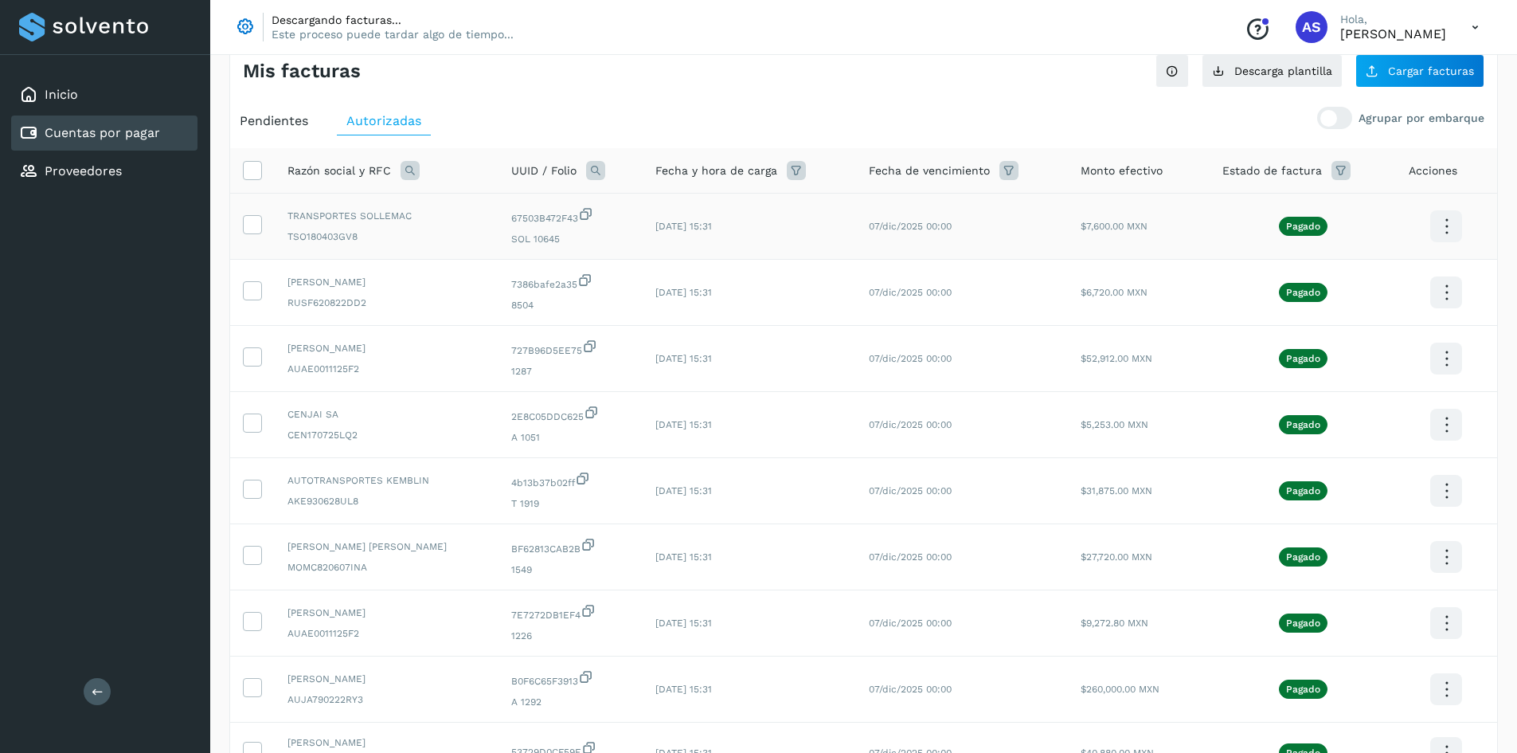
scroll to position [0, 0]
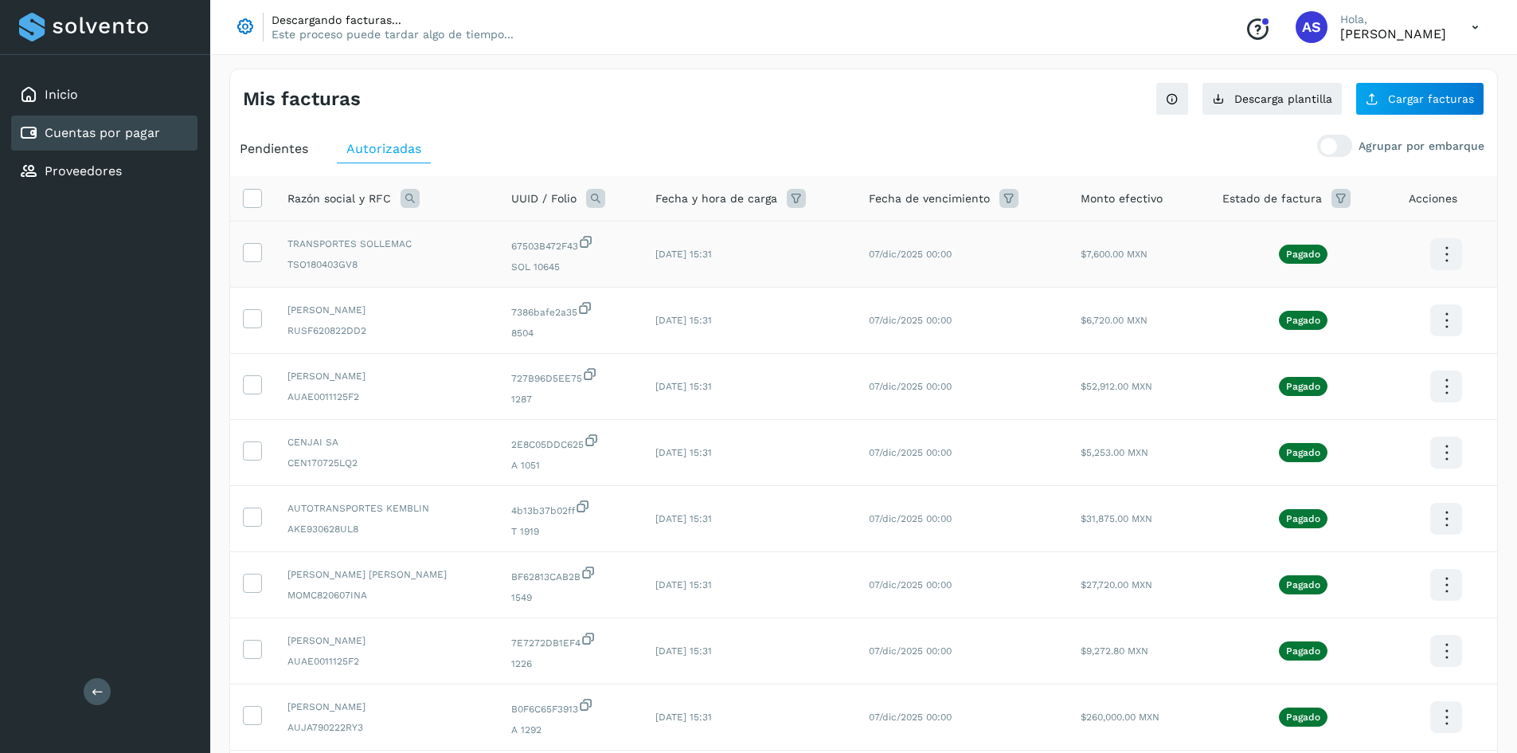
click at [594, 241] on icon at bounding box center [586, 241] width 16 height 17
click at [593, 310] on icon at bounding box center [585, 307] width 16 height 17
click at [598, 376] on icon at bounding box center [590, 374] width 16 height 17
click at [600, 447] on icon at bounding box center [592, 440] width 16 height 17
click at [591, 503] on icon at bounding box center [583, 506] width 16 height 17
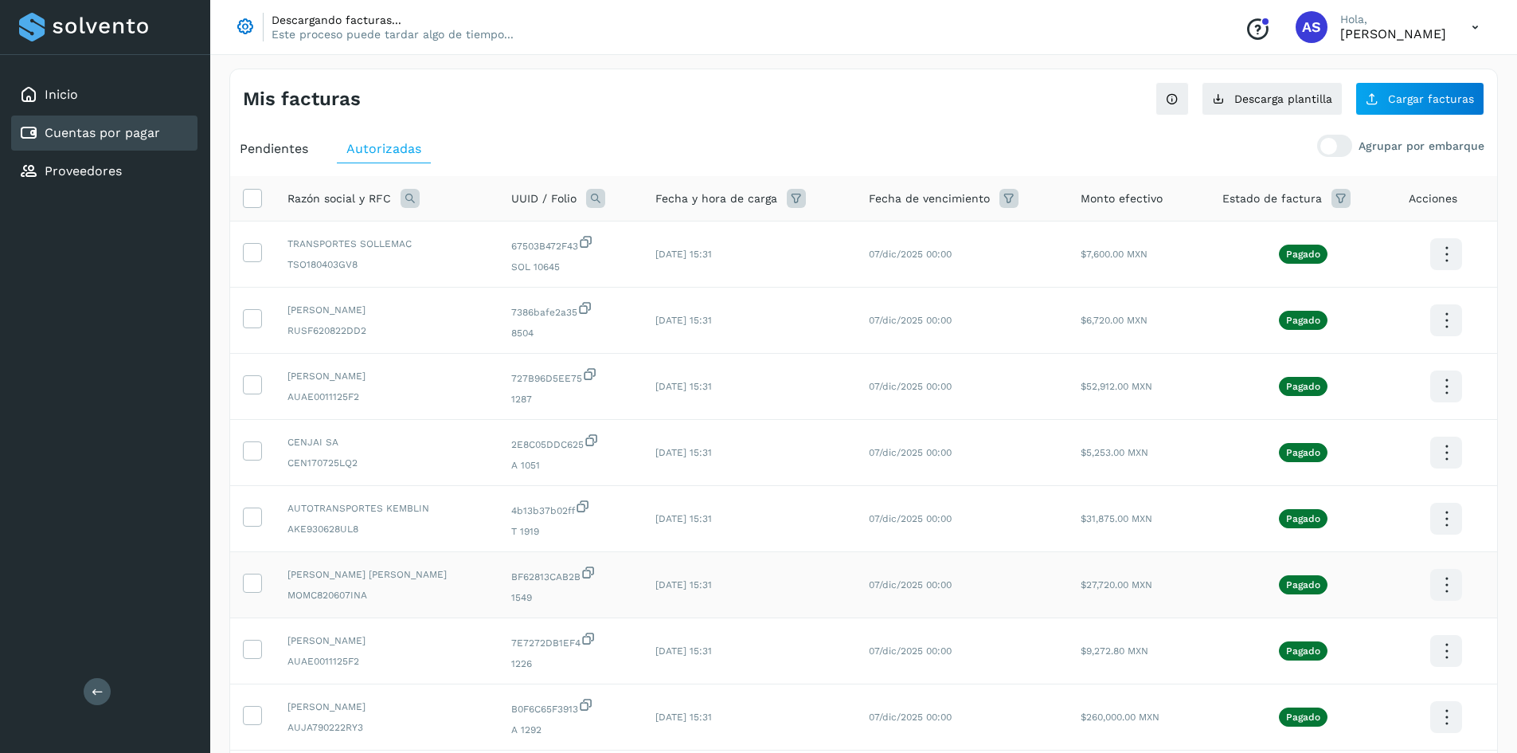
click at [597, 570] on icon at bounding box center [589, 572] width 16 height 17
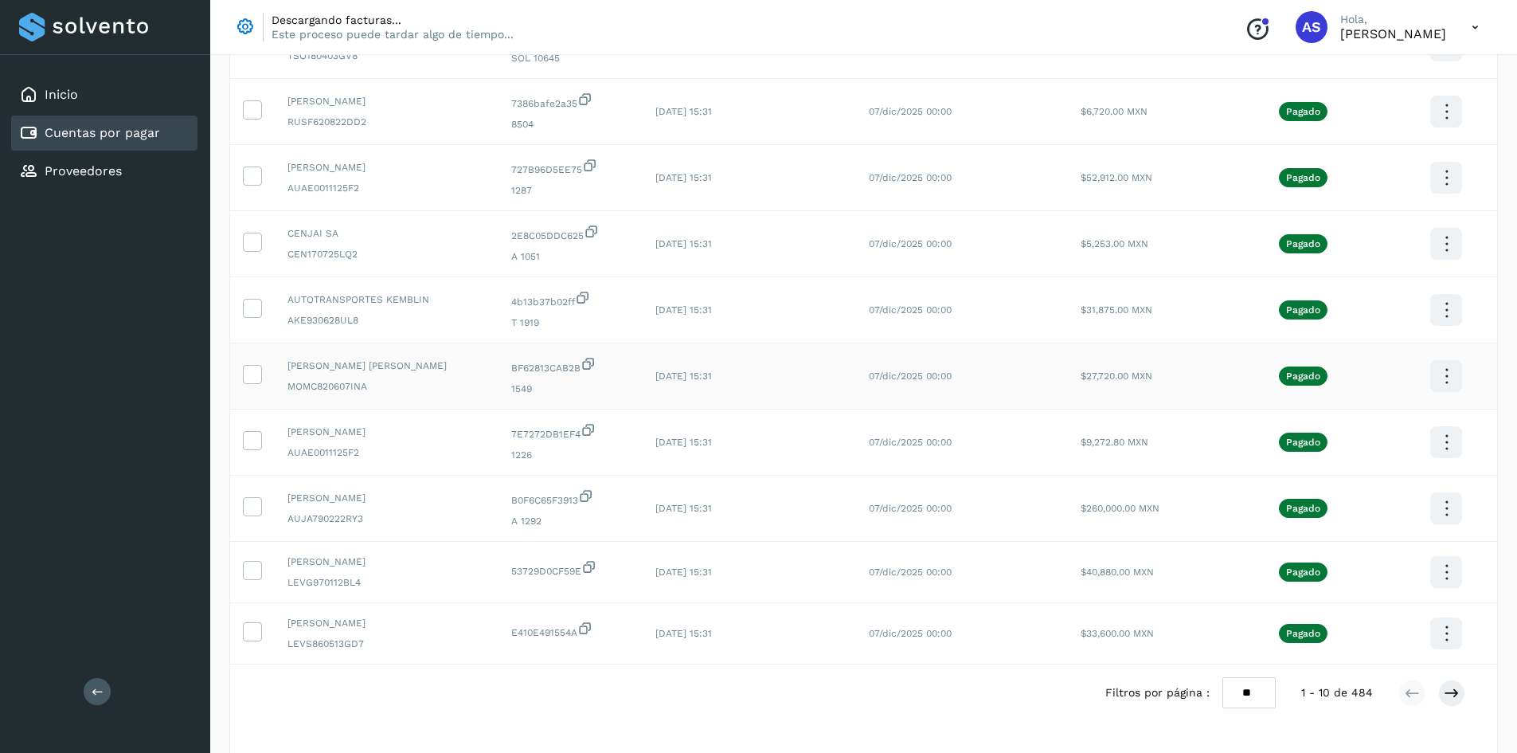
scroll to position [256, 0]
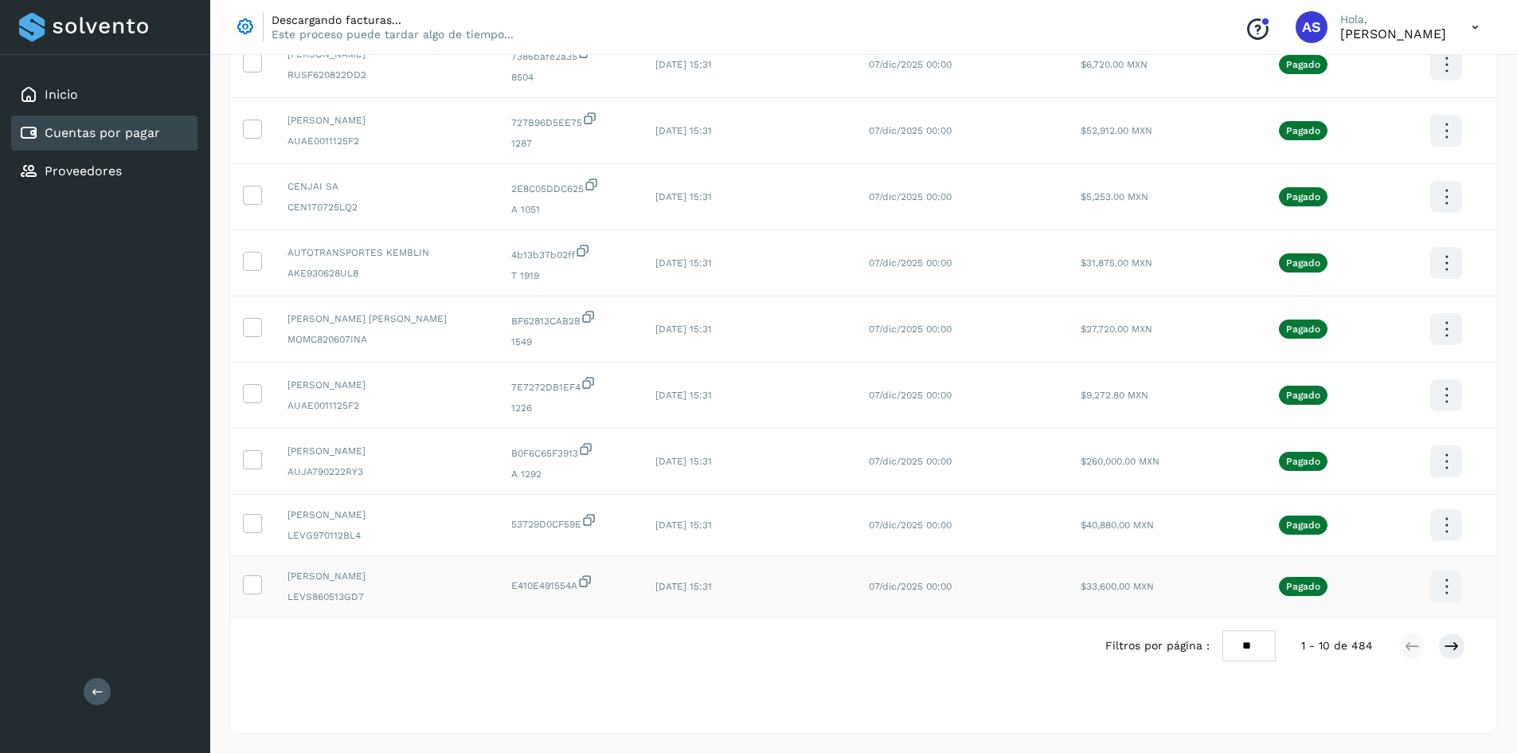
click at [593, 578] on icon at bounding box center [585, 581] width 16 height 17
click at [597, 518] on icon at bounding box center [589, 519] width 16 height 17
click at [594, 448] on icon at bounding box center [586, 448] width 16 height 17
click at [585, 375] on span "7E7272DB1EF4" at bounding box center [570, 384] width 119 height 19
click at [596, 379] on icon at bounding box center [589, 382] width 16 height 17
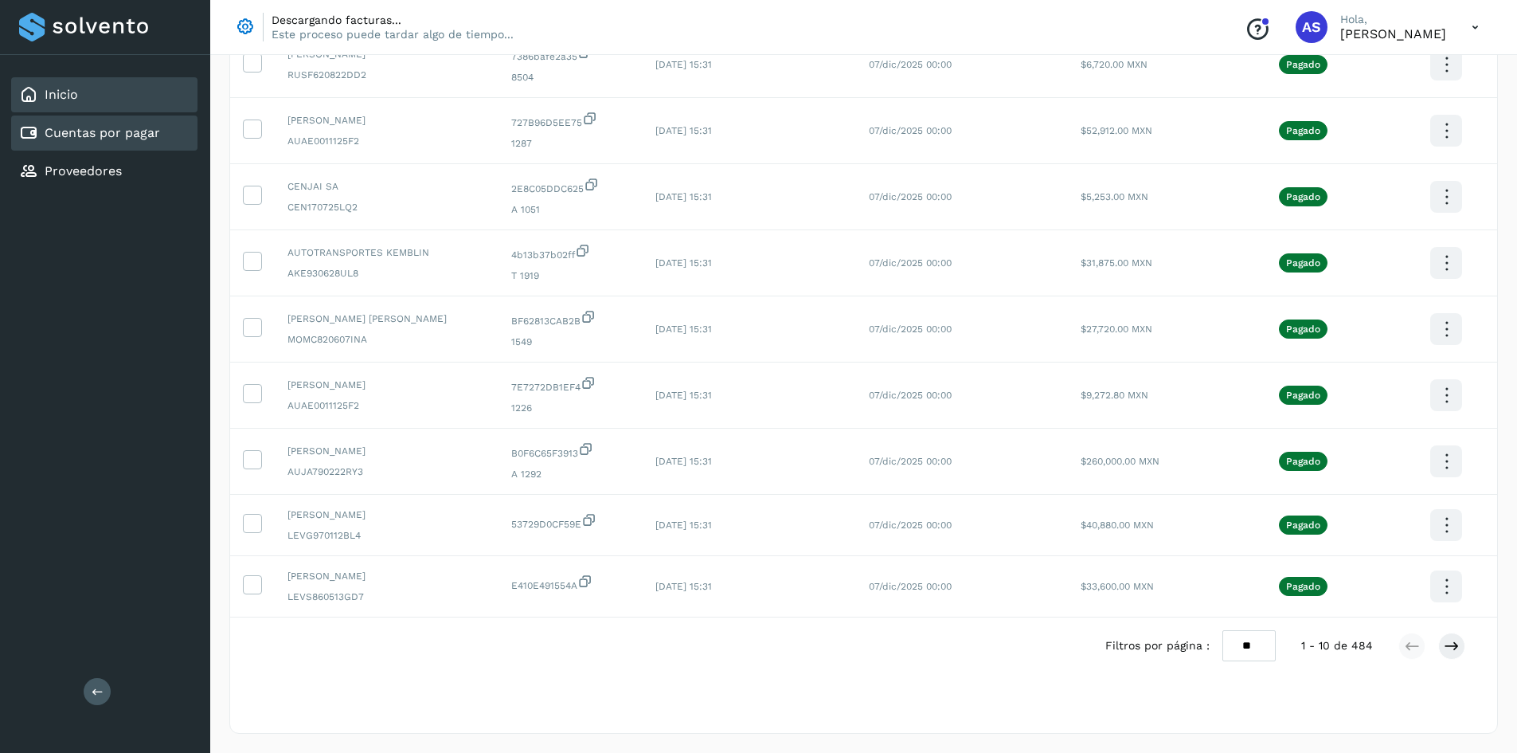
click at [139, 96] on div "Inicio" at bounding box center [104, 94] width 186 height 35
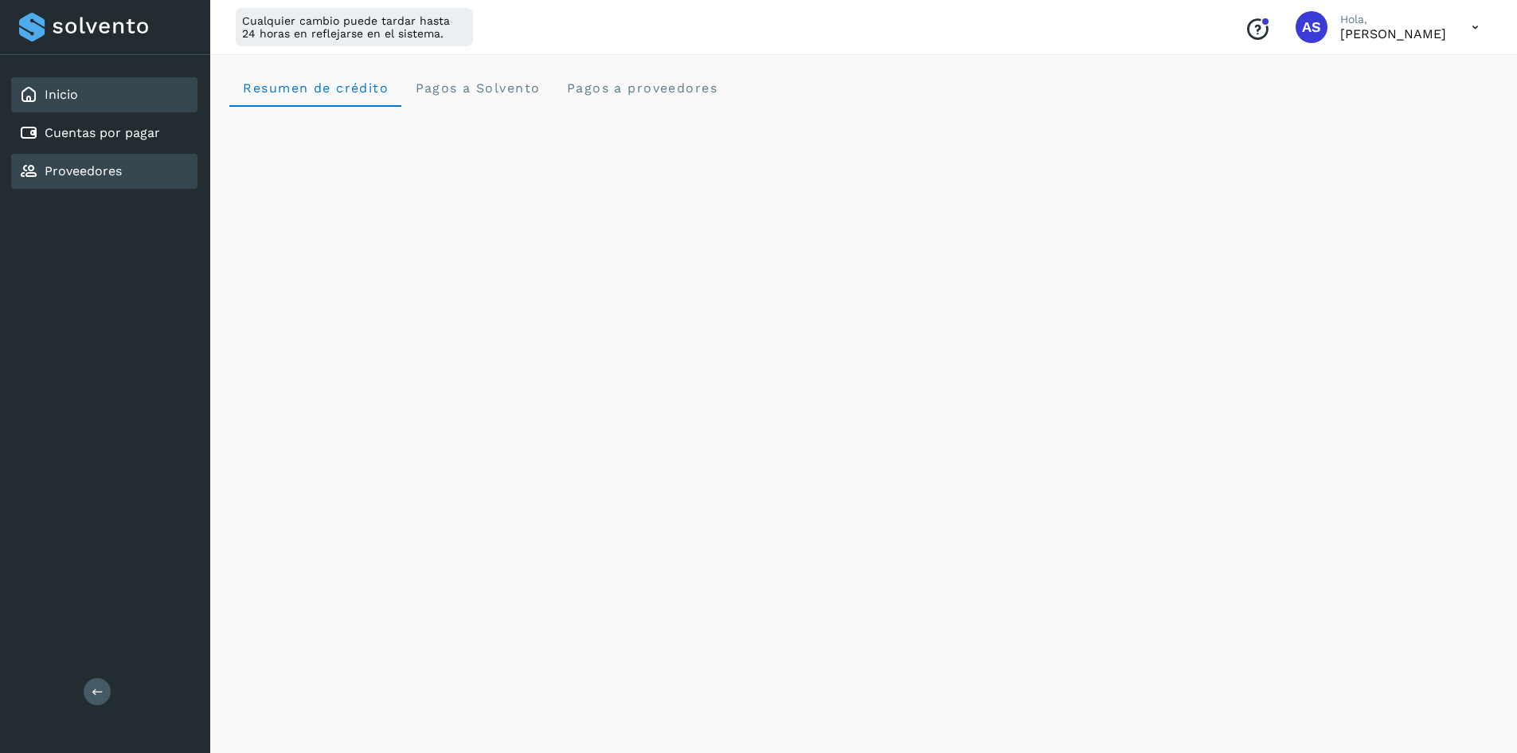
click at [62, 183] on div "Proveedores" at bounding box center [104, 171] width 186 height 35
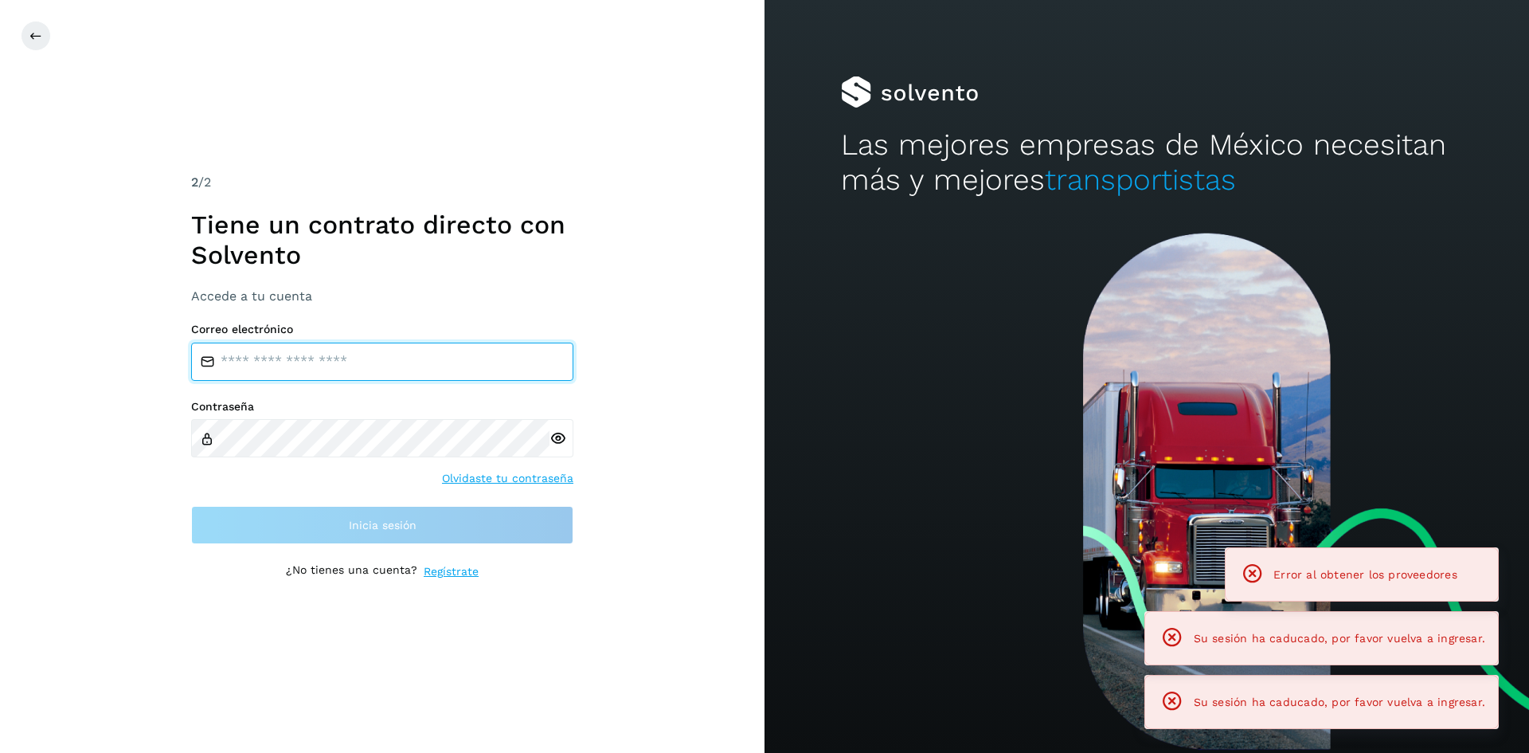
type input "**********"
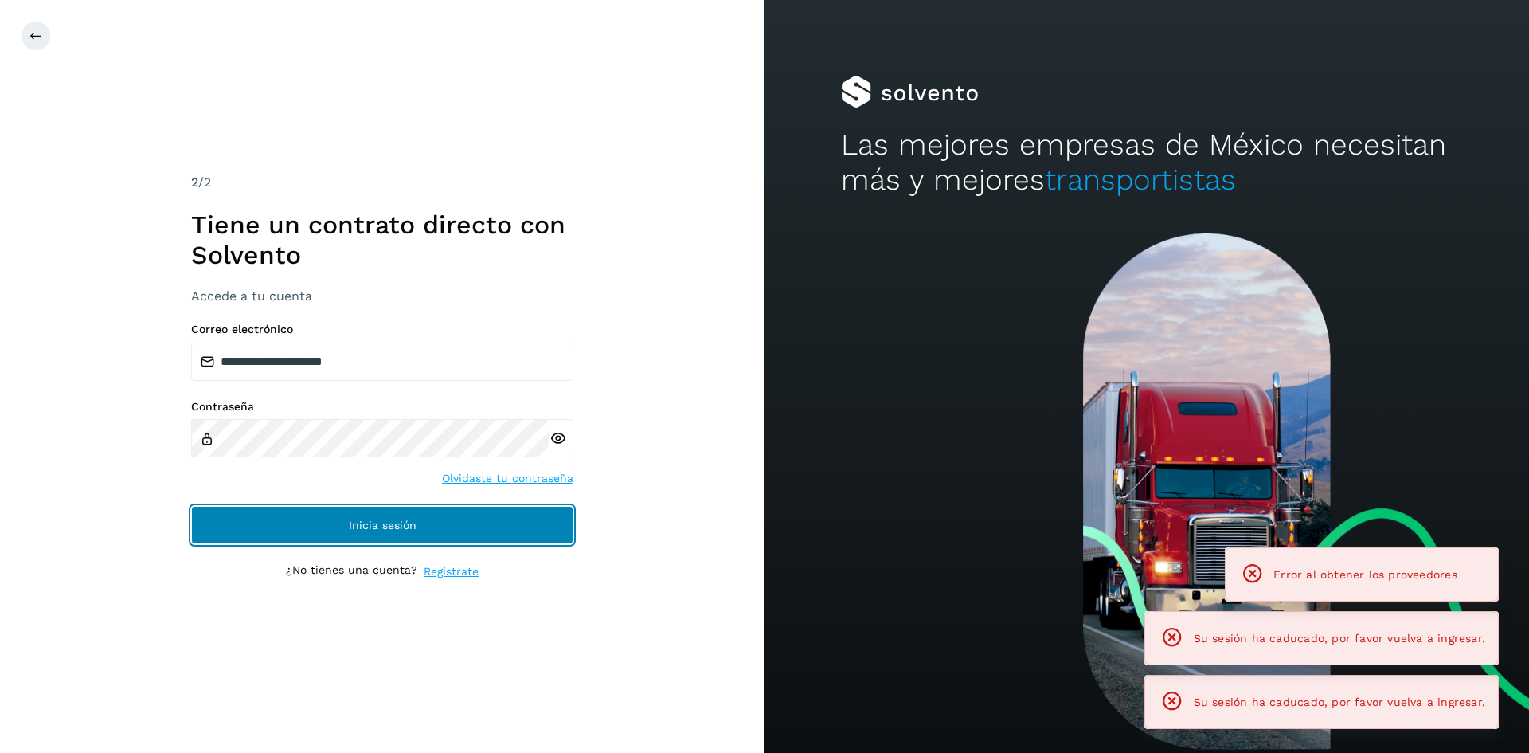
click at [430, 509] on button "Inicia sesión" at bounding box center [382, 525] width 382 height 38
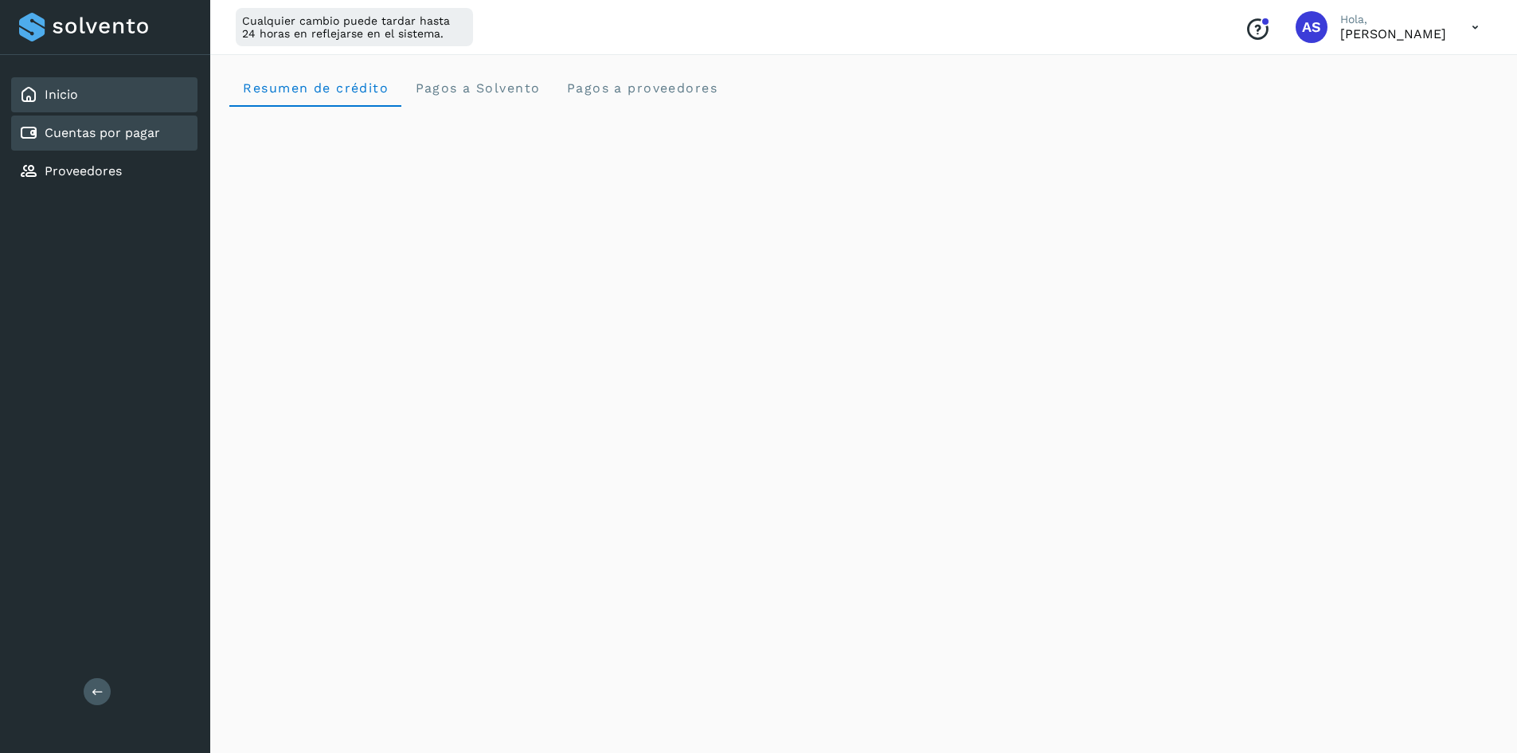
click at [147, 142] on div "Cuentas por pagar" at bounding box center [89, 132] width 141 height 19
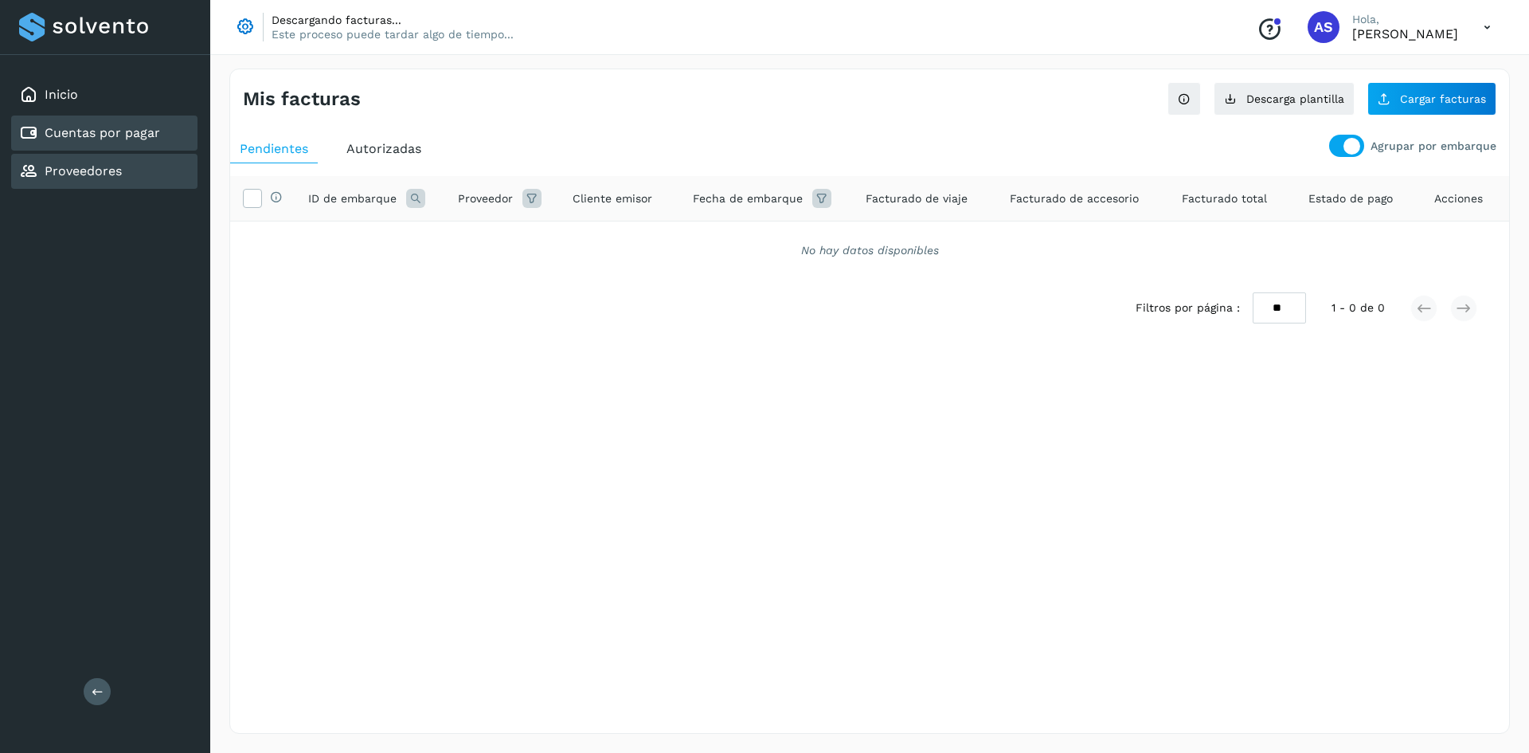
click at [125, 176] on div "Proveedores" at bounding box center [104, 171] width 186 height 35
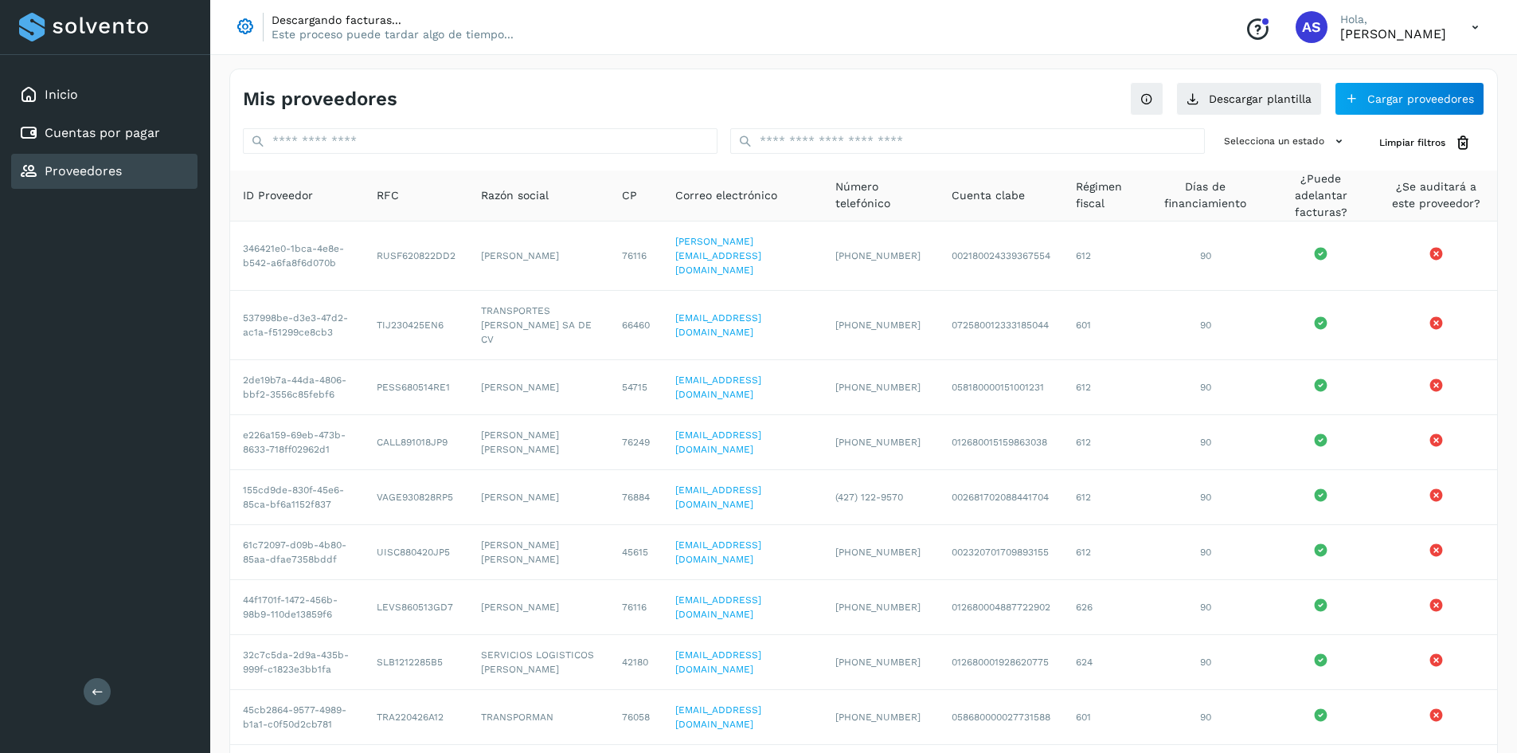
click at [481, 121] on div "Mis proveedores Descargar plantilla Cargar proveedores Selecciona un estado Lim…" at bounding box center [863, 462] width 1269 height 788
click at [786, 135] on input "text" at bounding box center [967, 140] width 475 height 25
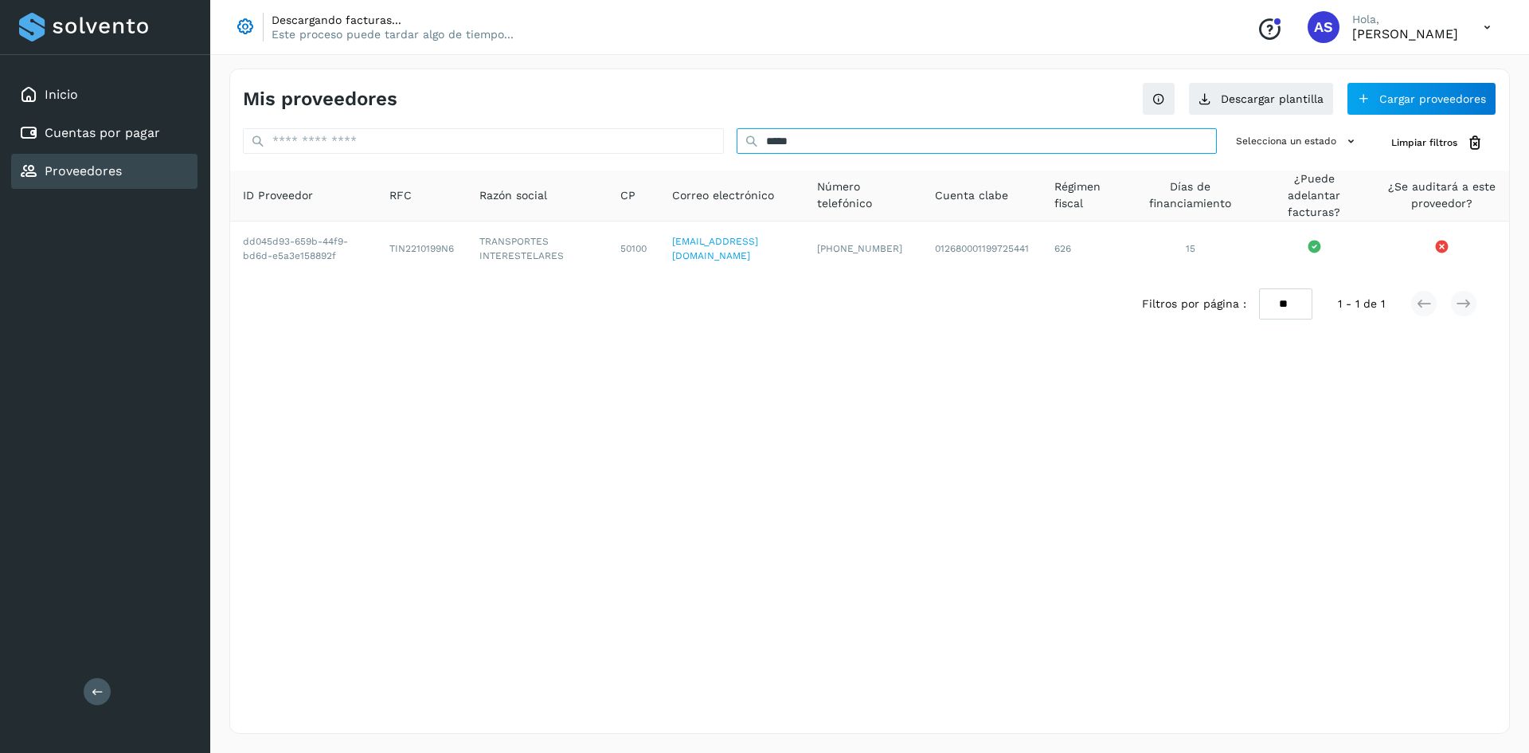
type input "*****"
click at [934, 487] on div "Mis proveedores Descargar plantilla Cargar proveedores ***** Selecciona un esta…" at bounding box center [869, 400] width 1281 height 665
click at [109, 94] on div "Inicio" at bounding box center [104, 94] width 186 height 35
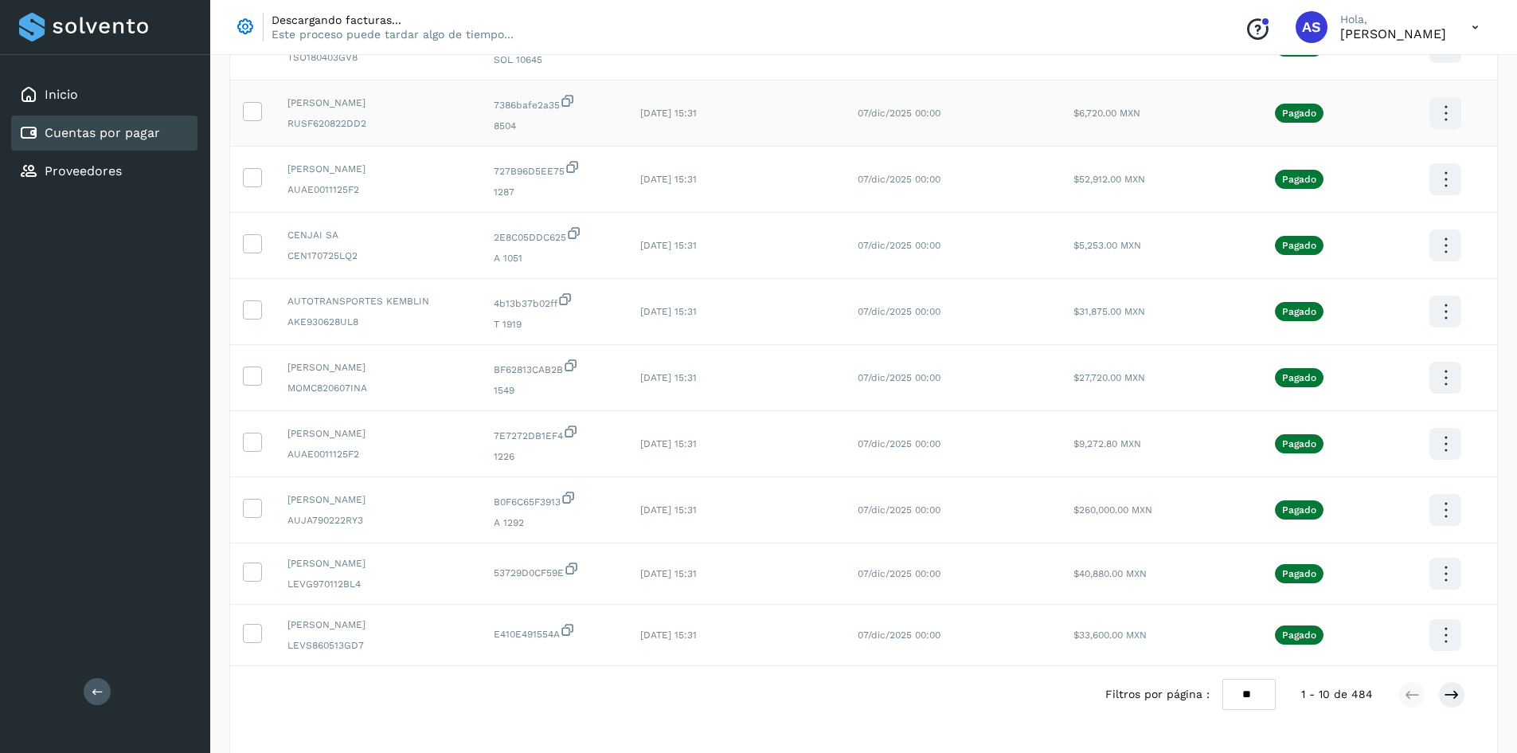
scroll to position [256, 0]
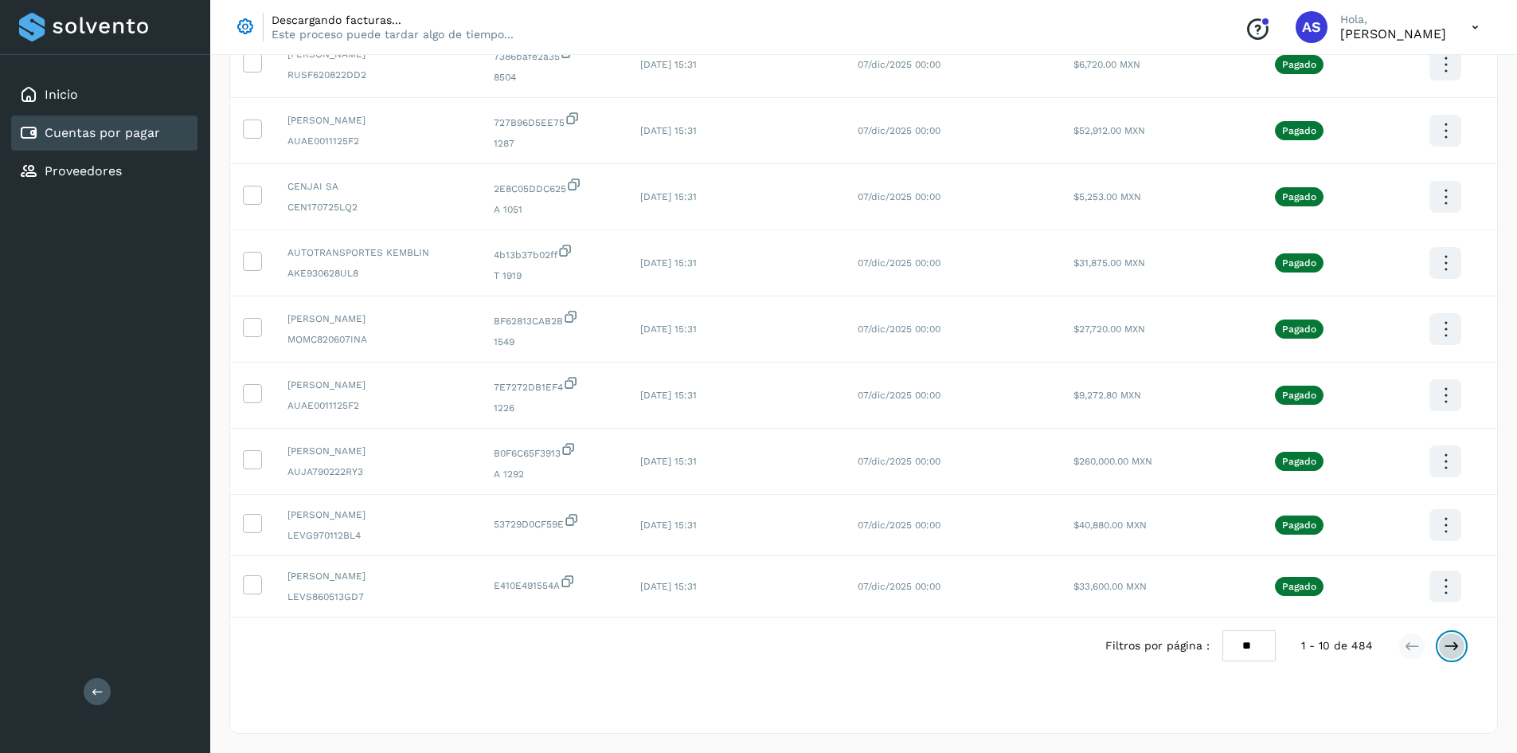
click at [1445, 649] on icon at bounding box center [1452, 646] width 16 height 16
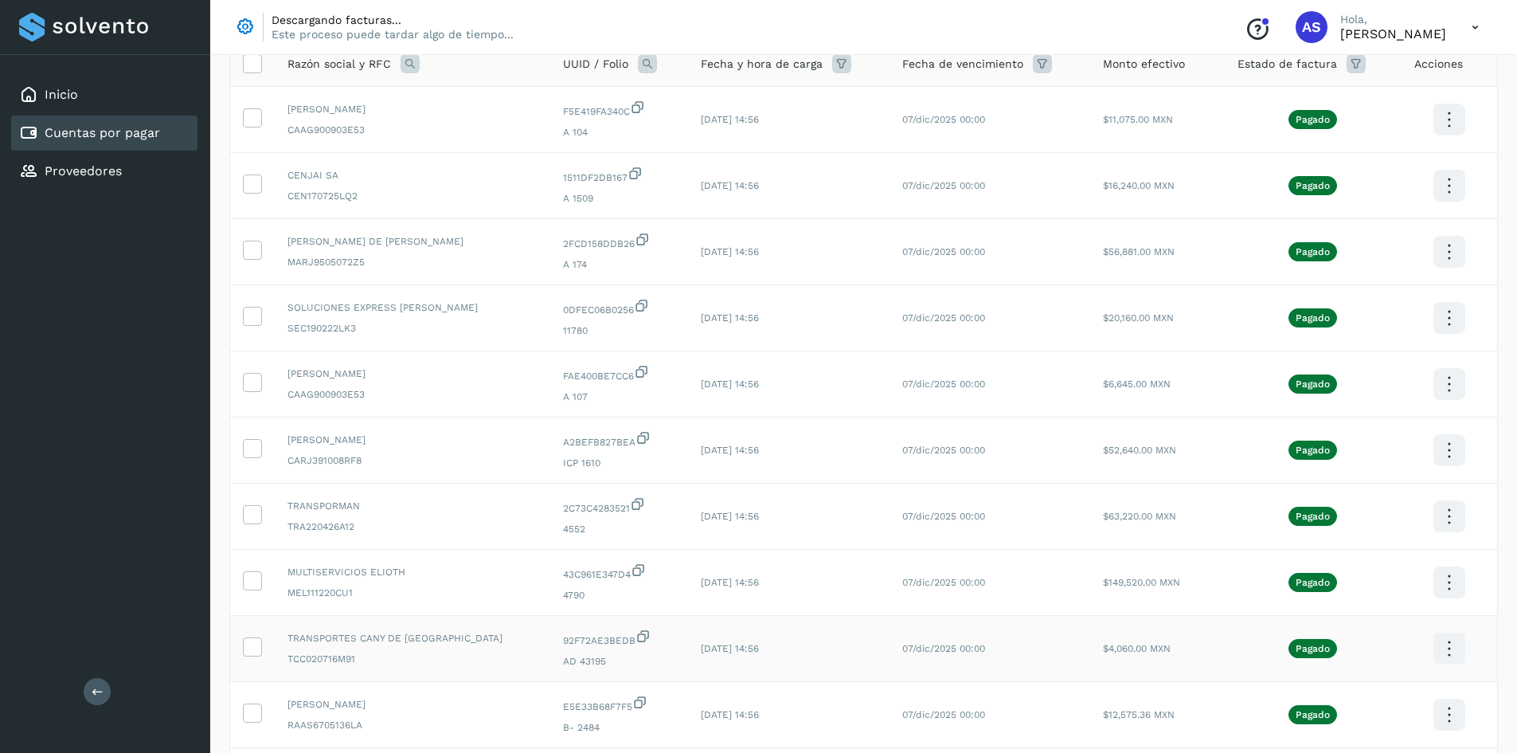
scroll to position [265, 0]
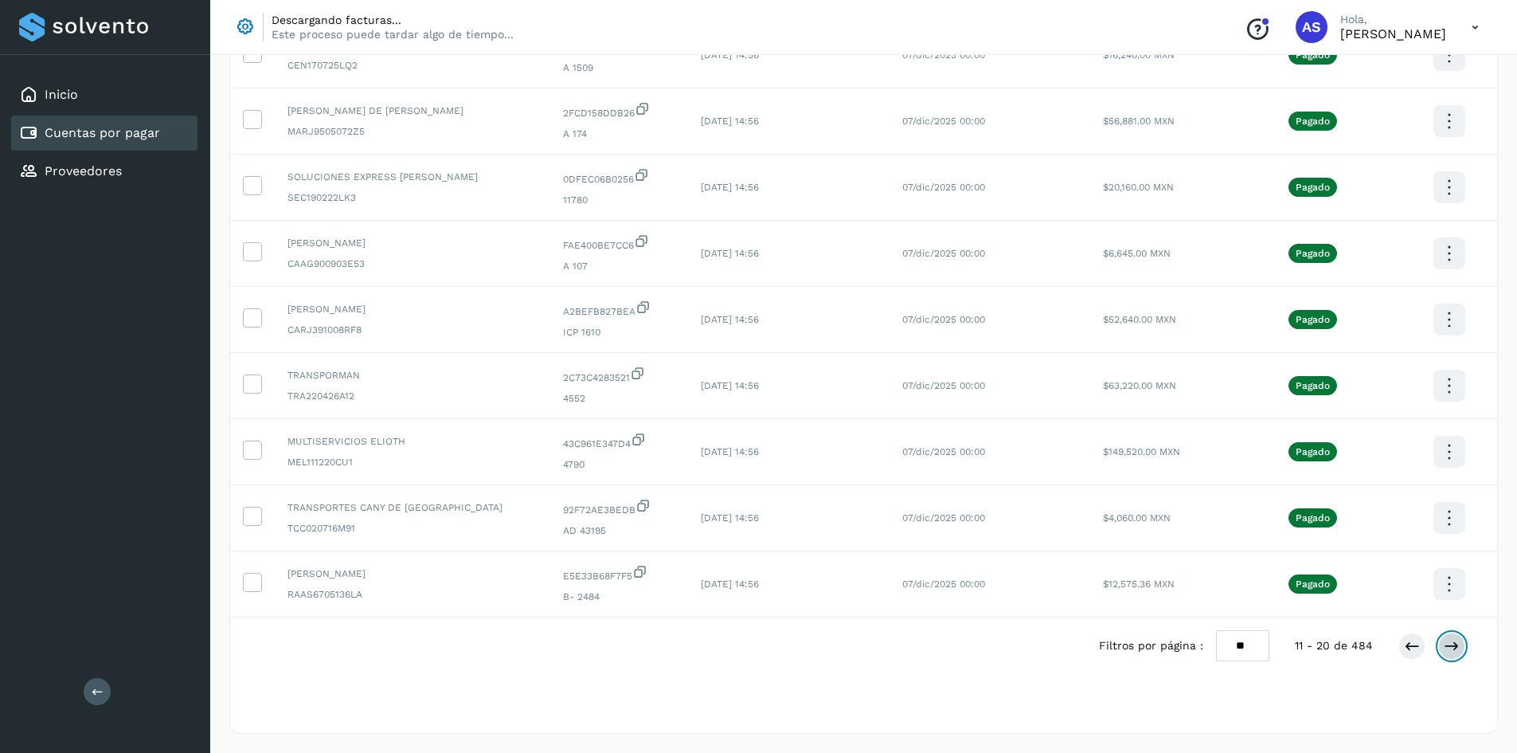
click at [1442, 648] on button at bounding box center [1451, 645] width 27 height 27
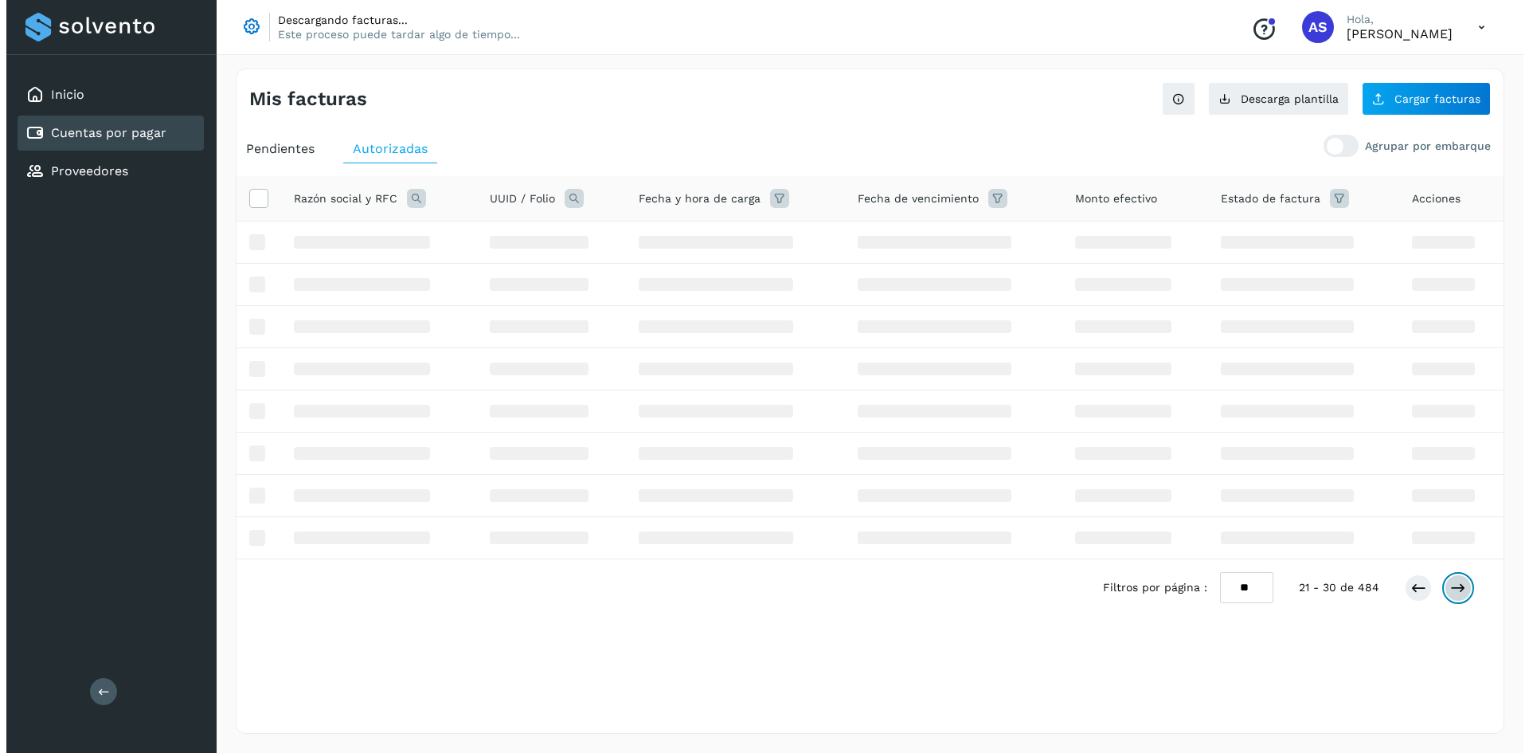
scroll to position [0, 0]
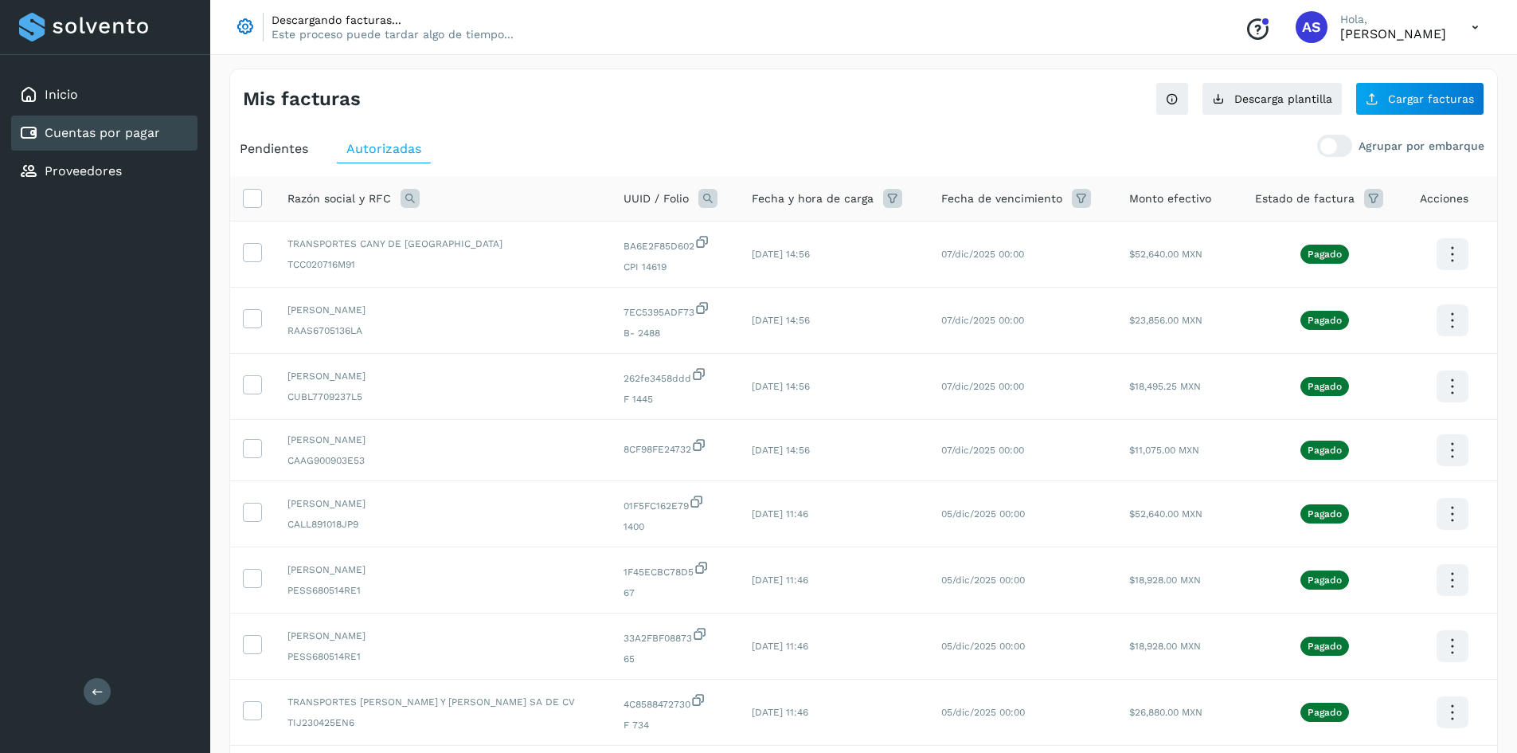
click at [1477, 25] on icon at bounding box center [1475, 27] width 33 height 33
click at [1355, 96] on div "Cerrar sesión" at bounding box center [1396, 103] width 190 height 30
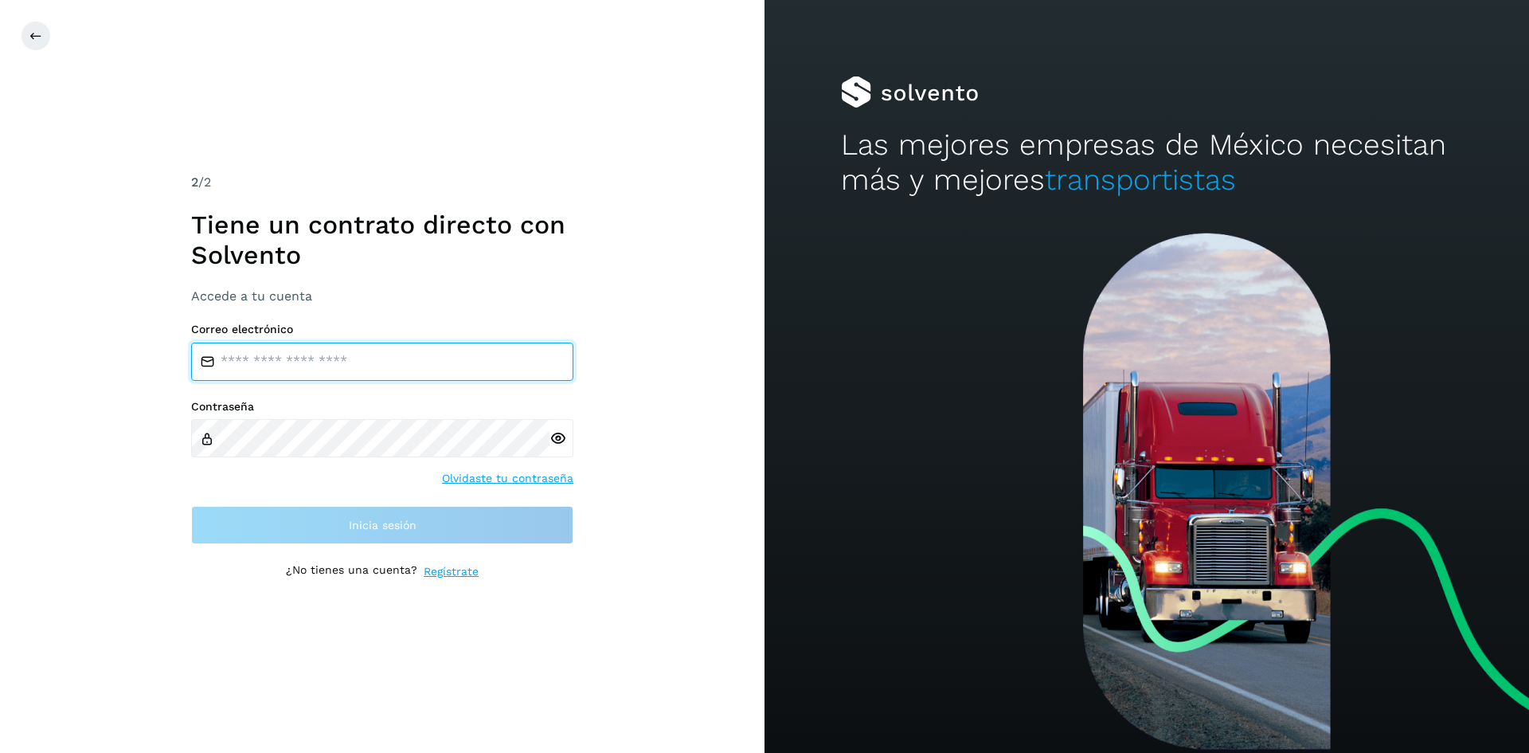
type input "**********"
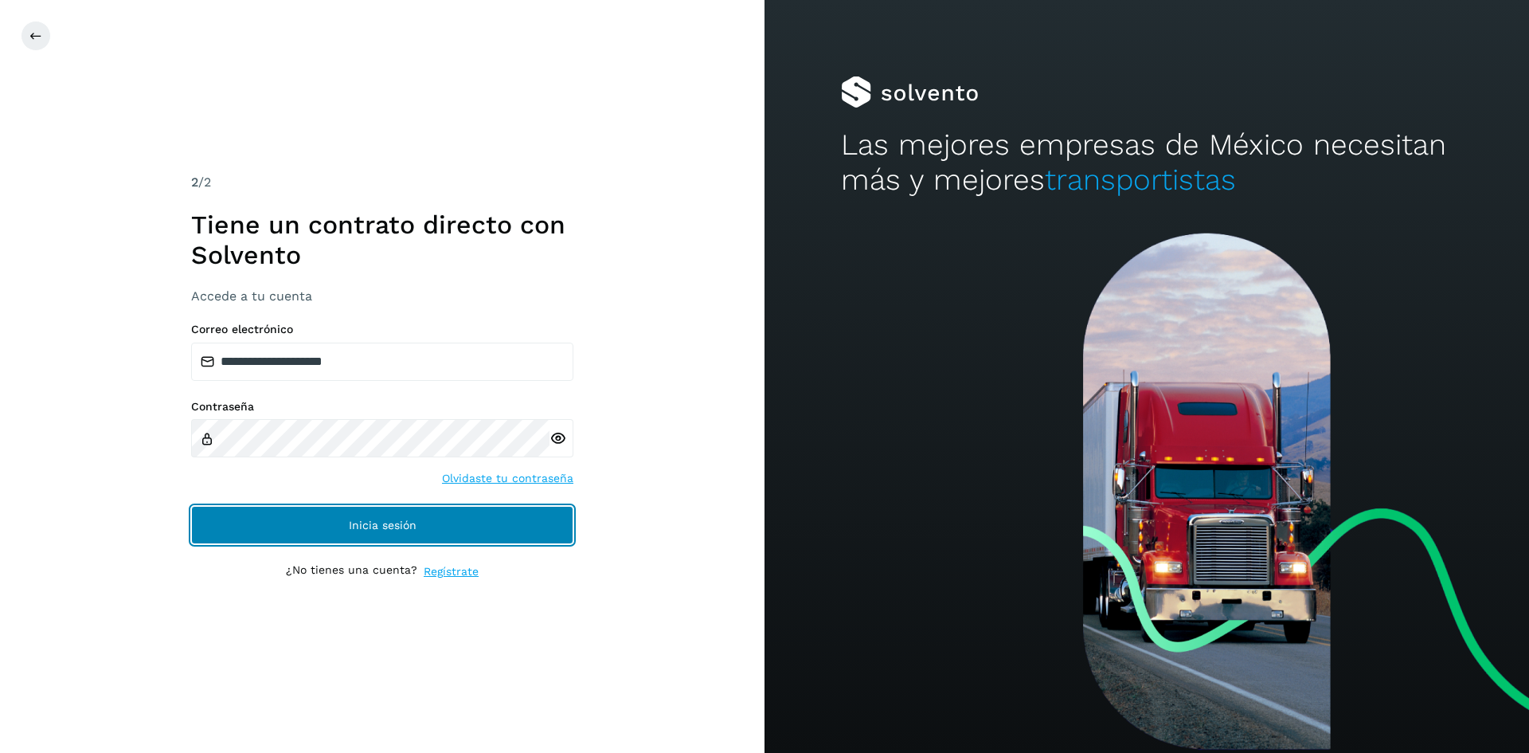
click at [426, 516] on button "Inicia sesión" at bounding box center [382, 525] width 382 height 38
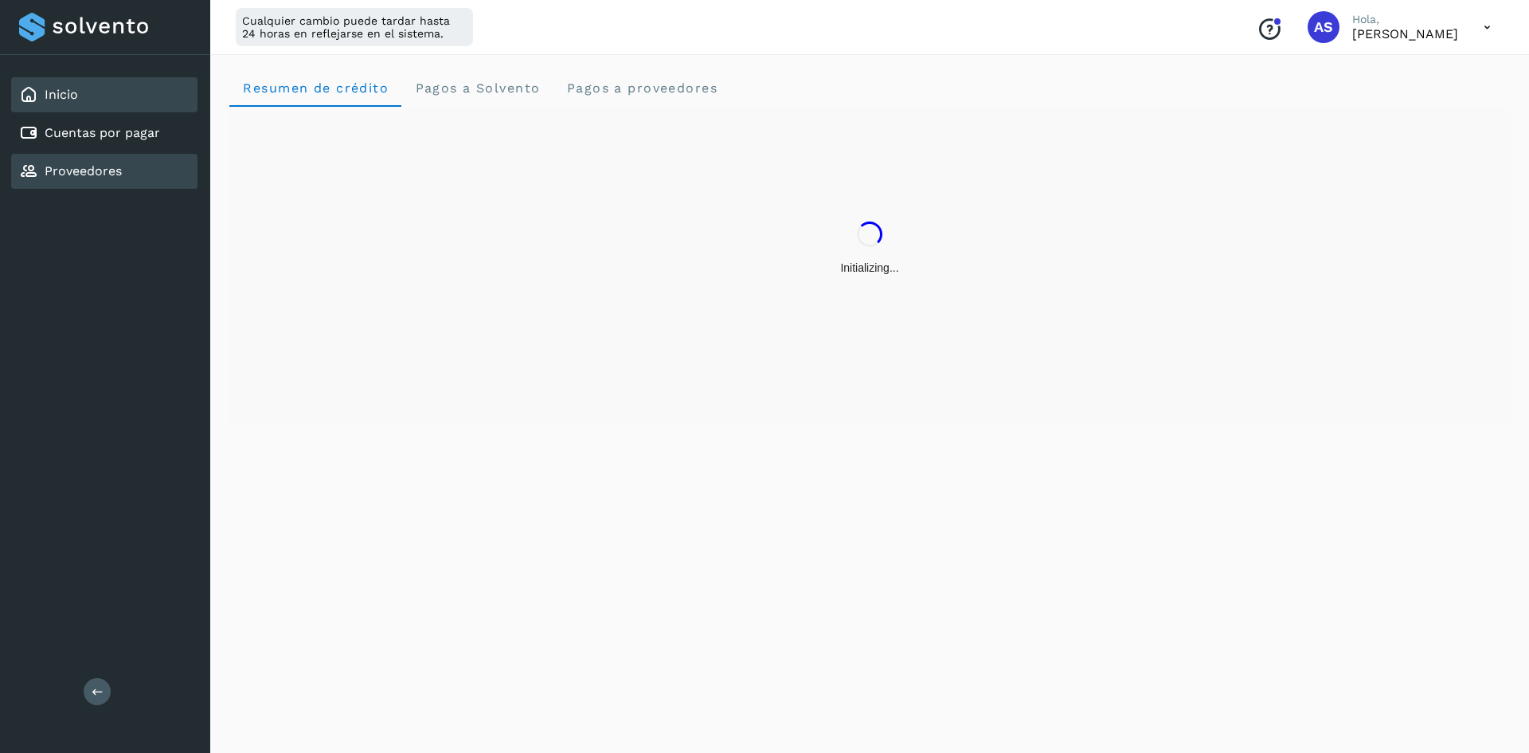
click at [150, 186] on div "Proveedores" at bounding box center [104, 171] width 186 height 35
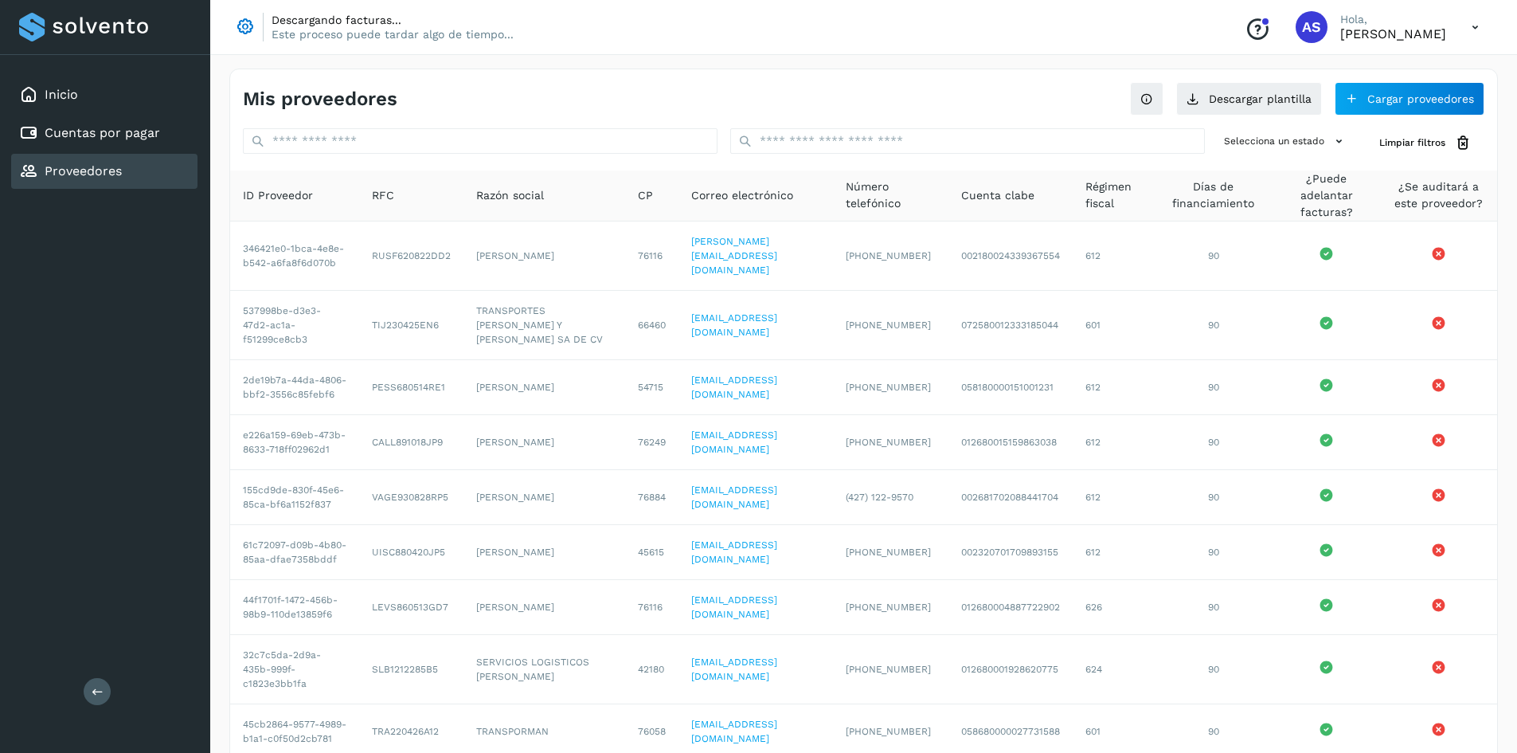
click at [948, 127] on div "Mis proveedores Descargar plantilla Cargar proveedores Selecciona un estado Lim…" at bounding box center [863, 469] width 1269 height 802
click at [945, 135] on input "text" at bounding box center [967, 140] width 475 height 25
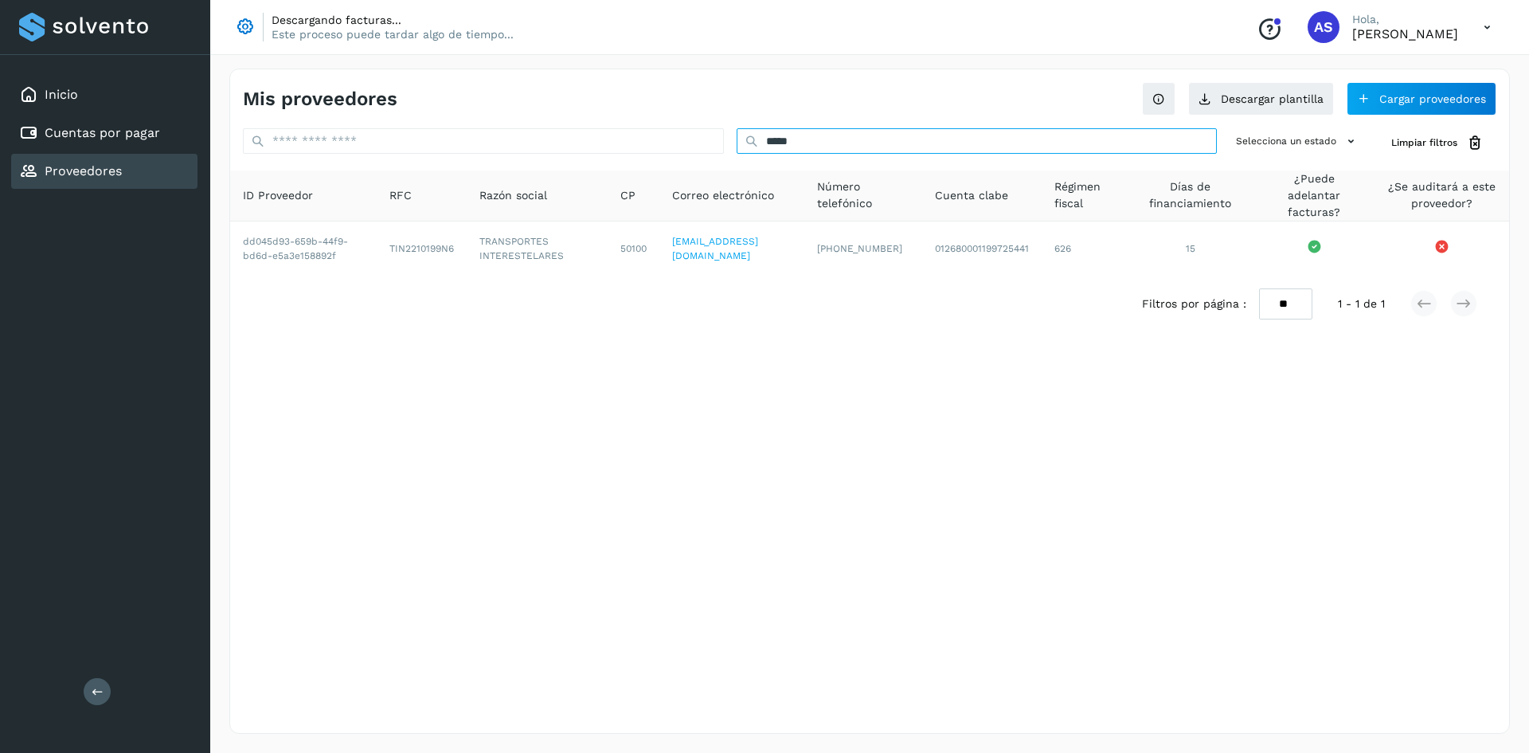
type input "*****"
